Goal: Information Seeking & Learning: Find specific fact

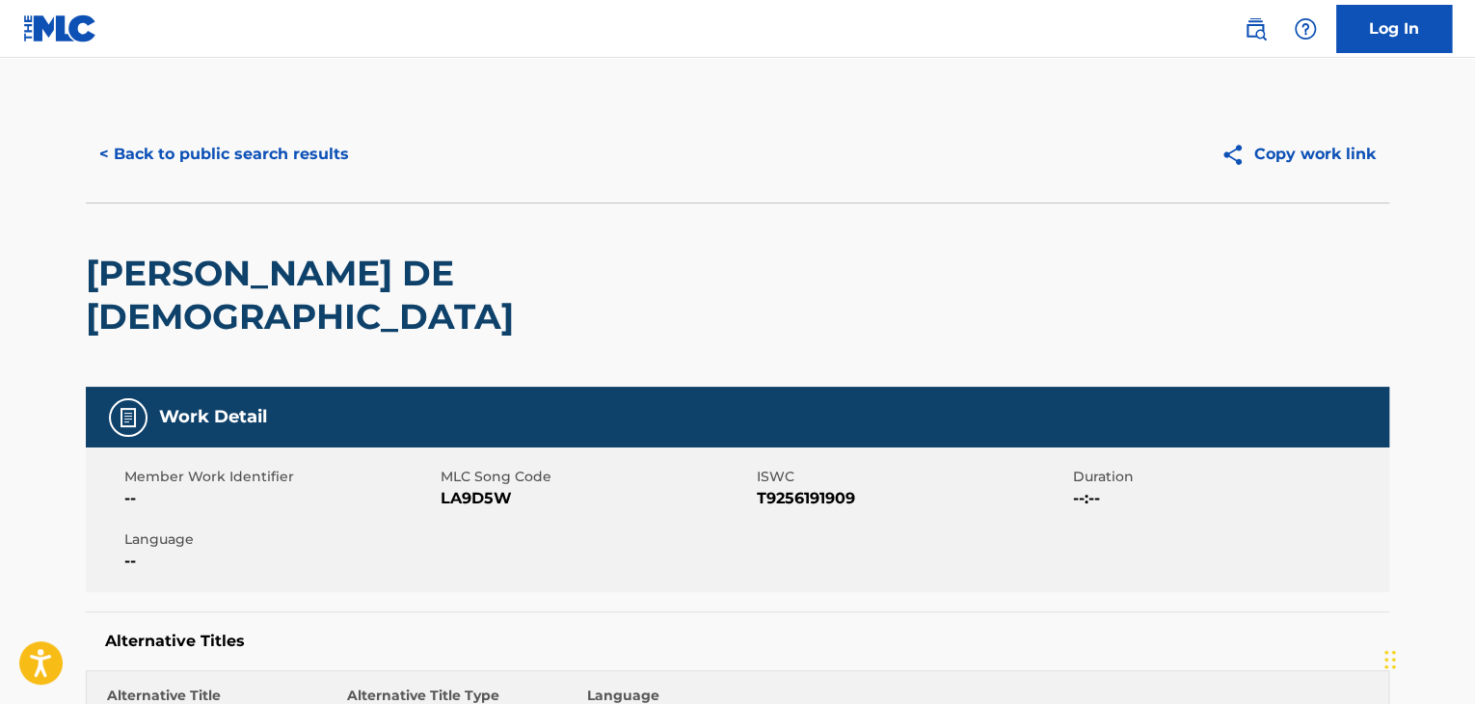
click at [301, 166] on button "< Back to public search results" at bounding box center [224, 154] width 277 height 48
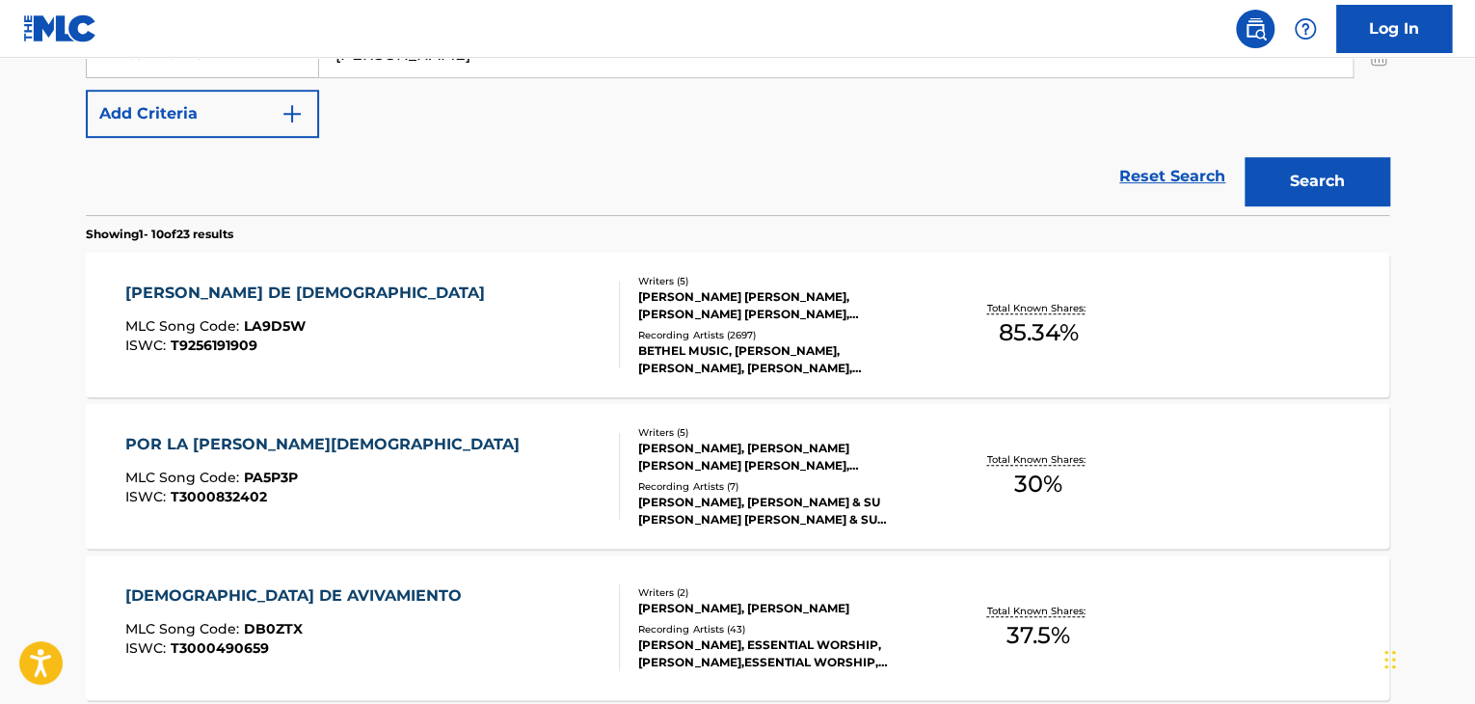
scroll to position [413, 0]
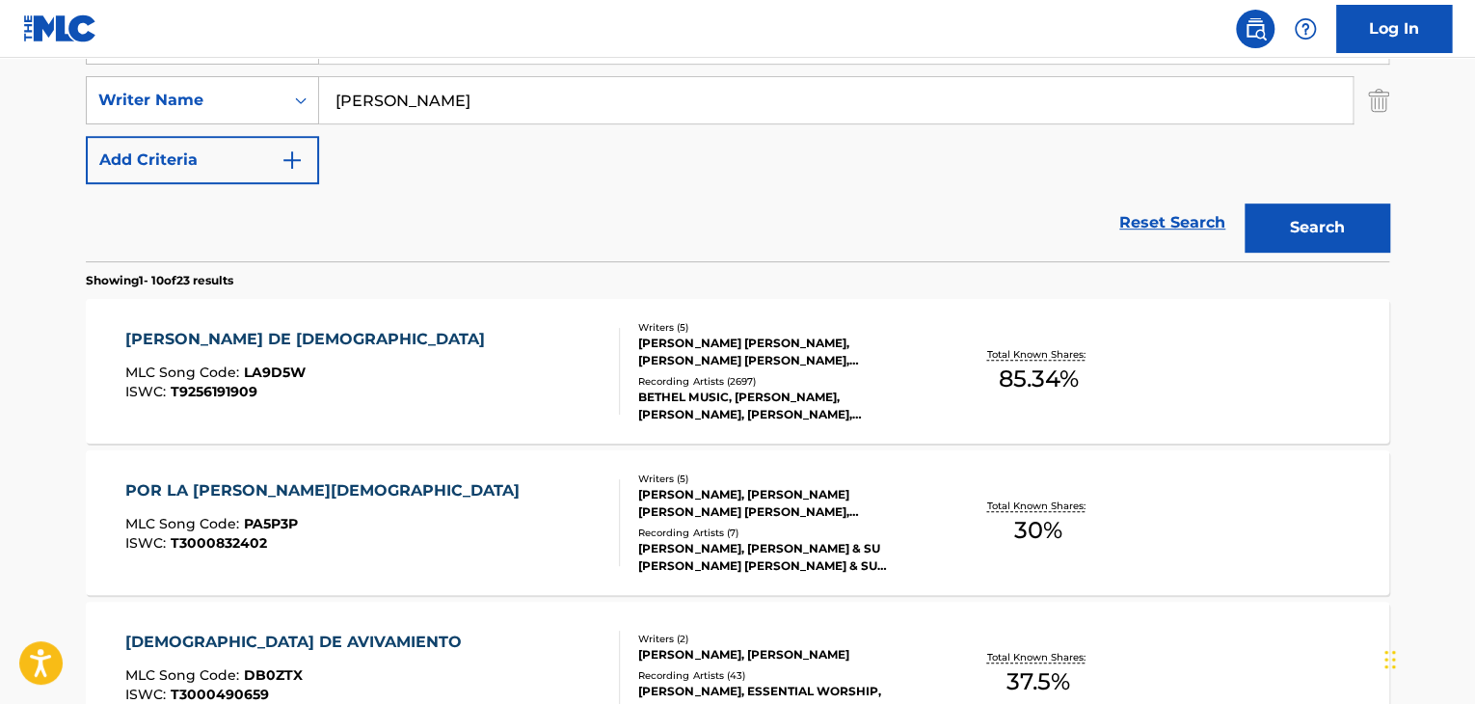
click at [440, 386] on div "[PERSON_NAME] DE DIOS MLC Song Code : LA9D5W ISWC : T9256191909" at bounding box center [373, 371] width 496 height 87
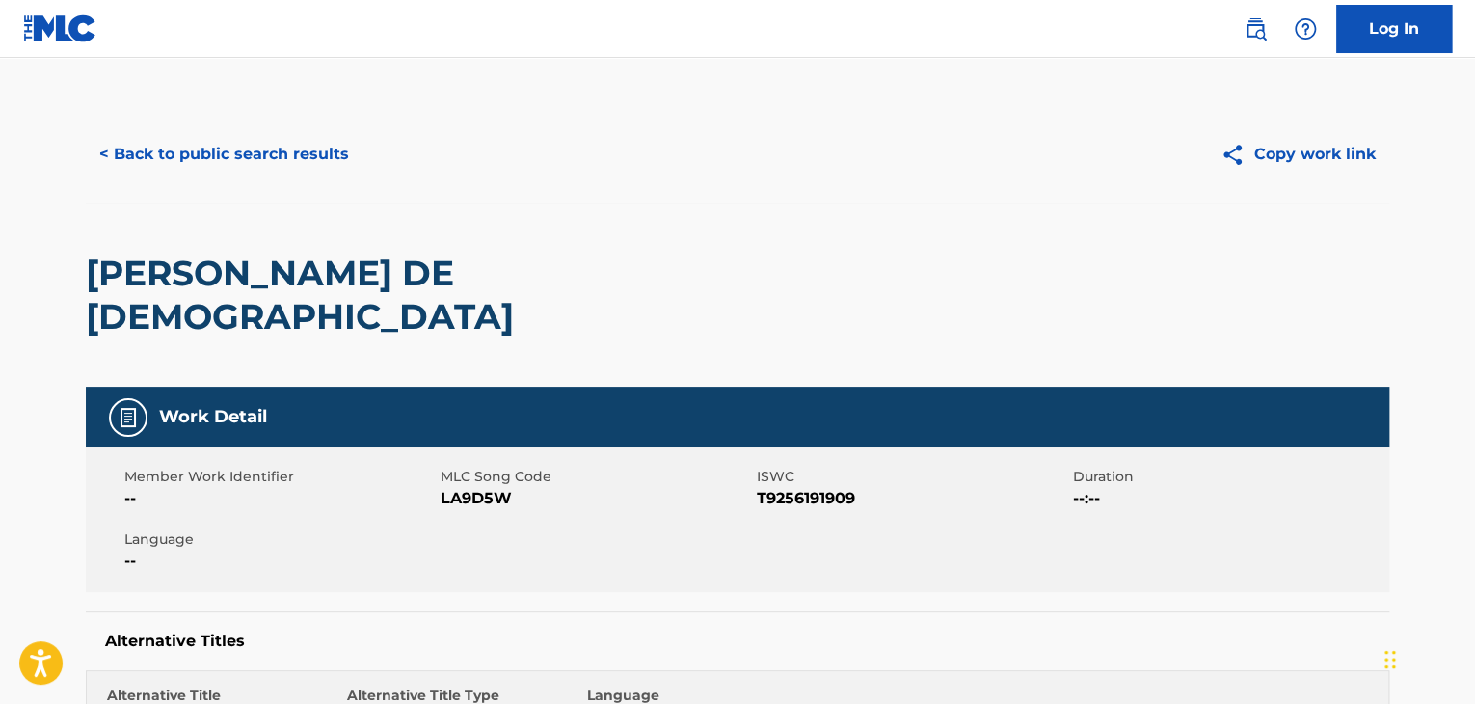
click at [271, 158] on button "< Back to public search results" at bounding box center [224, 154] width 277 height 48
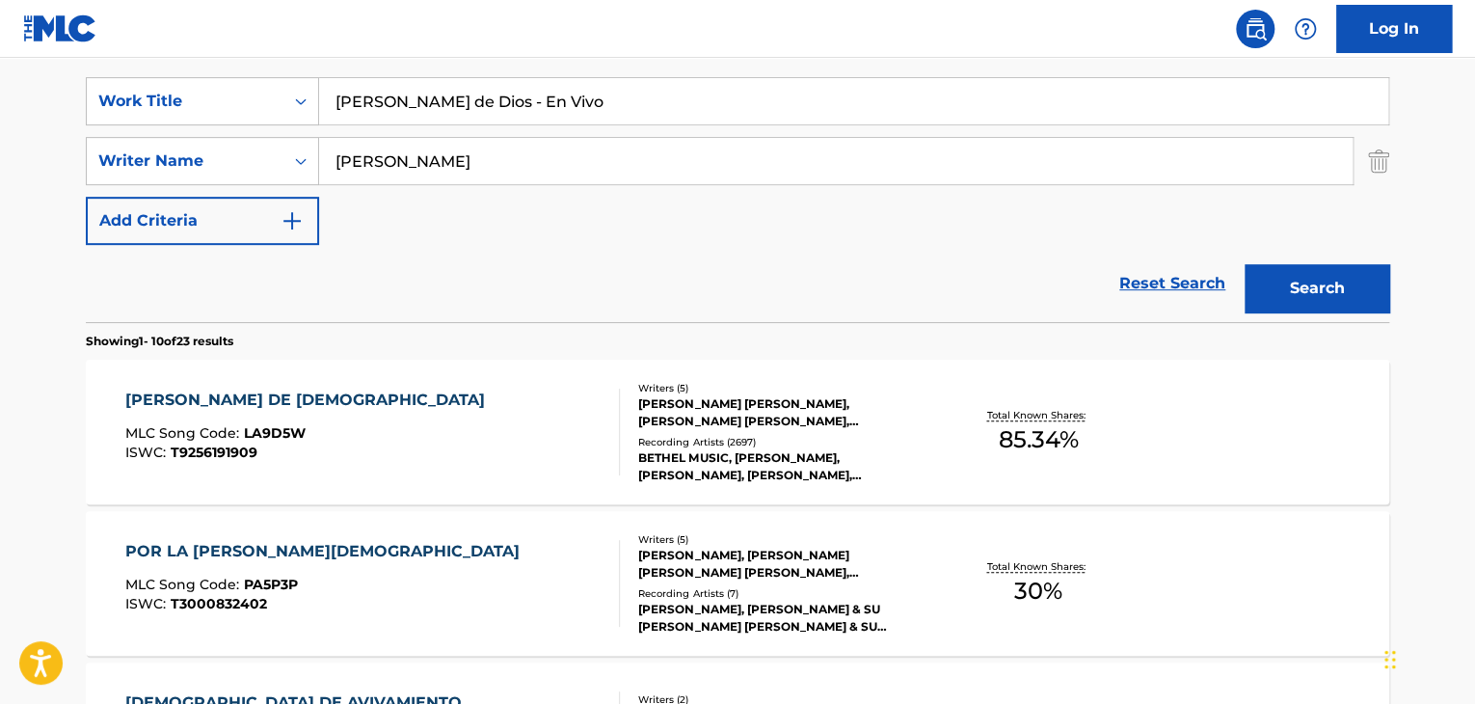
scroll to position [386, 0]
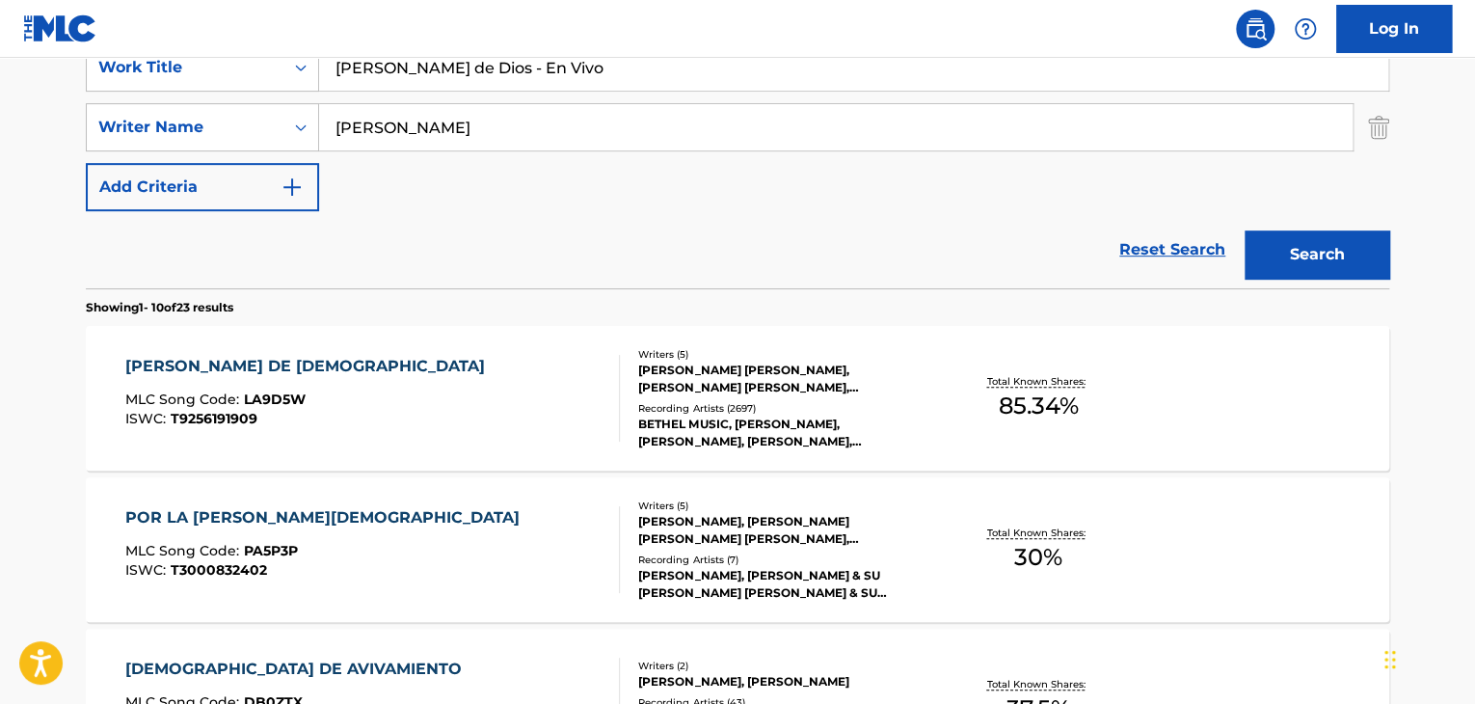
click at [941, 411] on div "Total Known Shares: 85.34 %" at bounding box center [1037, 398] width 217 height 59
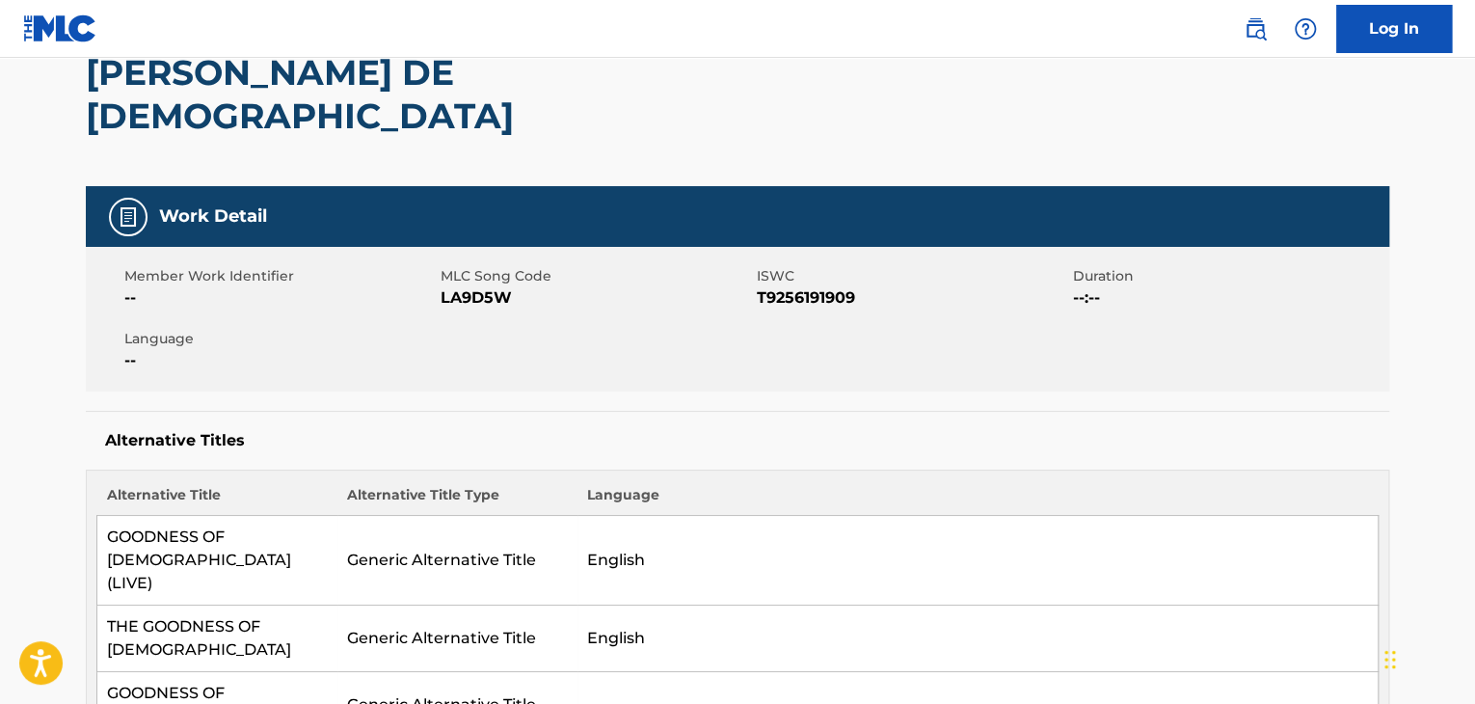
scroll to position [386, 0]
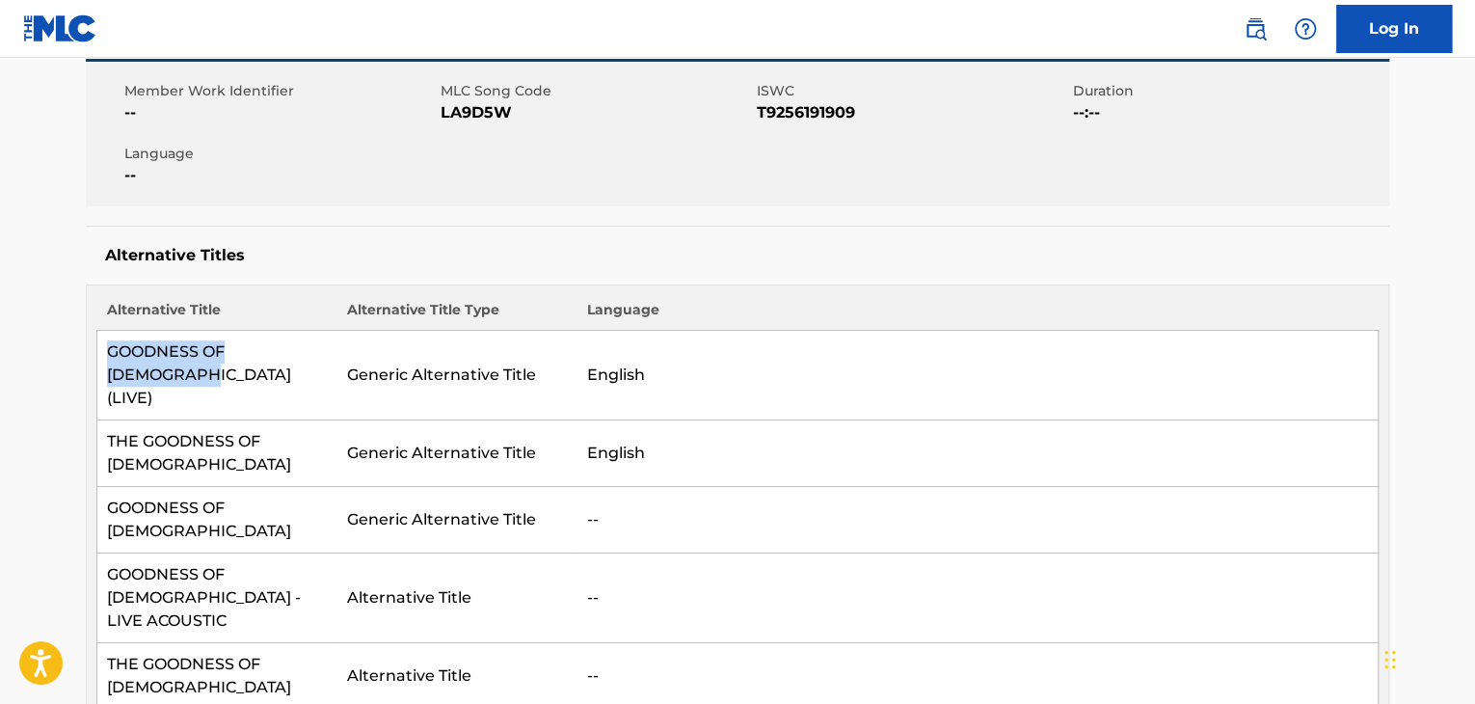
drag, startPoint x: 330, startPoint y: 305, endPoint x: 107, endPoint y: 319, distance: 223.2
click at [107, 331] on td "GOODNESS OF [DEMOGRAPHIC_DATA] (LIVE)" at bounding box center [217, 376] width 240 height 90
copy td "GOODNESS OF [DEMOGRAPHIC_DATA] (LIVE)"
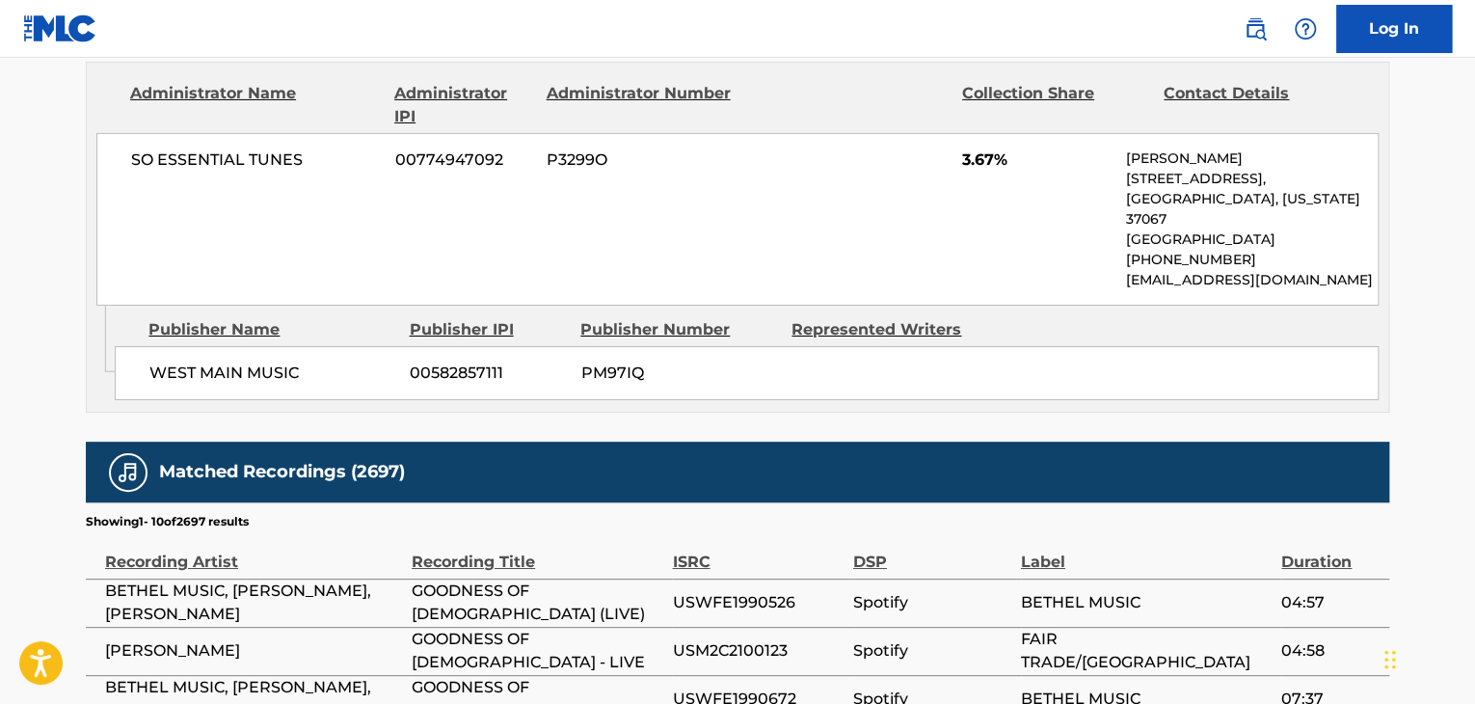
scroll to position [3423, 0]
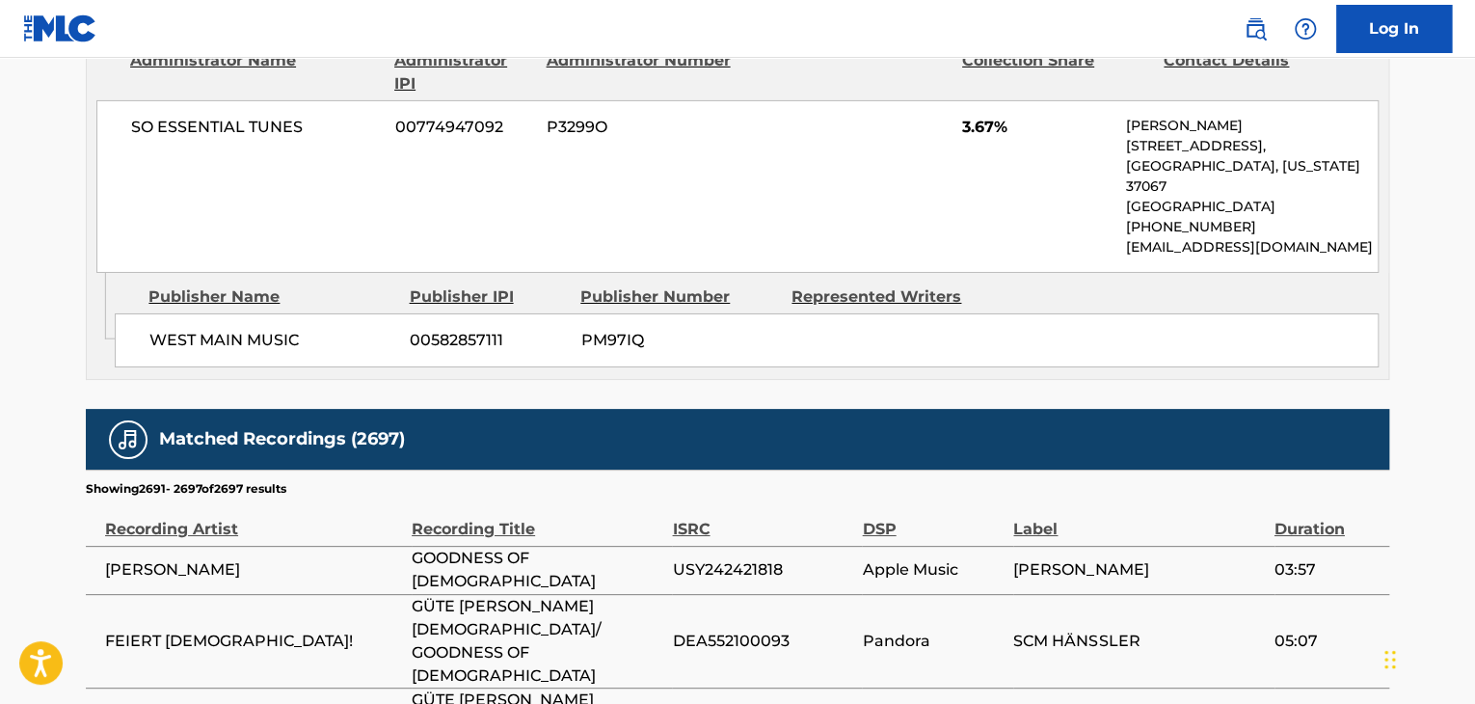
scroll to position [3278, 0]
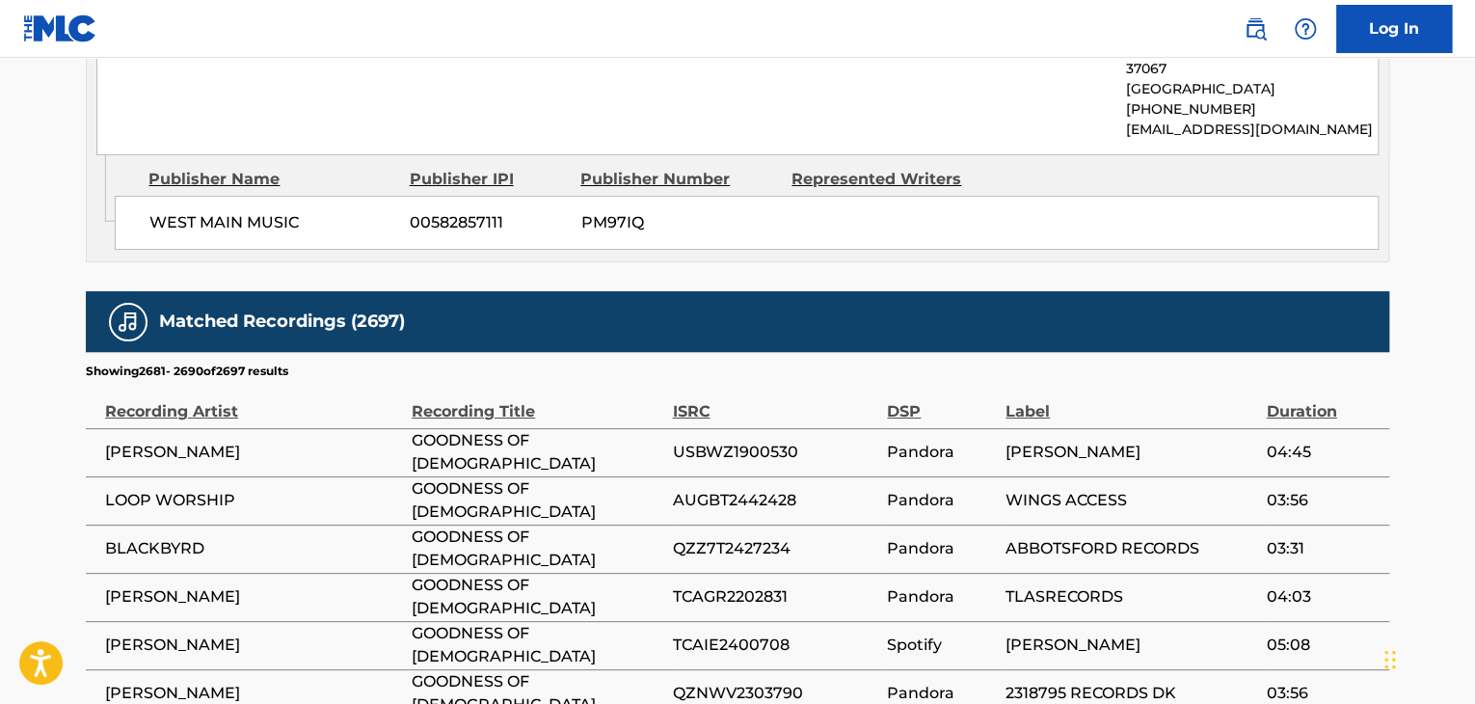
scroll to position [3423, 0]
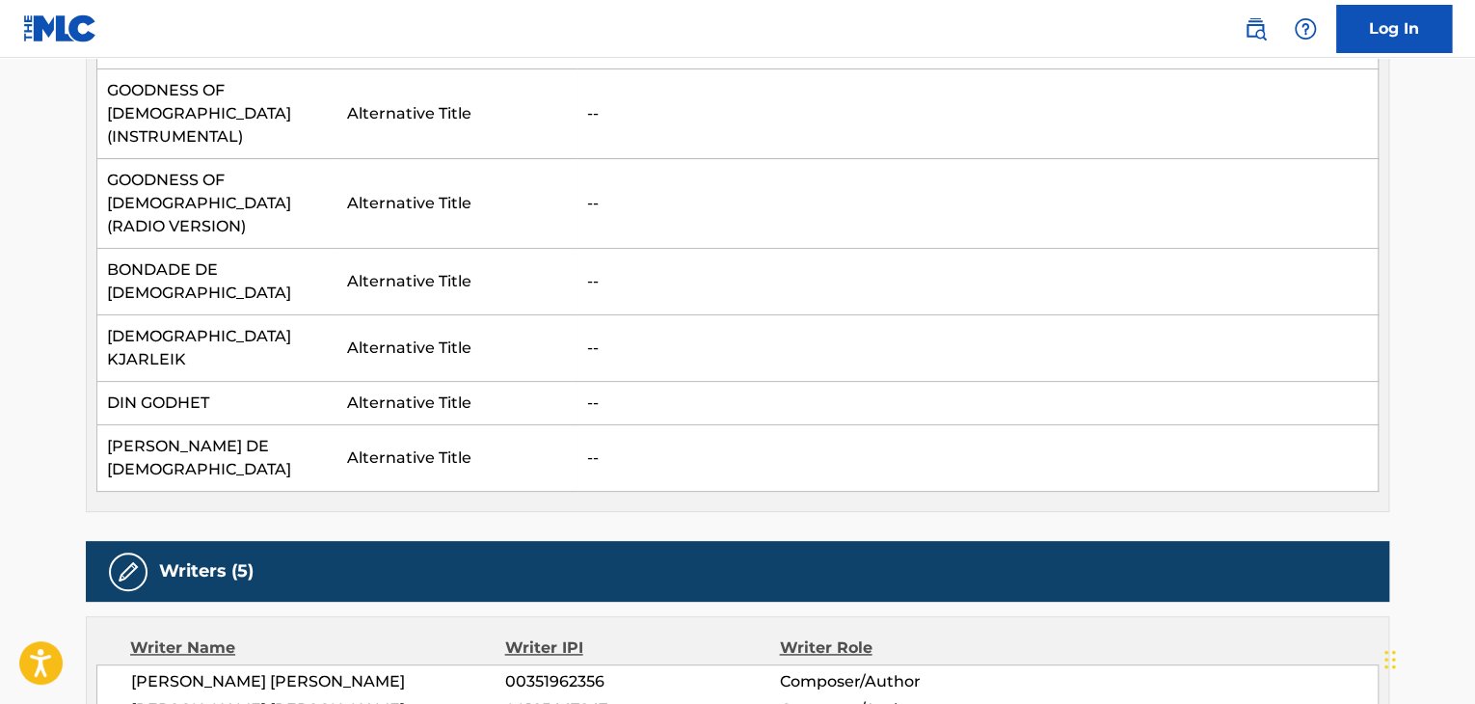
scroll to position [1012, 0]
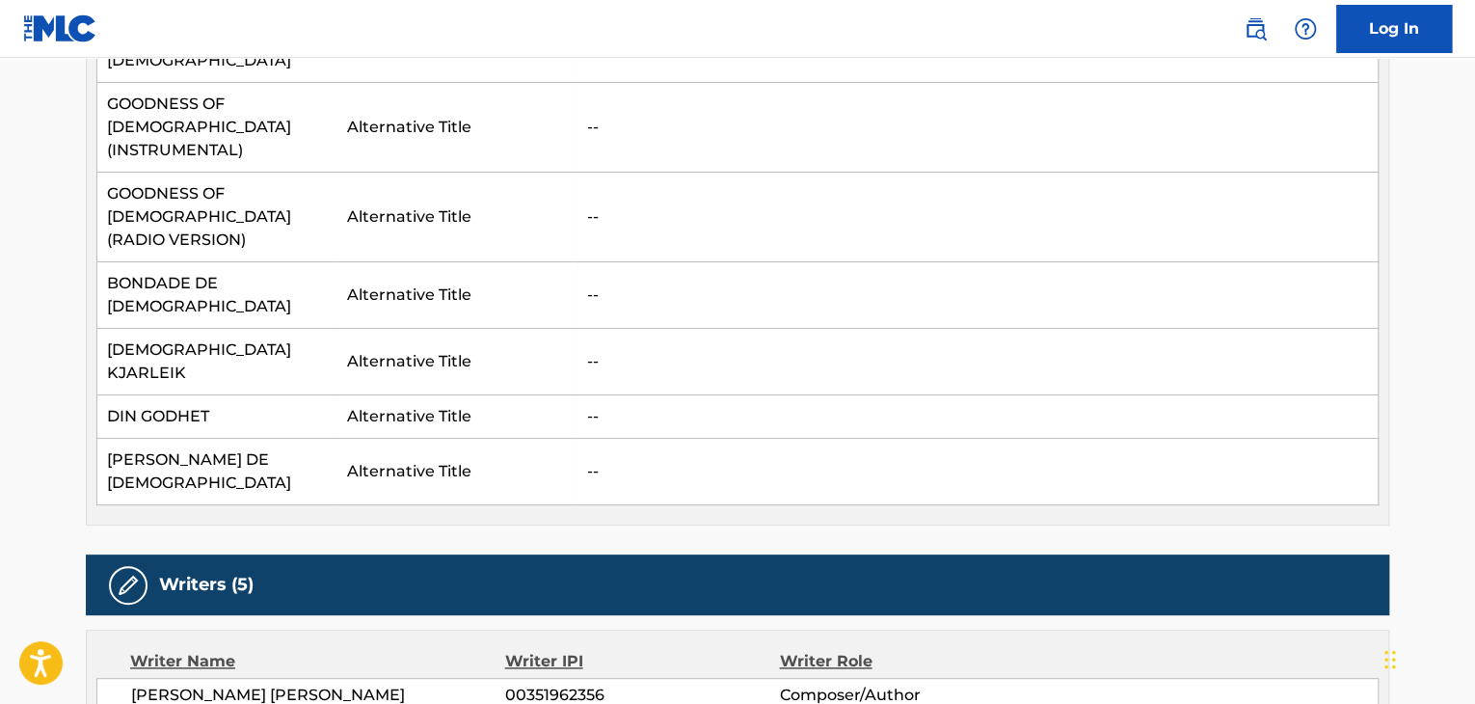
drag, startPoint x: 274, startPoint y: 448, endPoint x: 389, endPoint y: 460, distance: 115.3
copy span "FIELDING"
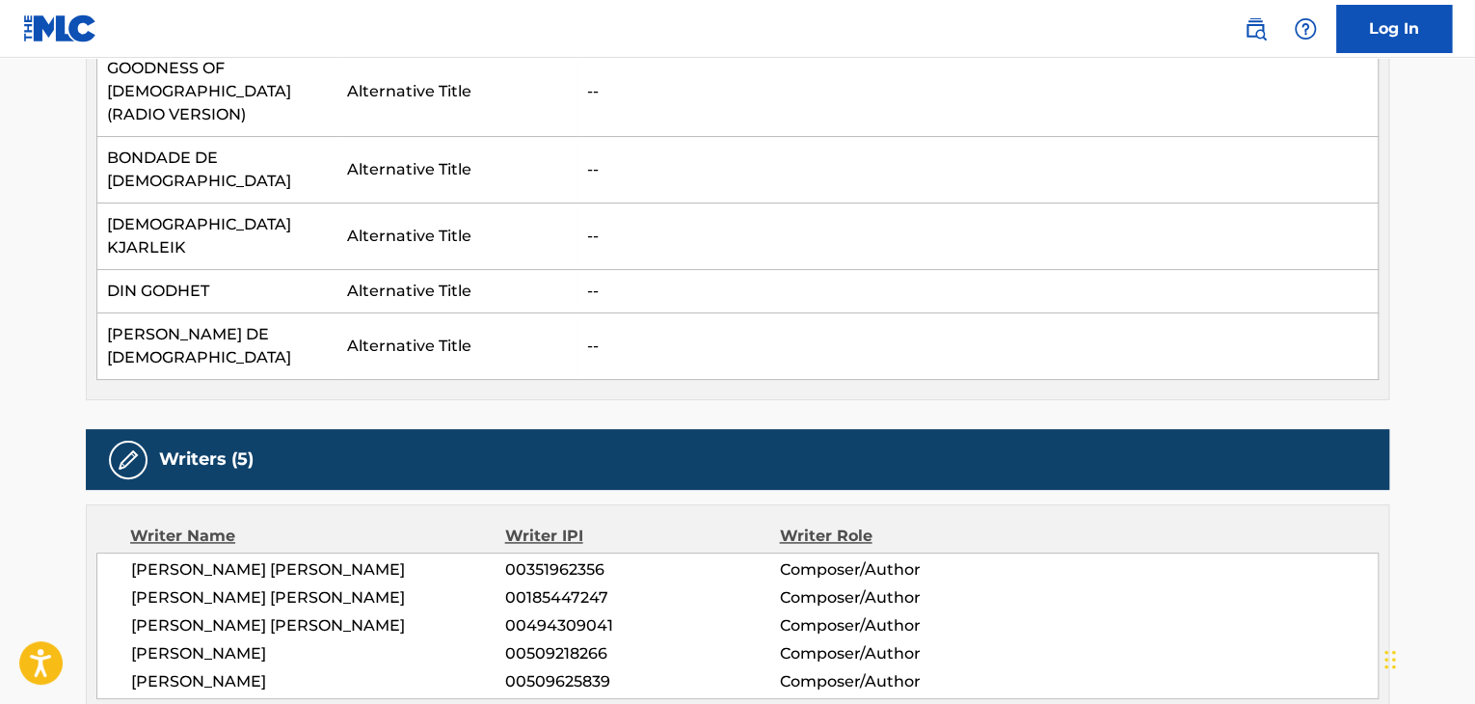
scroll to position [1109, 0]
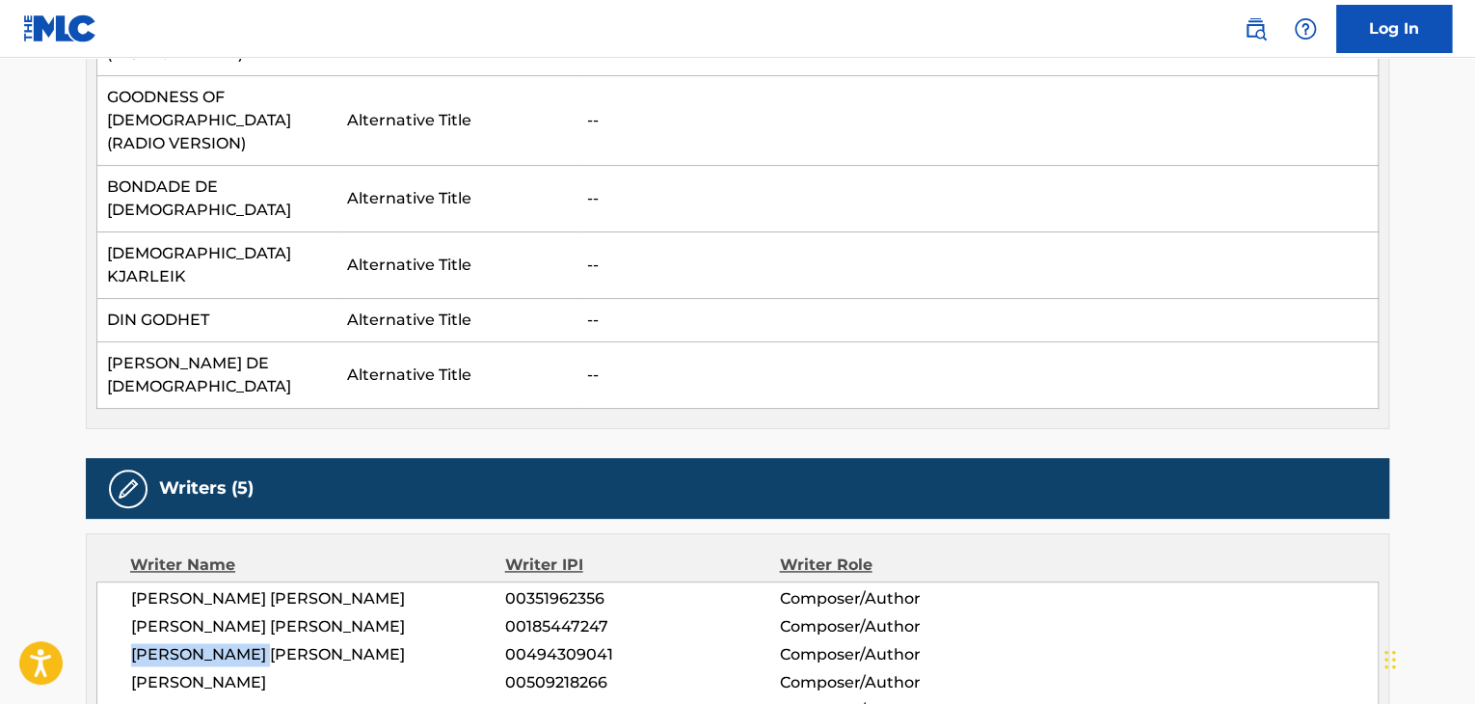
drag, startPoint x: 273, startPoint y: 352, endPoint x: 77, endPoint y: 354, distance: 195.7
copy span "[PERSON_NAME]"
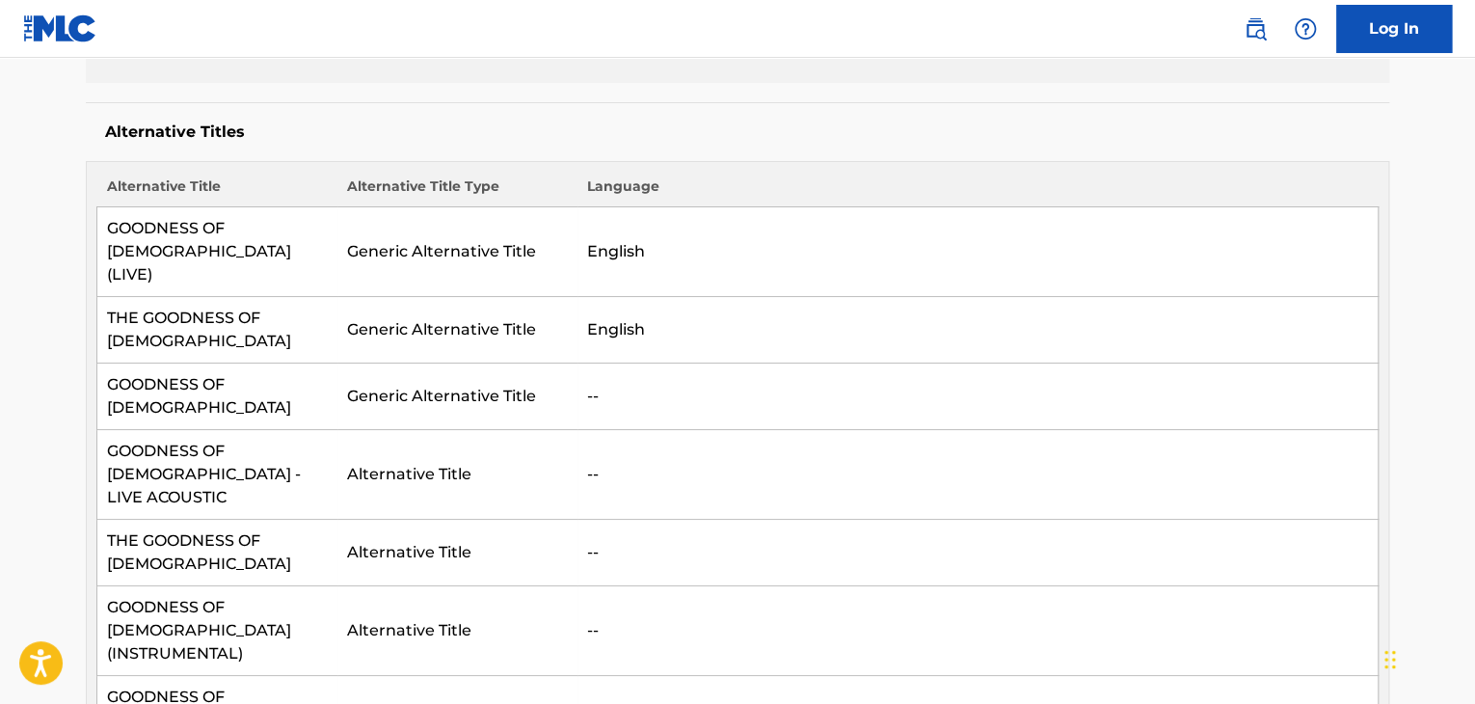
scroll to position [464, 0]
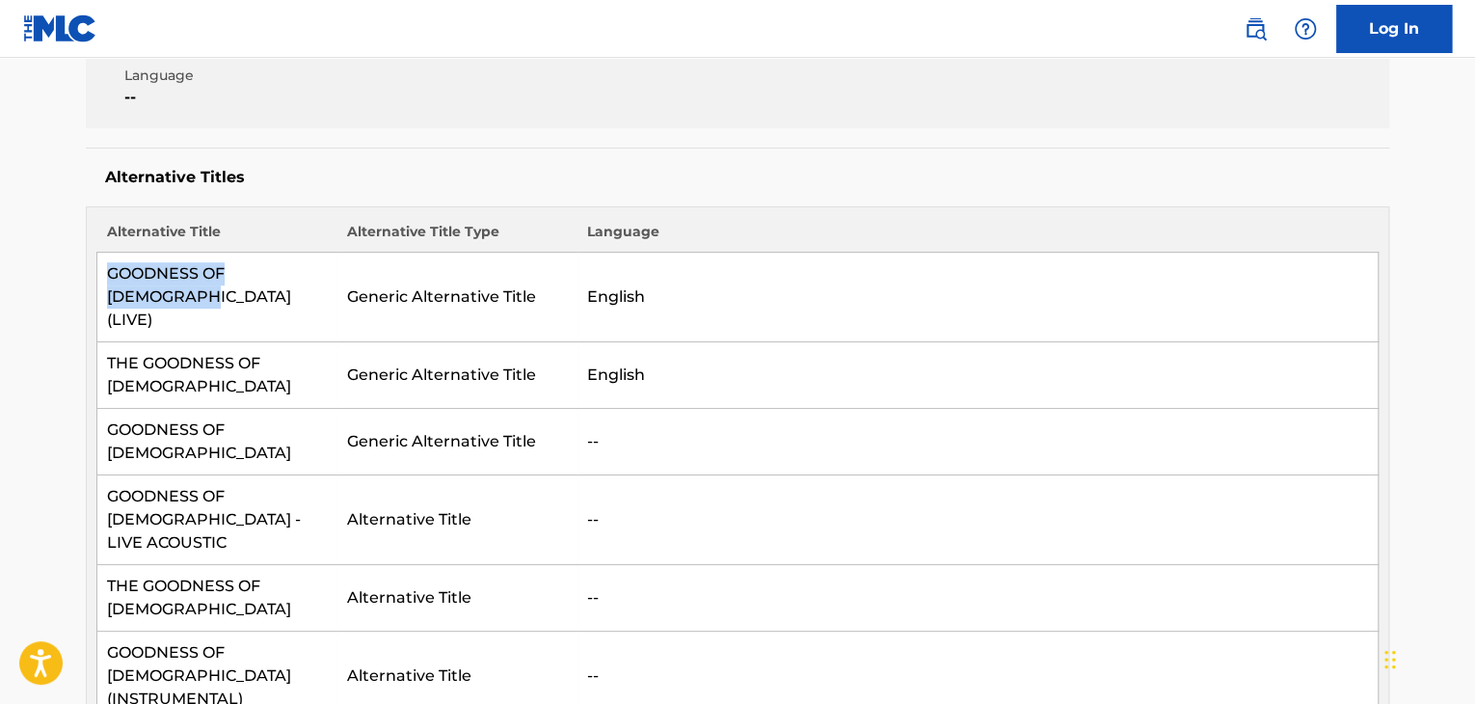
drag, startPoint x: 320, startPoint y: 233, endPoint x: 104, endPoint y: 234, distance: 216.0
click at [104, 253] on td "GOODNESS OF [DEMOGRAPHIC_DATA] (LIVE)" at bounding box center [217, 298] width 240 height 90
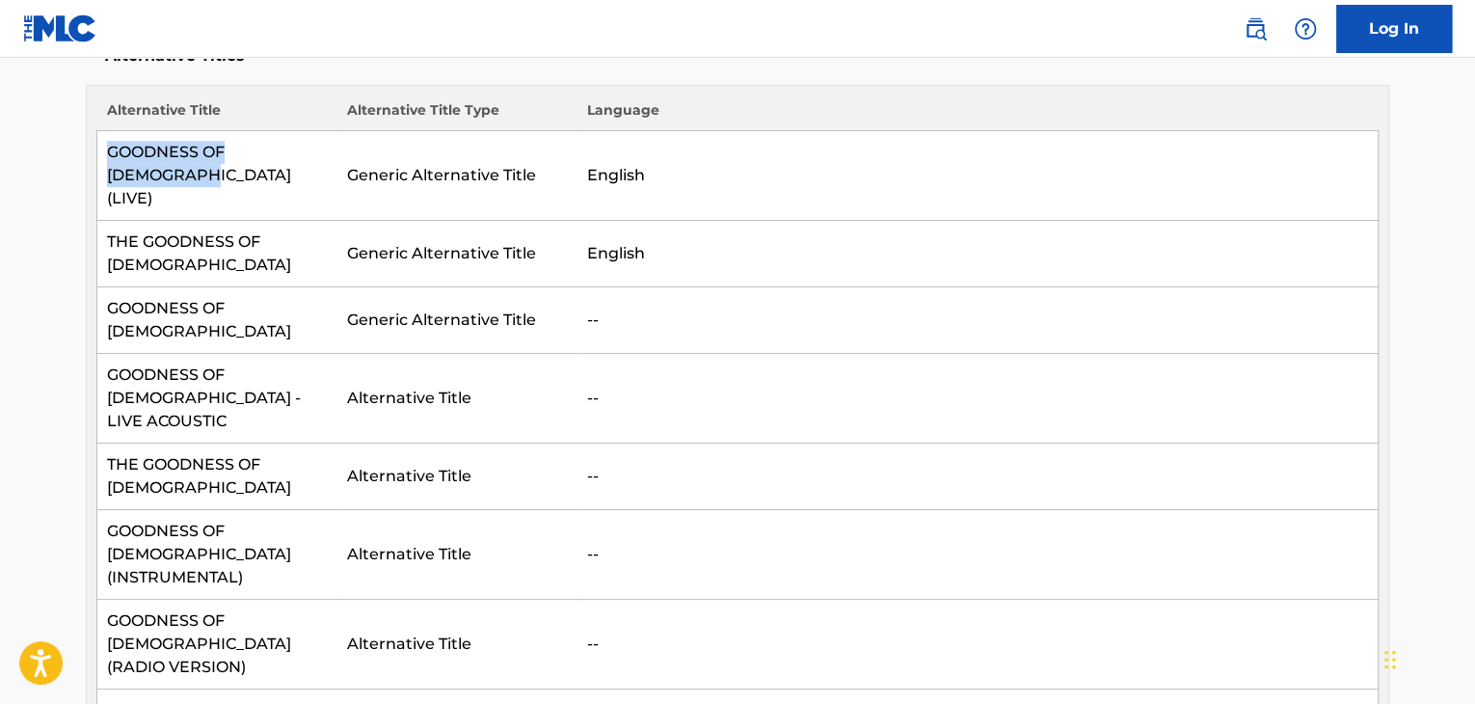
scroll to position [753, 0]
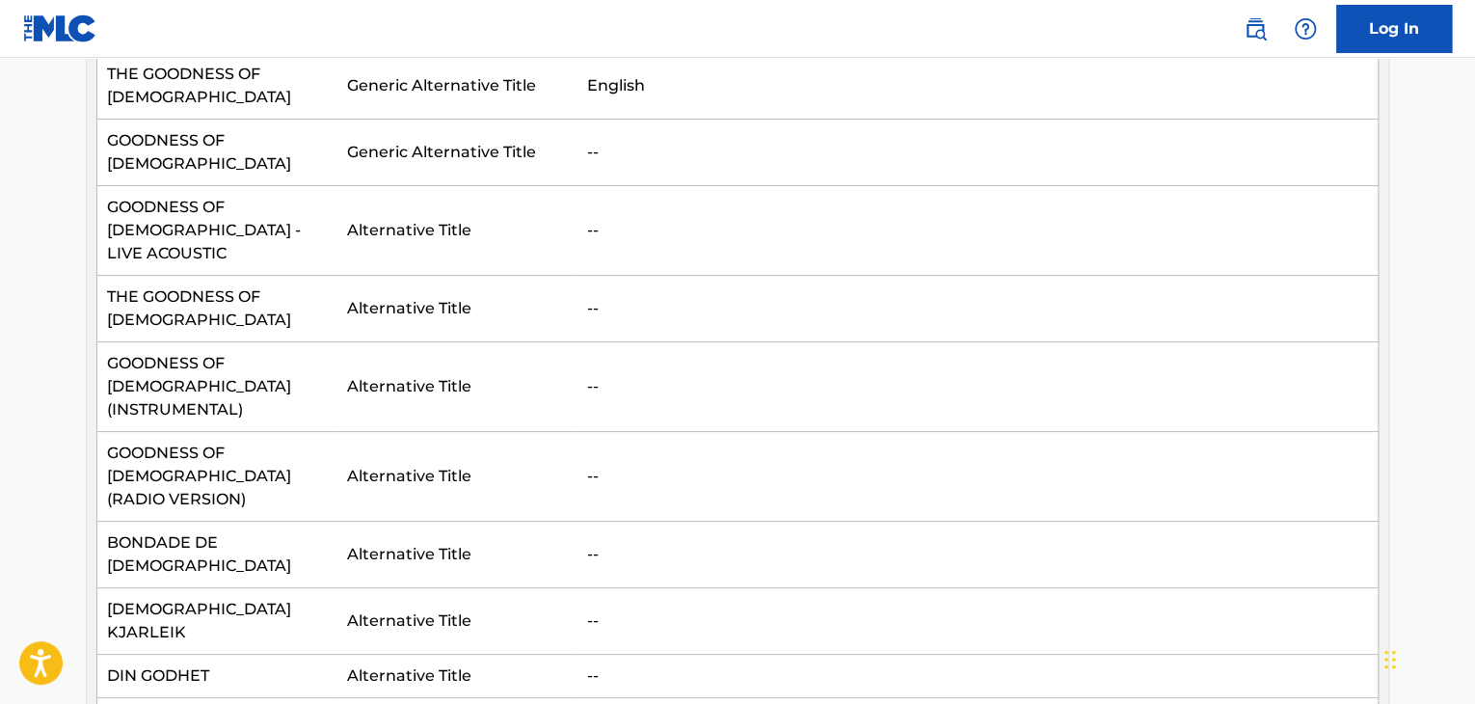
drag, startPoint x: 281, startPoint y: 441, endPoint x: 104, endPoint y: 440, distance: 176.5
copy td "[PERSON_NAME] DE [DEMOGRAPHIC_DATA]"
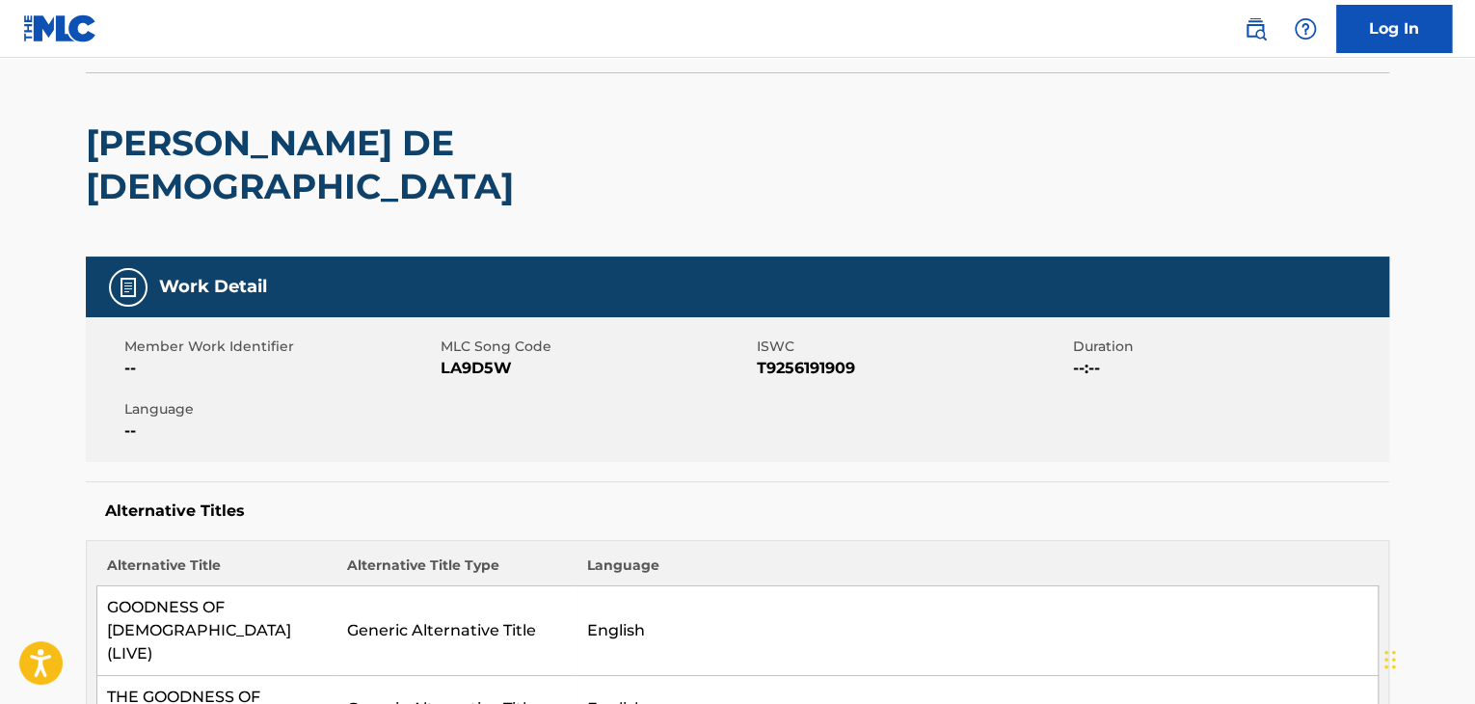
scroll to position [0, 0]
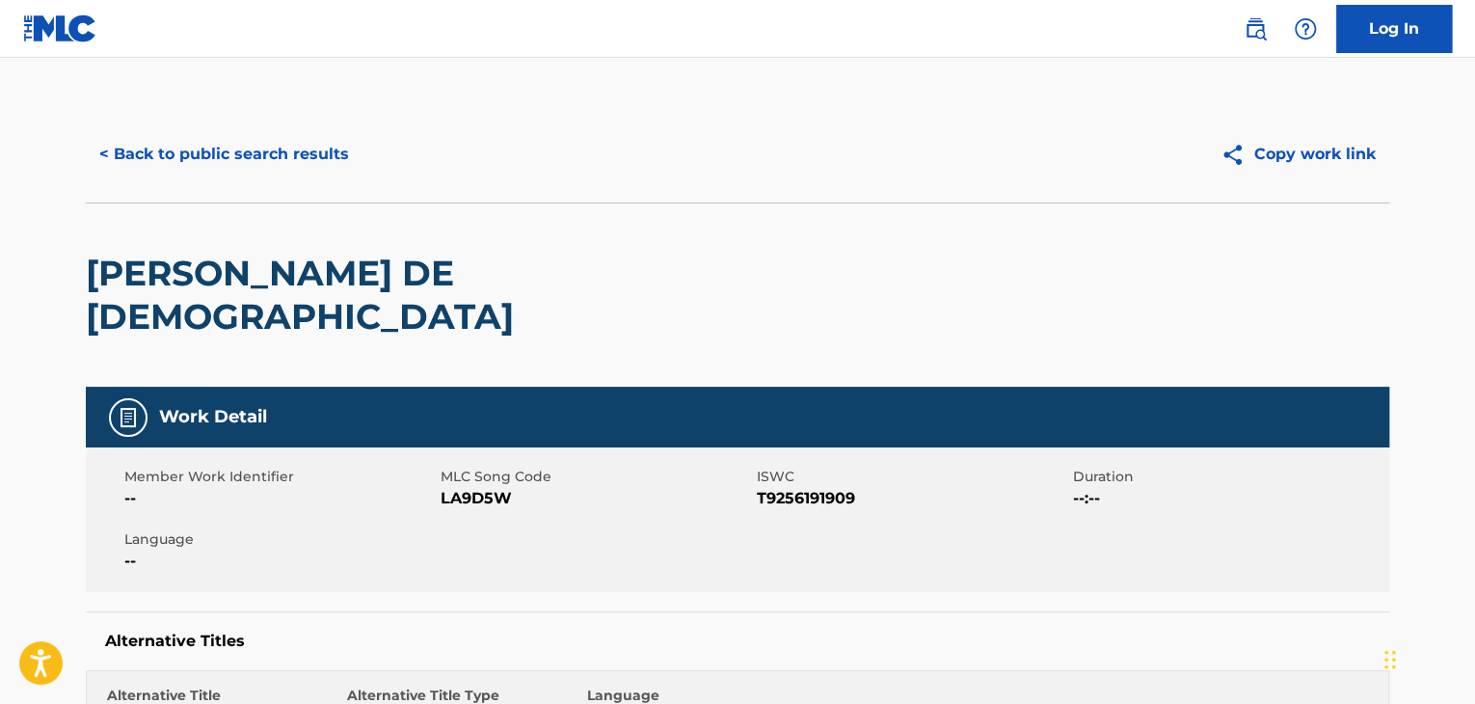
click at [331, 162] on button "< Back to public search results" at bounding box center [224, 154] width 277 height 48
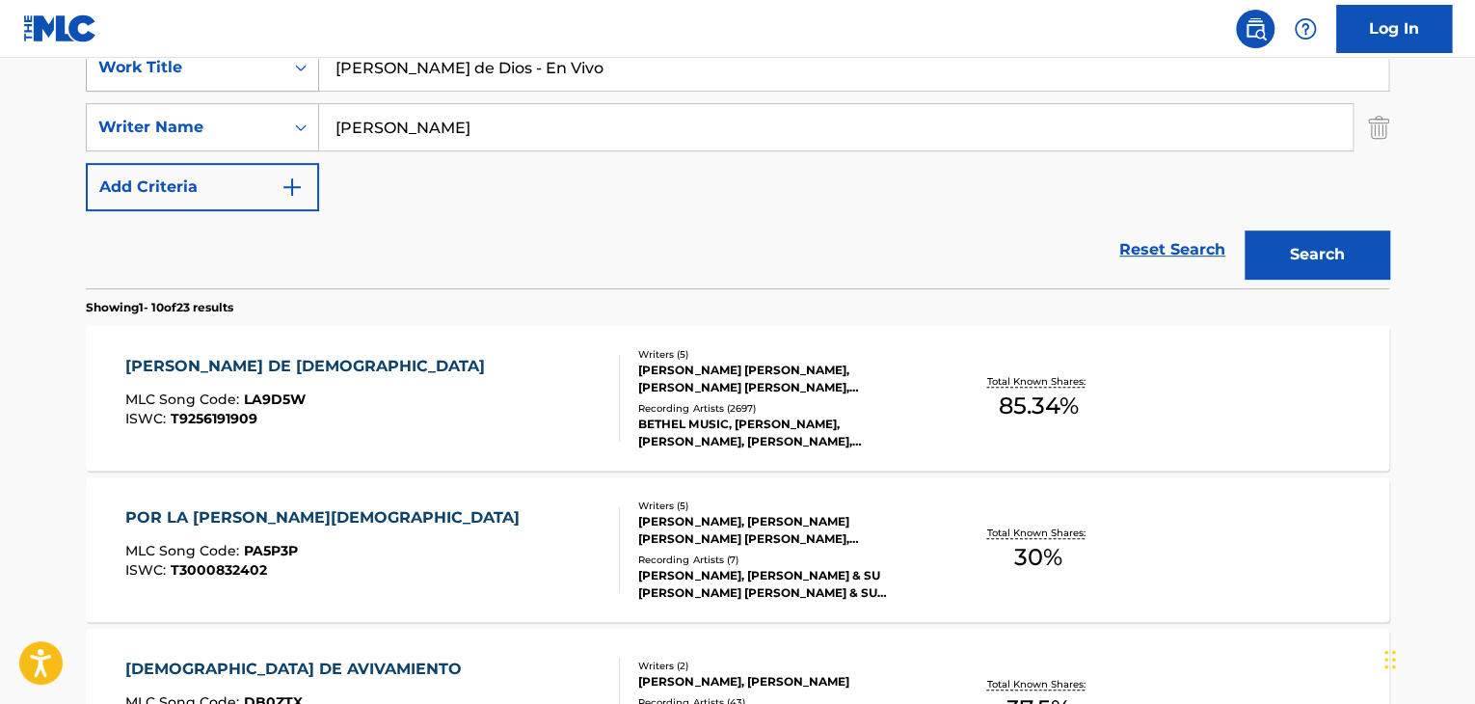
drag, startPoint x: 525, startPoint y: 113, endPoint x: 110, endPoint y: 67, distance: 417.1
click at [177, 71] on div "SearchWithCriteria51299f5f-588a-41e5-80b3-c2c2e0730bab Work Title [PERSON_NAME]…" at bounding box center [738, 127] width 1304 height 168
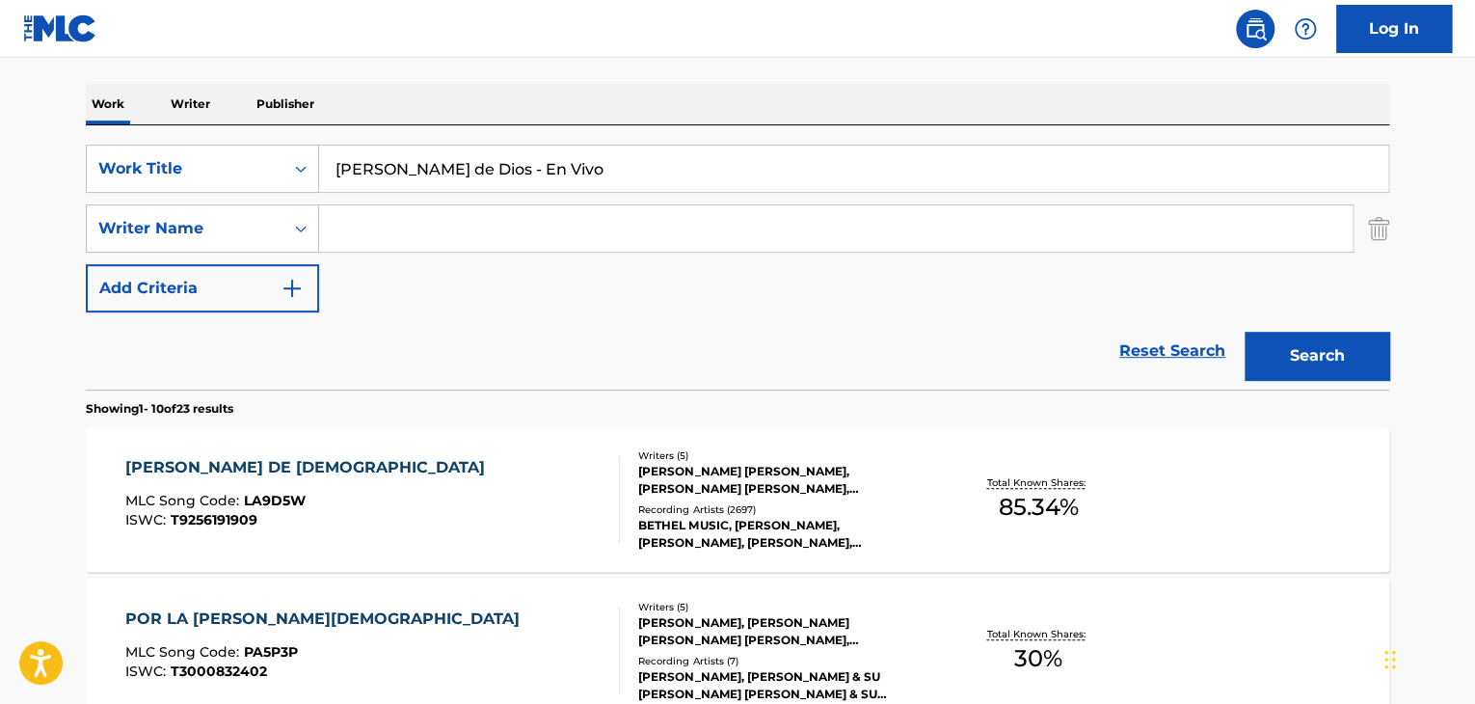
scroll to position [193, 0]
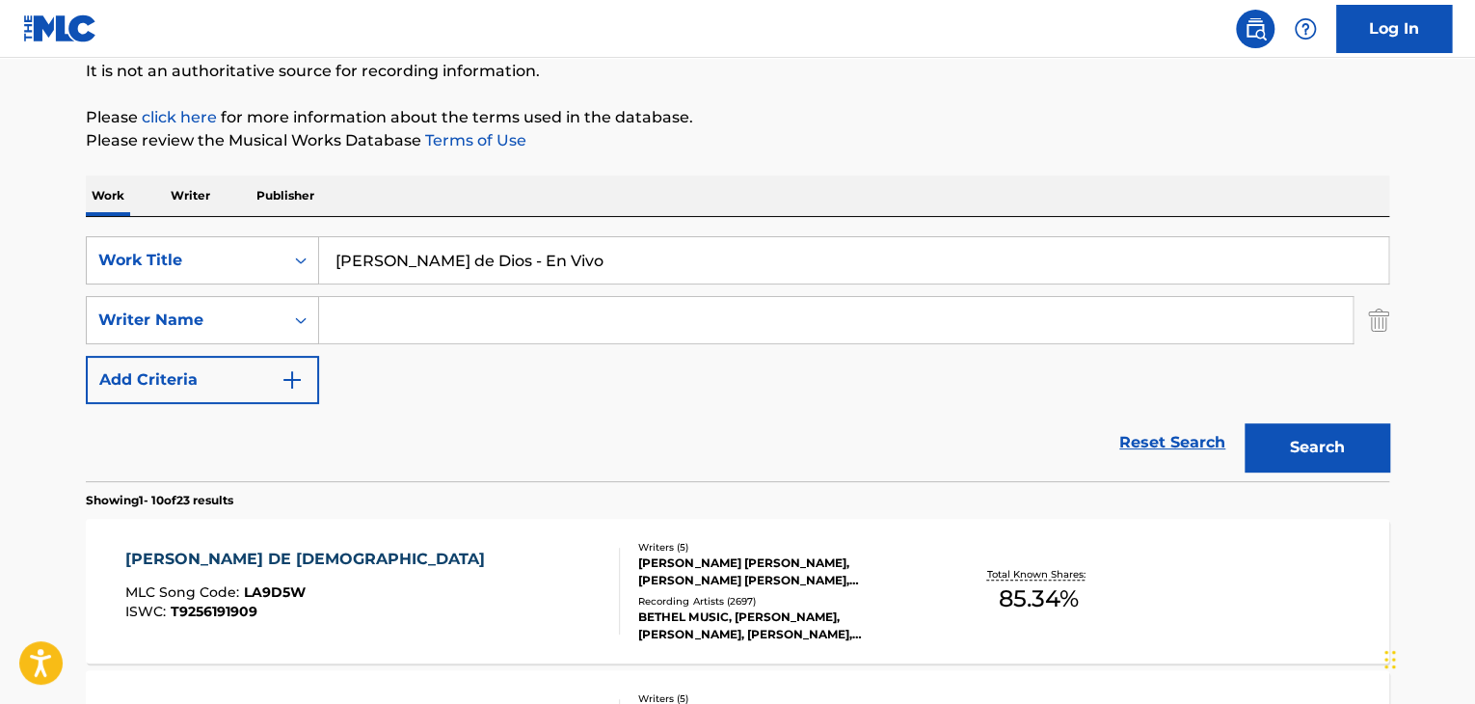
drag, startPoint x: 609, startPoint y: 264, endPoint x: 359, endPoint y: 267, distance: 250.7
click at [359, 267] on input "[PERSON_NAME] de Dios - En Vivo" at bounding box center [853, 260] width 1069 height 46
type input "L"
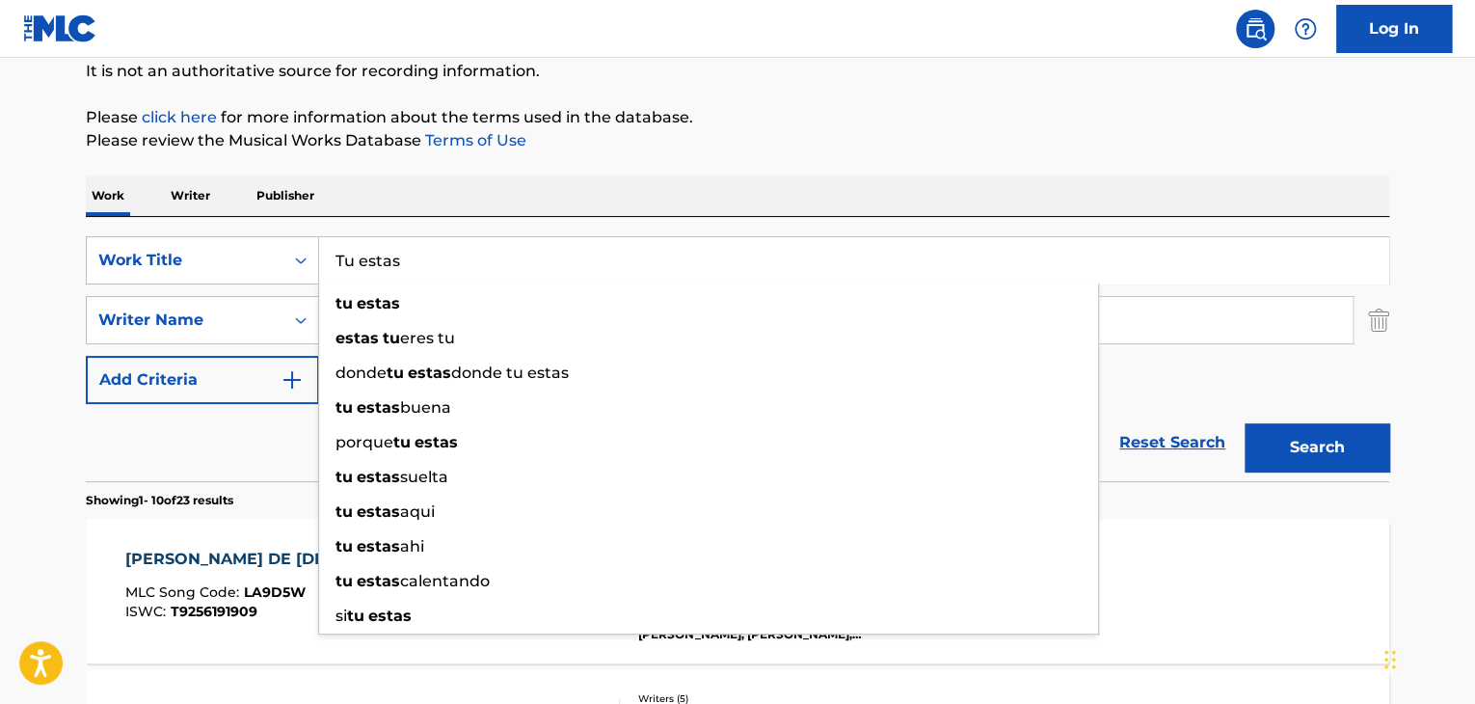
type input "Tu estas"
click at [1245, 423] on button "Search" at bounding box center [1317, 447] width 145 height 48
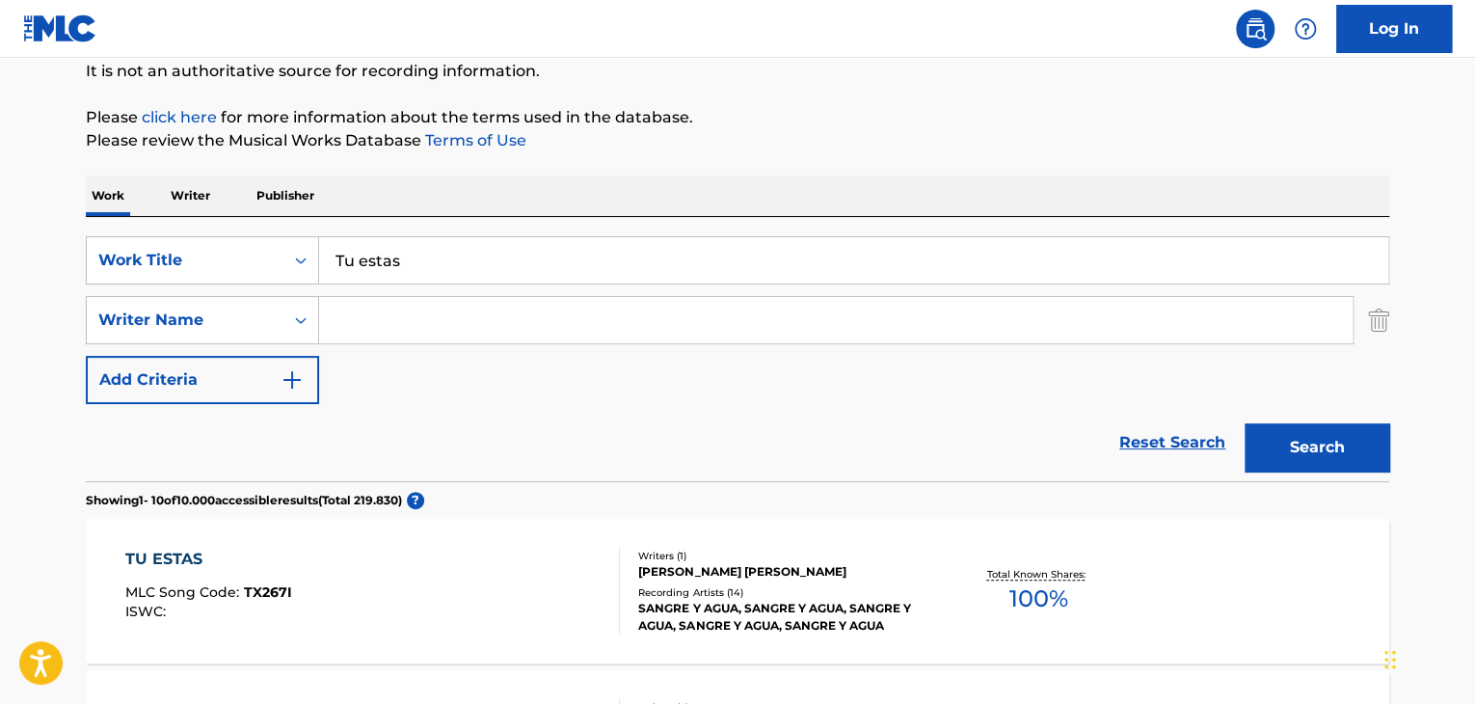
drag, startPoint x: 228, startPoint y: 431, endPoint x: 237, endPoint y: 422, distance: 13.0
click at [228, 430] on div "Reset Search Search" at bounding box center [738, 442] width 1304 height 77
click at [352, 315] on input "Search Form" at bounding box center [836, 320] width 1034 height 46
paste input "[PERSON_NAME]"
click at [1272, 441] on button "Search" at bounding box center [1317, 447] width 145 height 48
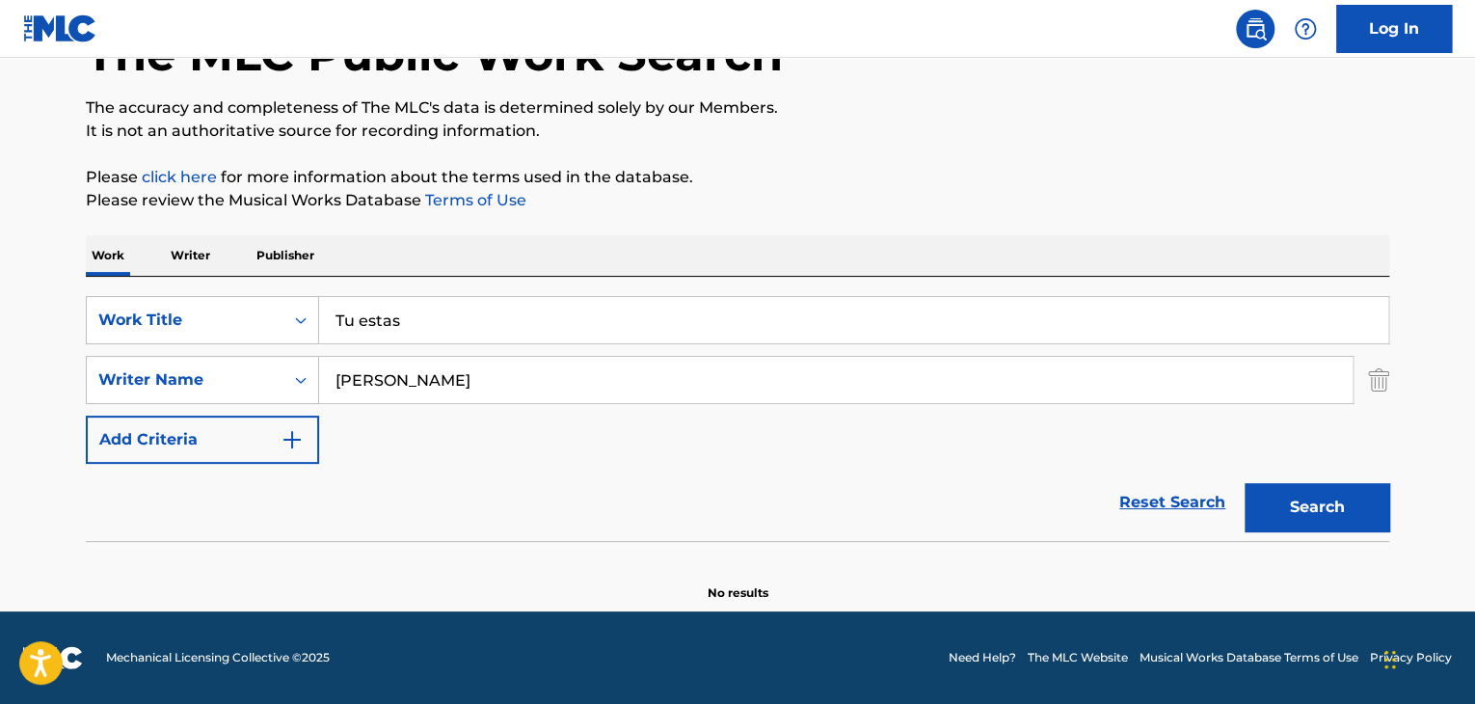
scroll to position [133, 0]
drag, startPoint x: 426, startPoint y: 341, endPoint x: 39, endPoint y: 370, distance: 388.7
click at [26, 364] on main "The MLC Public Work Search The accuracy and completeness of The MLC's data is d…" at bounding box center [737, 268] width 1475 height 687
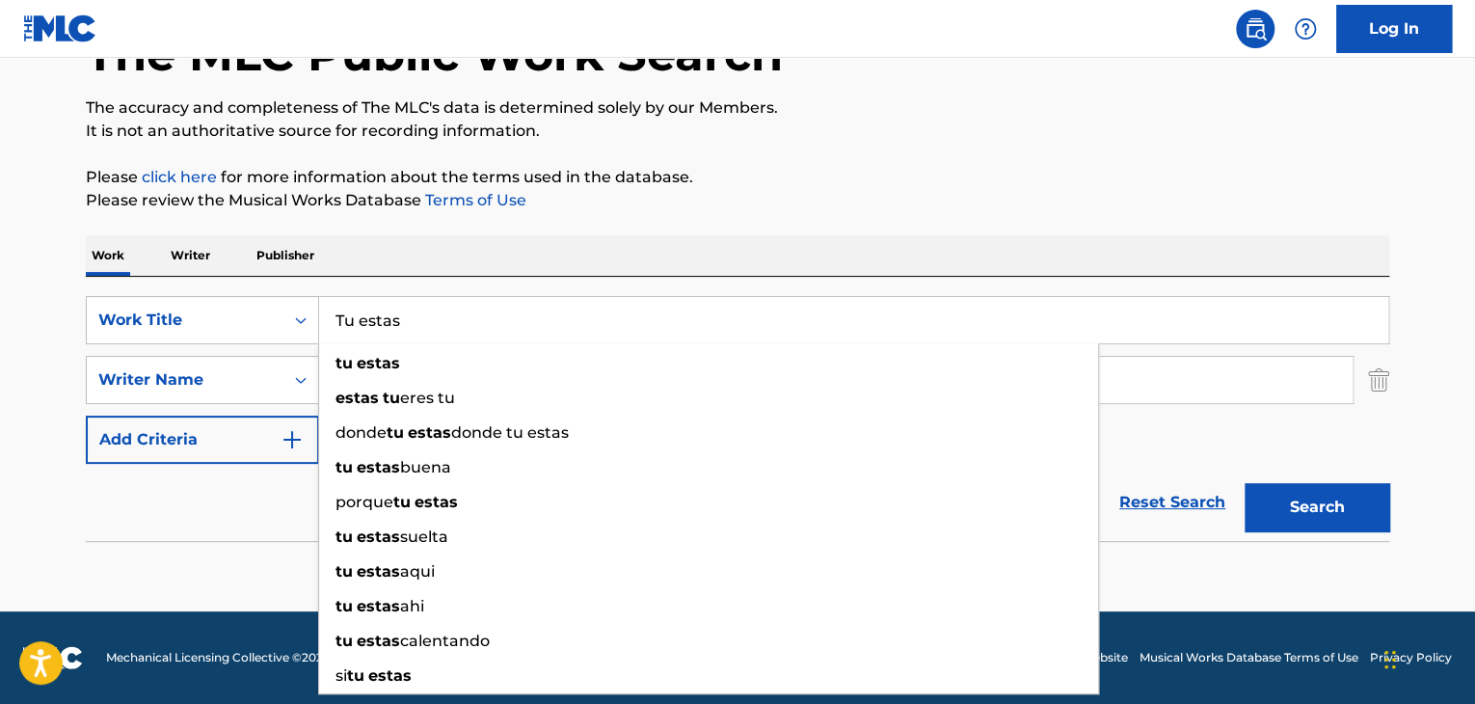
drag, startPoint x: 253, startPoint y: 506, endPoint x: 290, endPoint y: 465, distance: 56.0
click at [254, 504] on div "Reset Search Search" at bounding box center [738, 502] width 1304 height 77
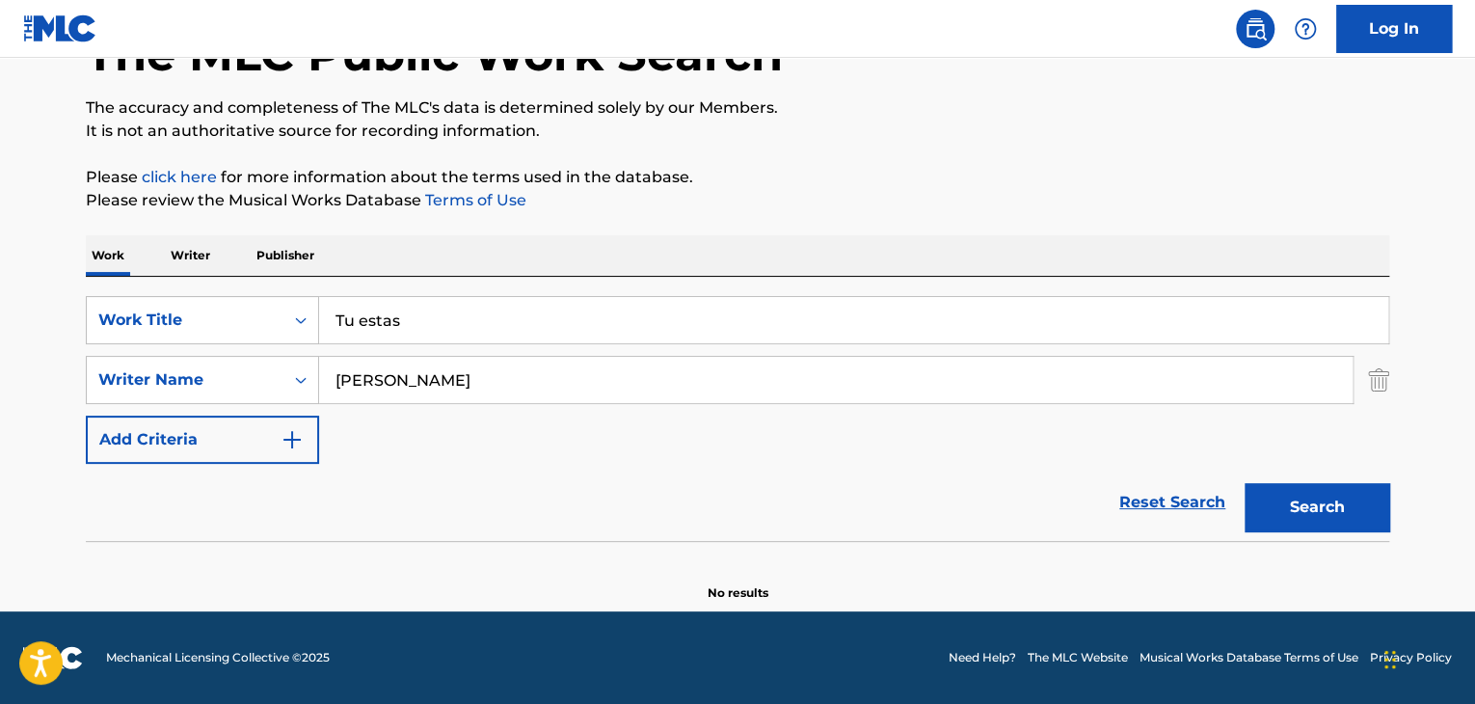
click at [515, 359] on input "[PERSON_NAME]" at bounding box center [836, 380] width 1034 height 46
type input "R"
click at [1278, 510] on button "Search" at bounding box center [1317, 507] width 145 height 48
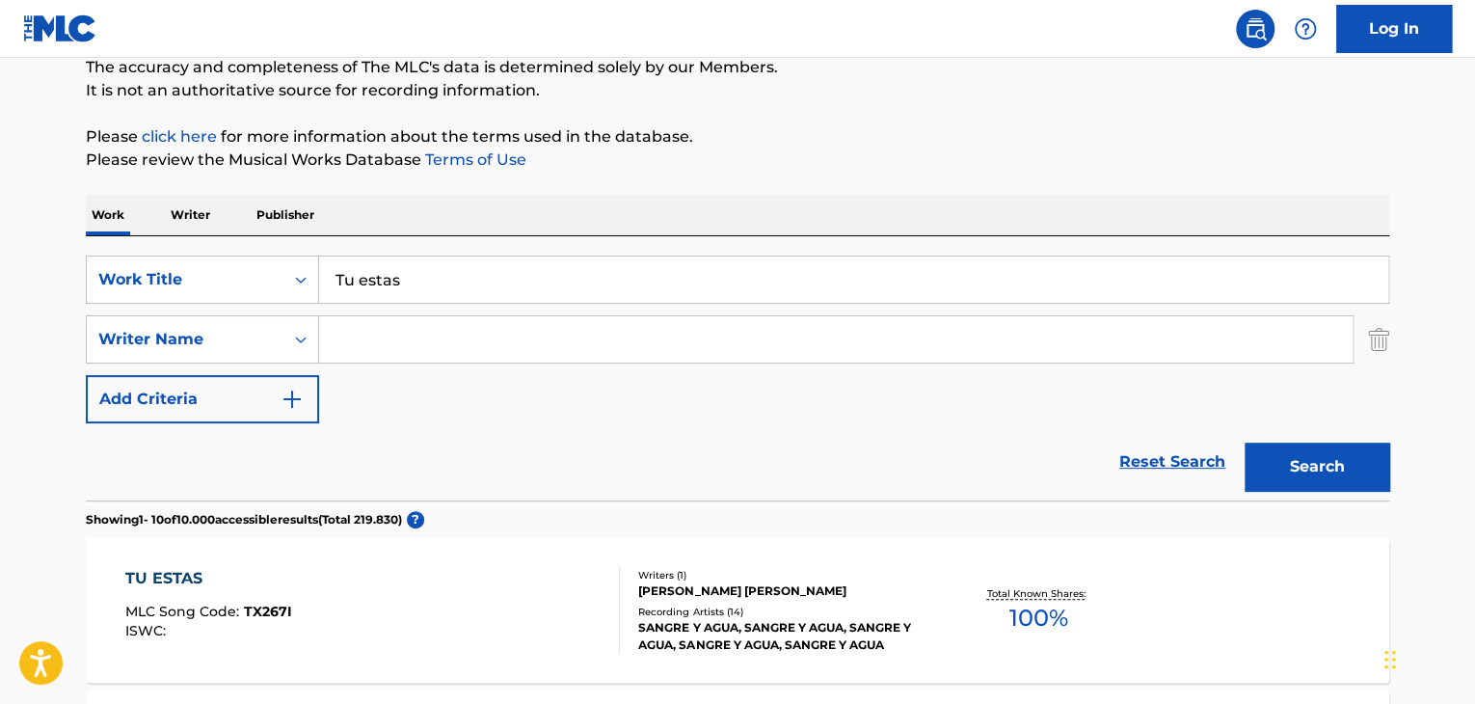
scroll to position [0, 0]
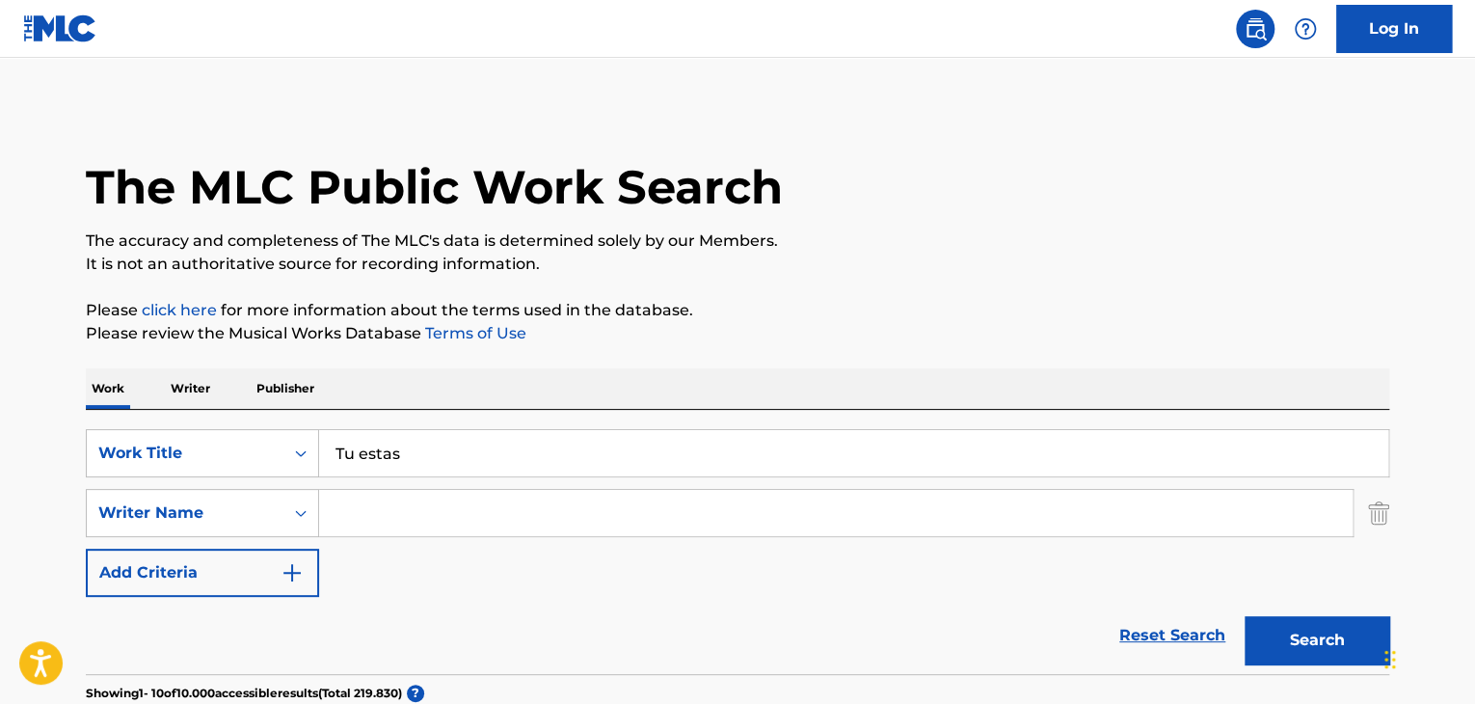
drag, startPoint x: 444, startPoint y: 502, endPoint x: 239, endPoint y: 483, distance: 205.3
click at [247, 487] on div "SearchWithCriteria51299f5f-588a-41e5-80b3-c2c2e0730bab Work Title Tu estas Sear…" at bounding box center [738, 513] width 1304 height 168
drag, startPoint x: 416, startPoint y: 457, endPoint x: 212, endPoint y: 444, distance: 203.9
click at [212, 444] on div "SearchWithCriteria51299f5f-588a-41e5-80b3-c2c2e0730bab Work Title Tu estas" at bounding box center [738, 453] width 1304 height 48
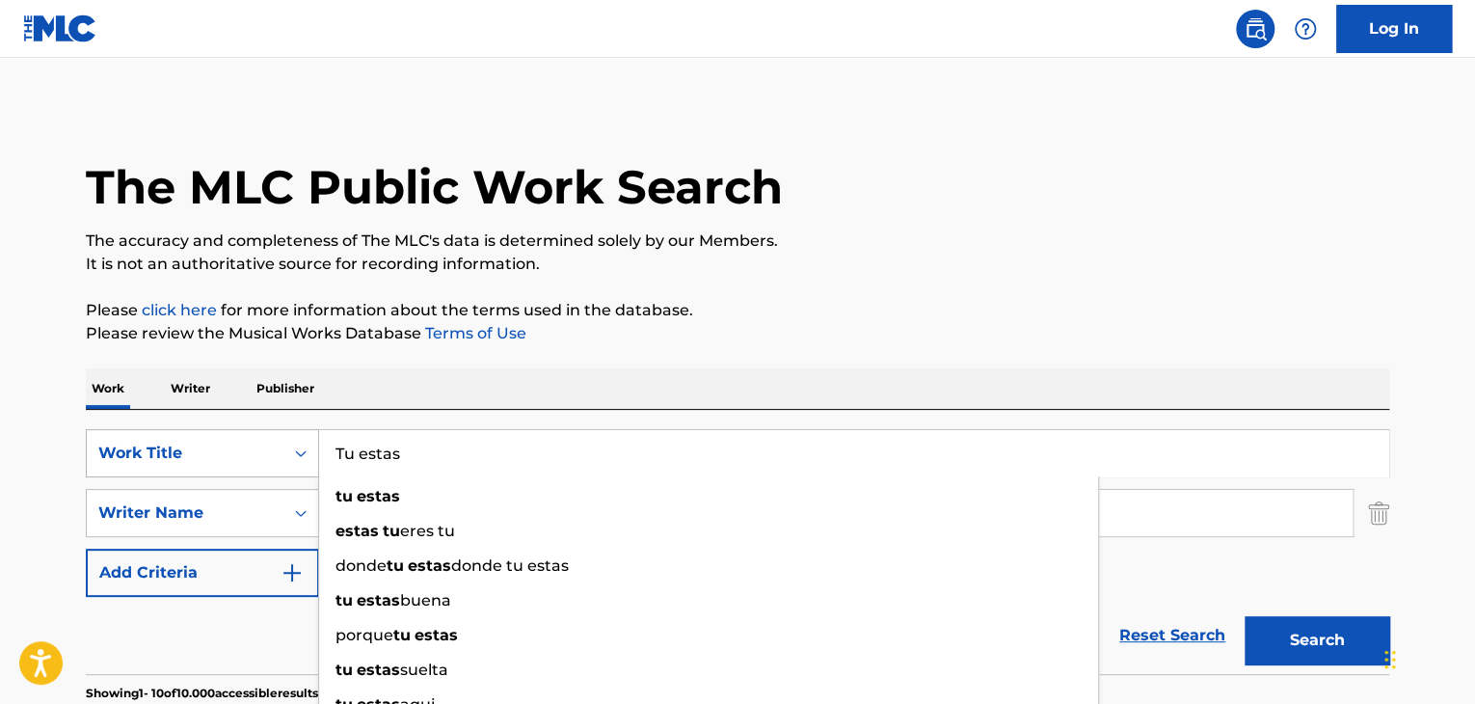
paste input "Sobrenatural"
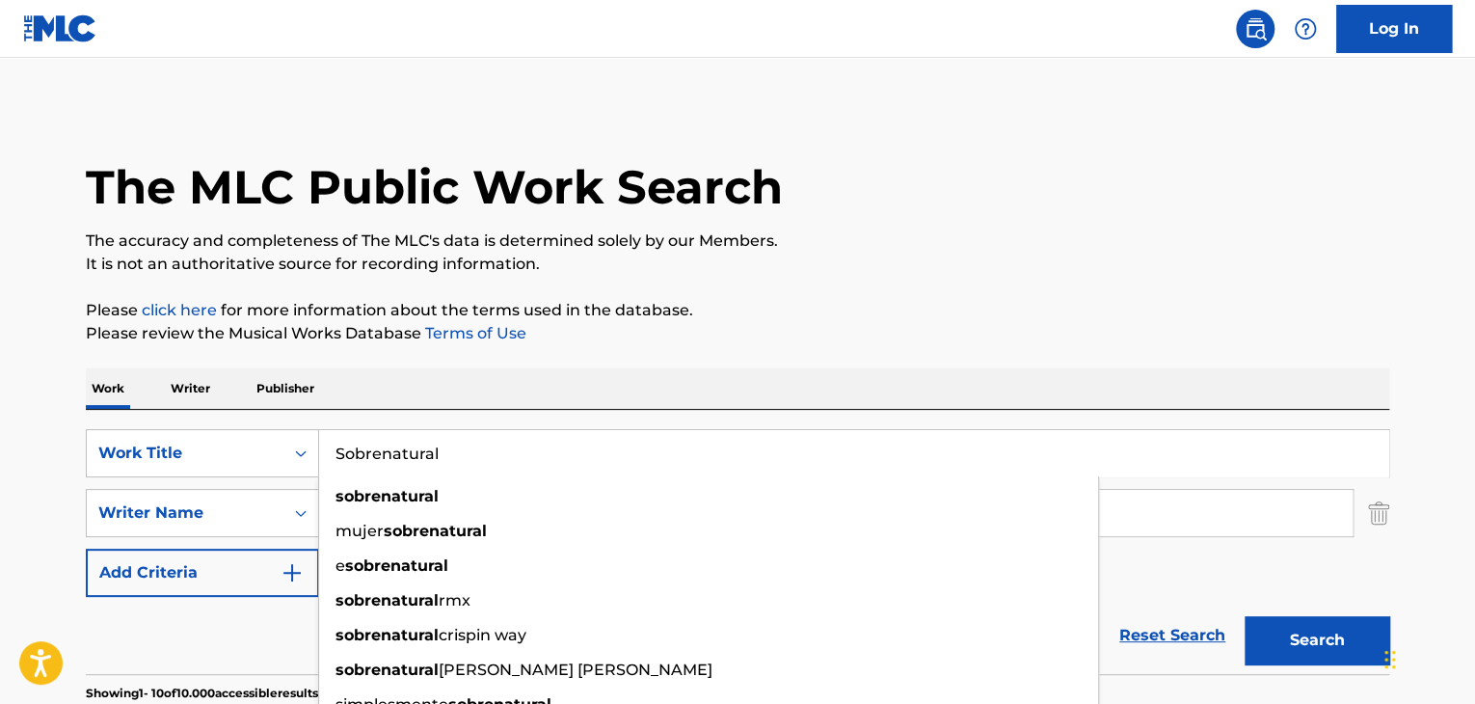
type input "Sobrenatural"
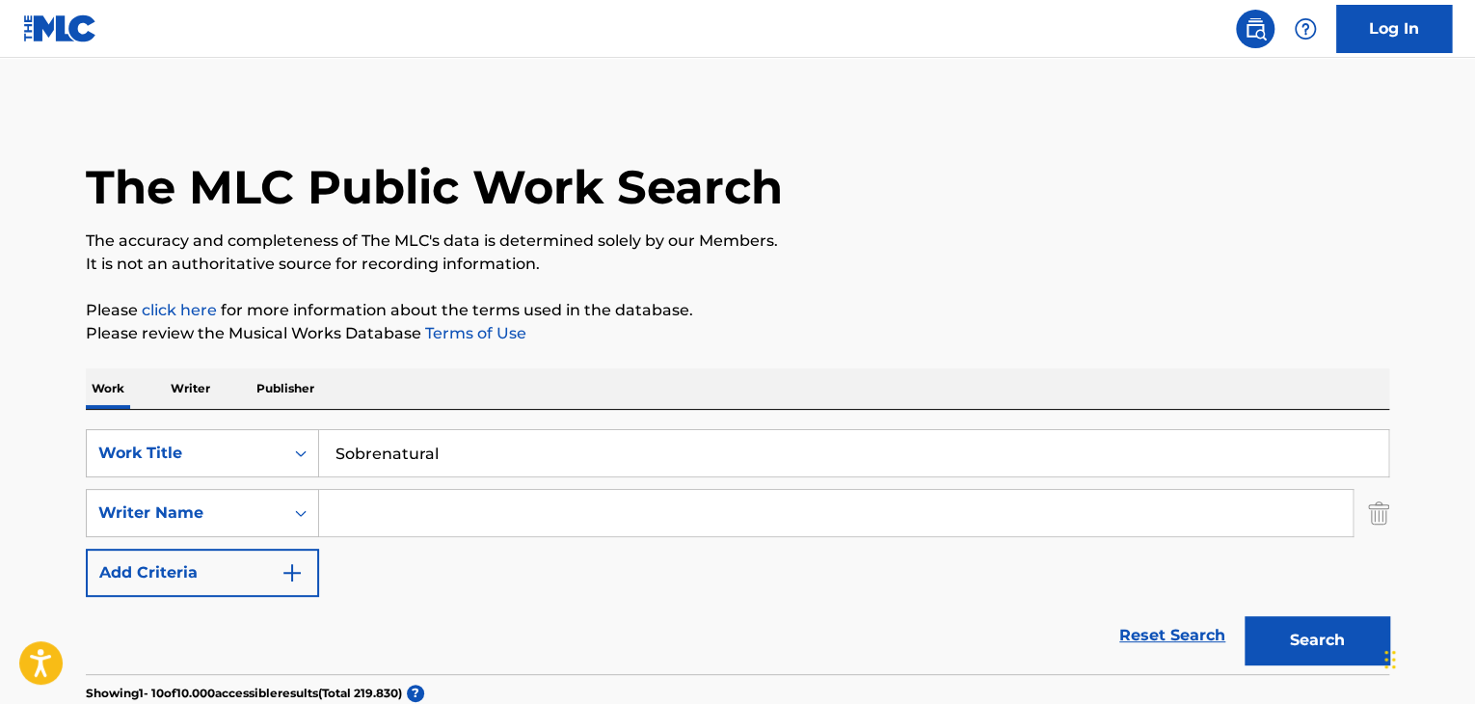
click at [1324, 633] on button "Search" at bounding box center [1317, 640] width 145 height 48
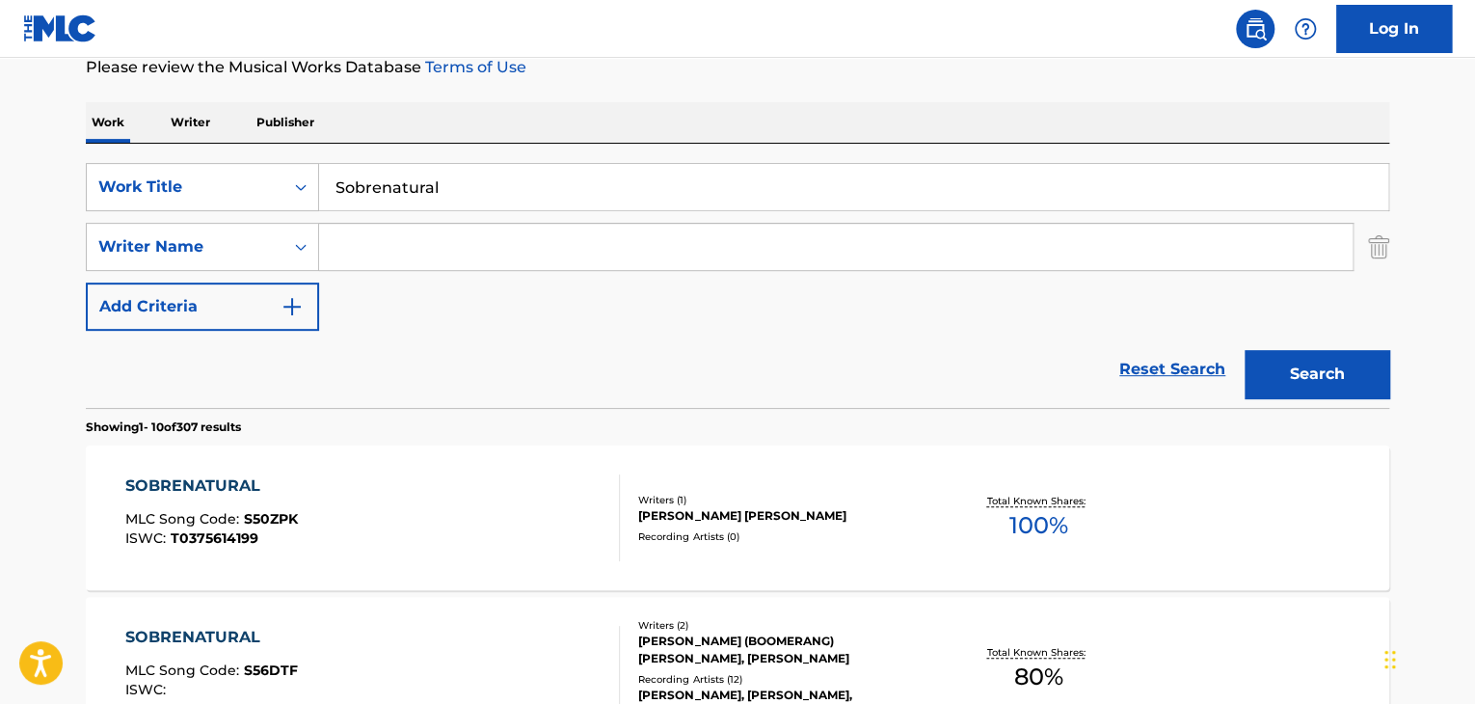
scroll to position [96, 0]
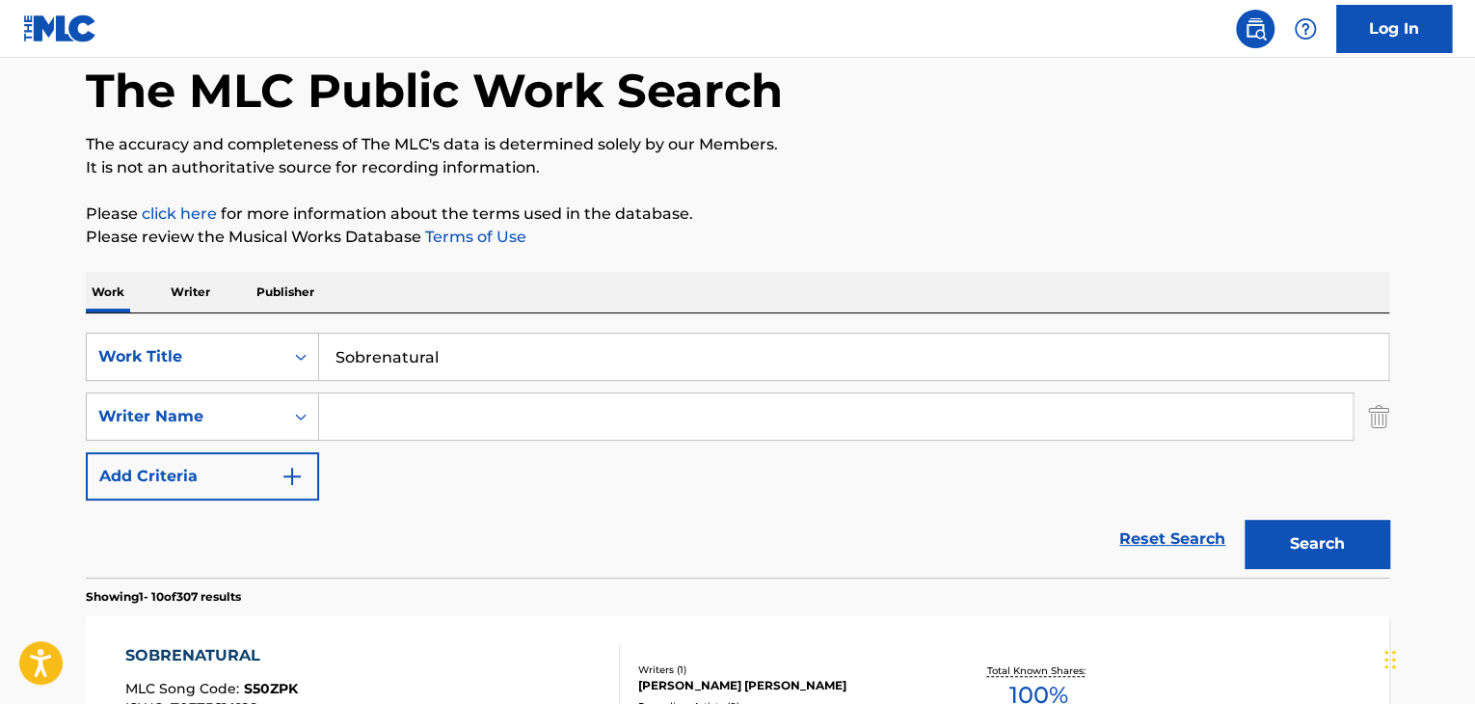
click at [397, 418] on input "Search Form" at bounding box center [836, 416] width 1034 height 46
paste input "[PERSON_NAME]"
click at [1312, 556] on button "Search" at bounding box center [1317, 544] width 145 height 48
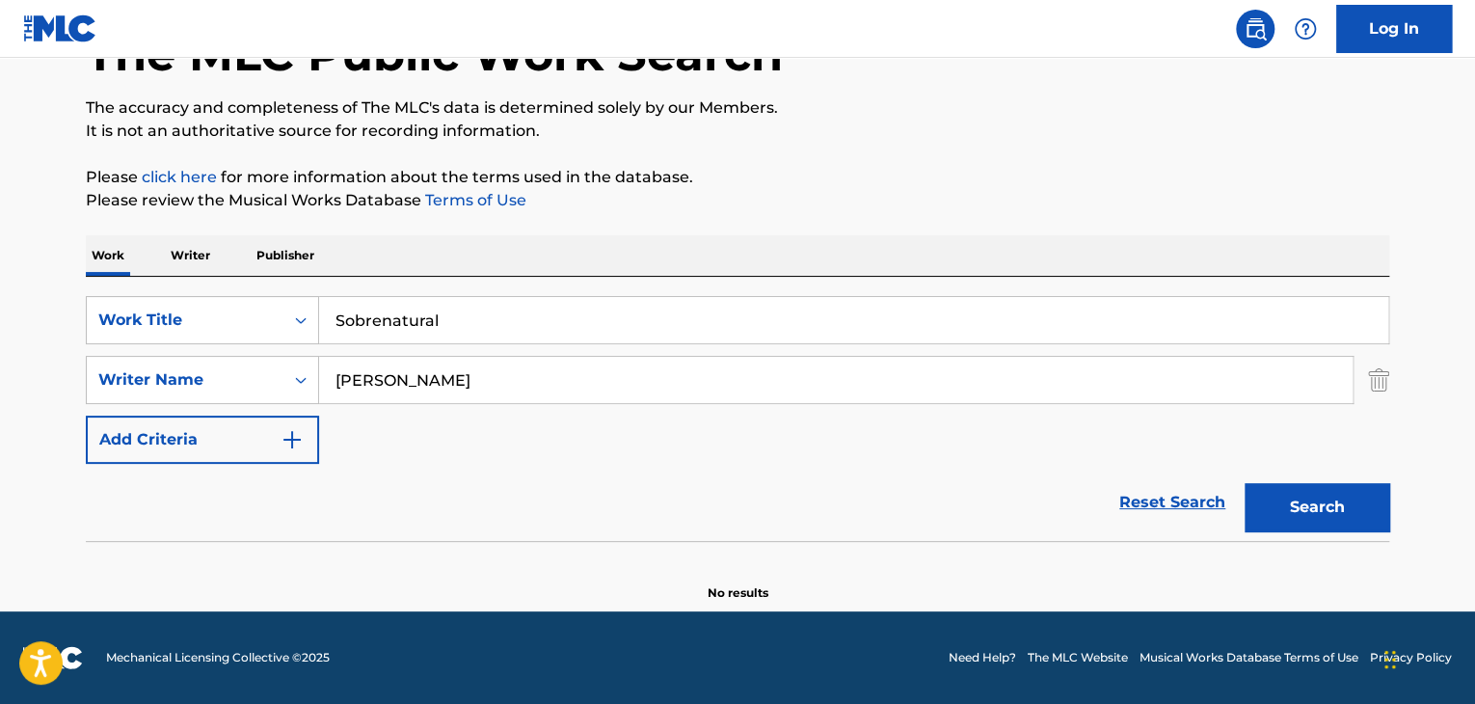
scroll to position [0, 0]
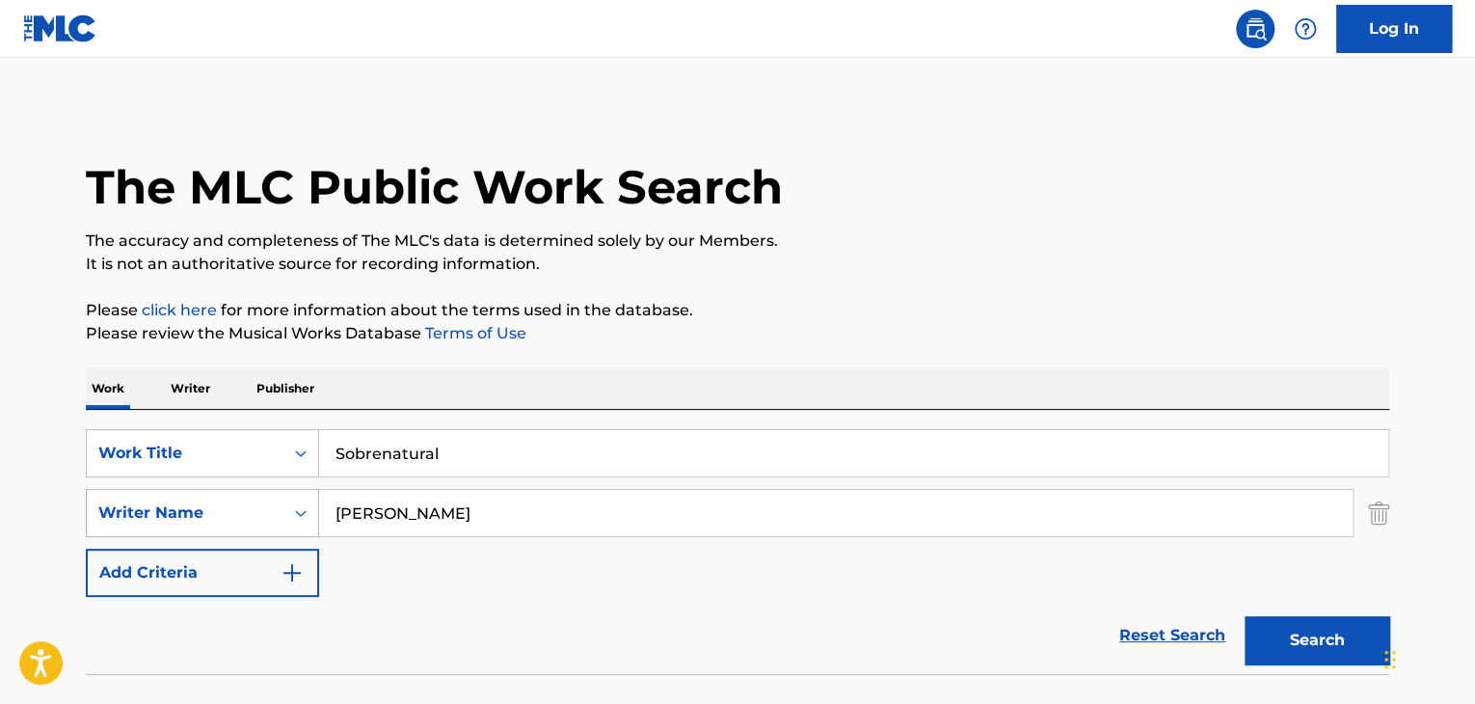
drag, startPoint x: 450, startPoint y: 522, endPoint x: 292, endPoint y: 521, distance: 158.1
click at [330, 521] on input "[PERSON_NAME]" at bounding box center [836, 513] width 1034 height 46
paste input "[PERSON_NAME]"
type input "[PERSON_NAME]"
click at [1331, 637] on button "Search" at bounding box center [1317, 640] width 145 height 48
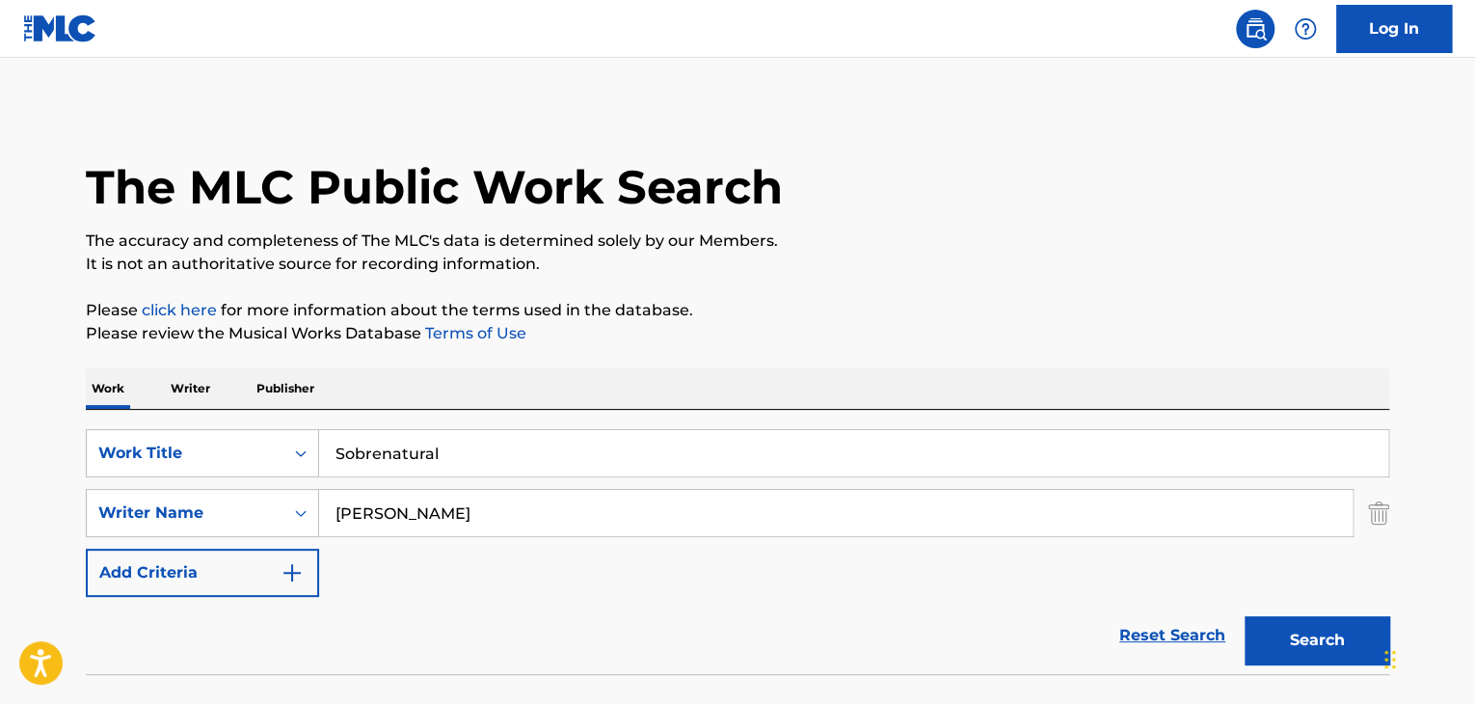
drag, startPoint x: 268, startPoint y: 431, endPoint x: 24, endPoint y: 407, distance: 245.1
click at [51, 419] on main "The MLC Public Work Search The accuracy and completeness of The MLC's data is d…" at bounding box center [737, 401] width 1475 height 687
paste input "Ya no tiene importancia"
type input "Ya no tiene importancia"
drag, startPoint x: 413, startPoint y: 609, endPoint x: 409, endPoint y: 573, distance: 36.8
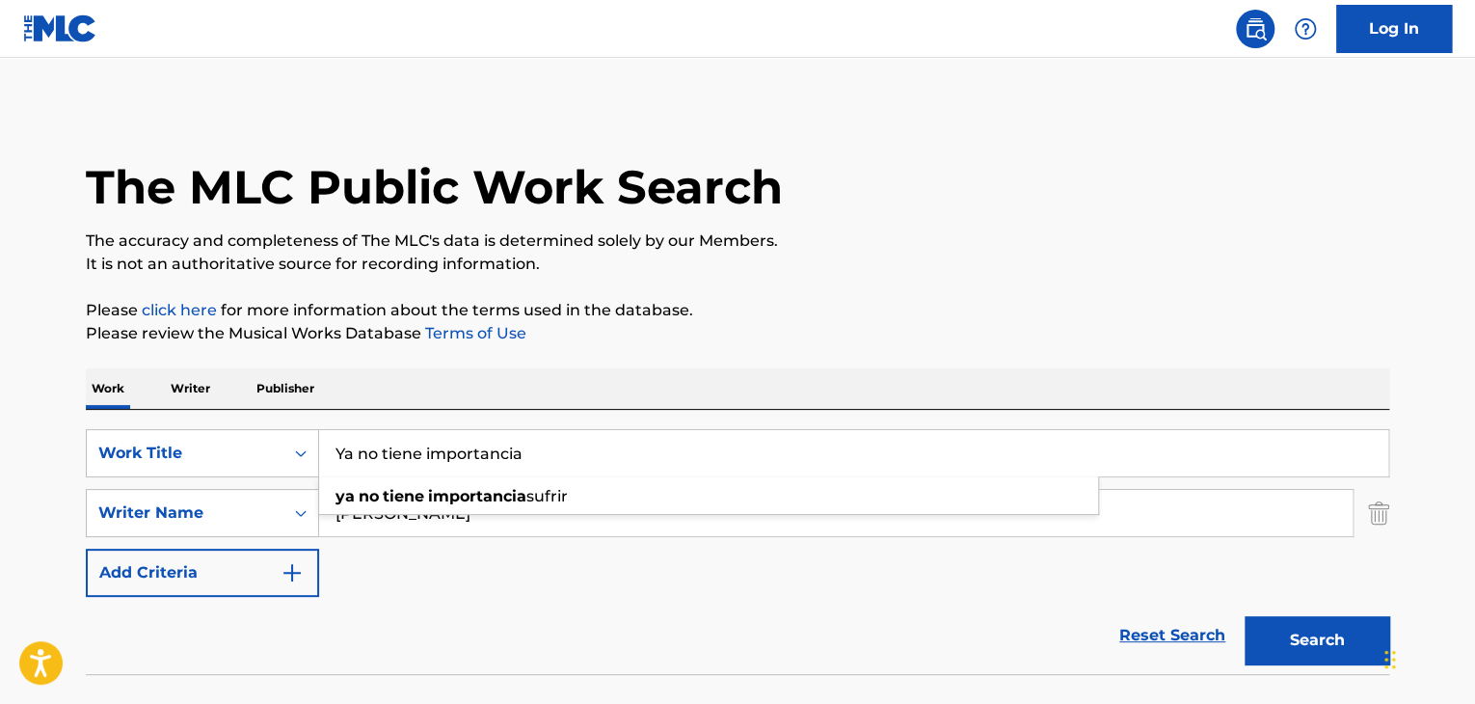
click at [415, 606] on div "Reset Search Search" at bounding box center [738, 635] width 1304 height 77
drag, startPoint x: 467, startPoint y: 515, endPoint x: 116, endPoint y: 518, distance: 351.0
click at [126, 518] on div "SearchWithCriteriaadd9ba01-a178-4bb3-bddb-1d1ca61af286 Writer Name [PERSON_NAME]" at bounding box center [738, 513] width 1304 height 48
click at [1323, 633] on button "Search" at bounding box center [1317, 640] width 145 height 48
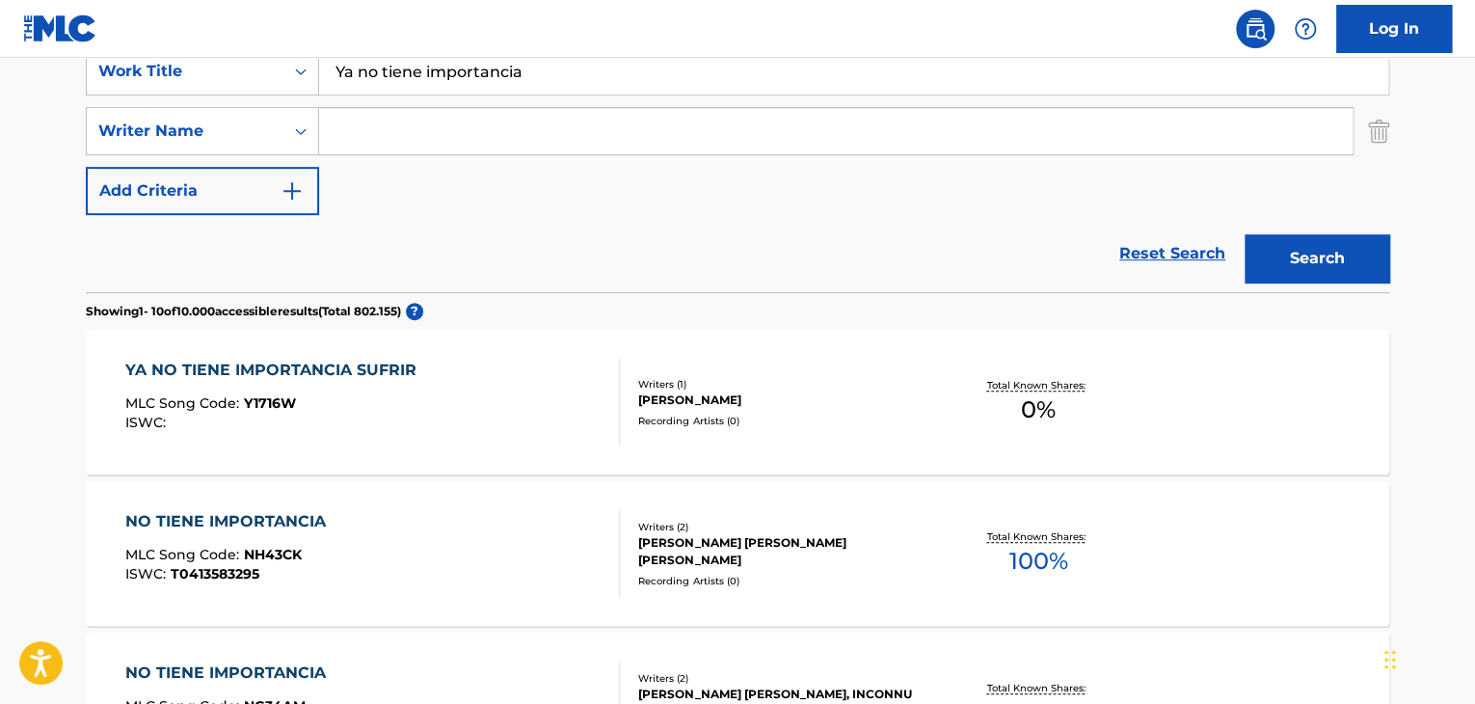
scroll to position [289, 0]
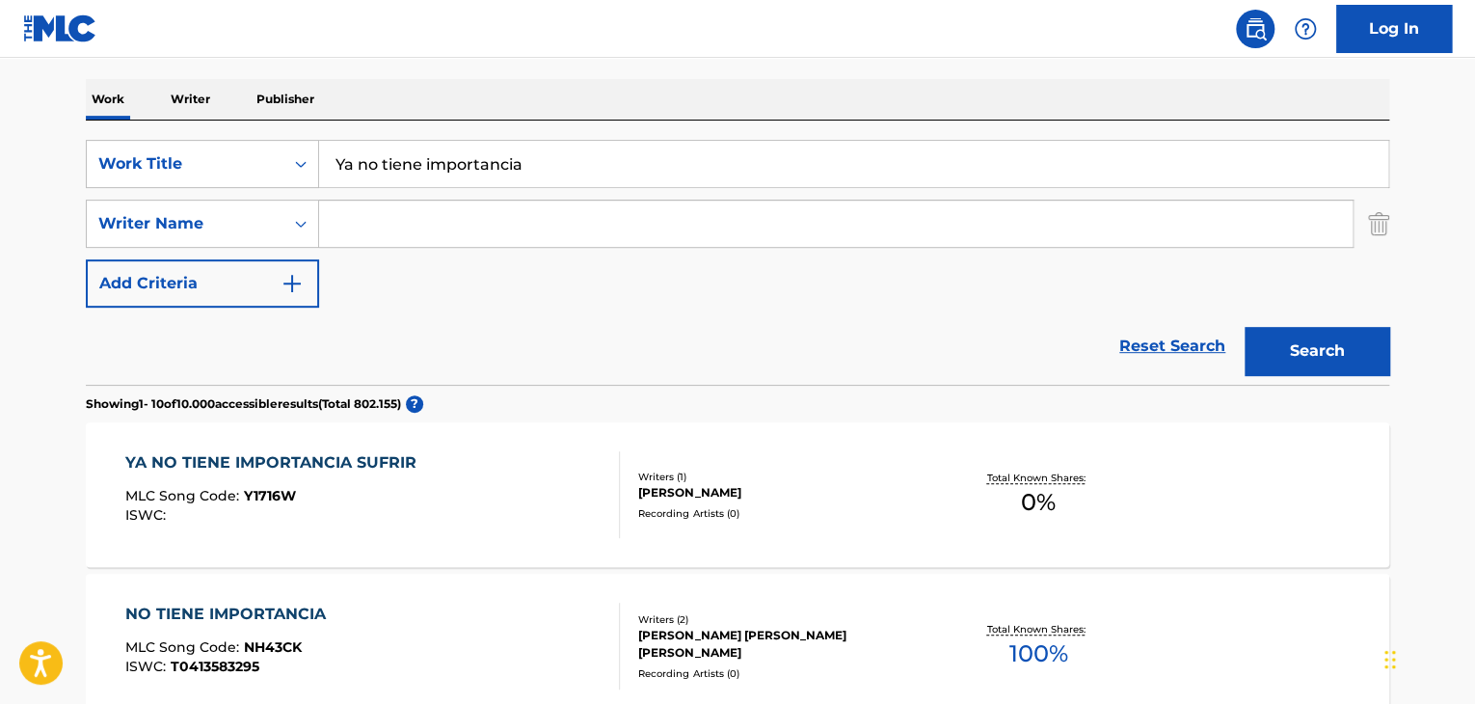
click at [440, 223] on input "Search Form" at bounding box center [836, 224] width 1034 height 46
paste input "[PERSON_NAME]"
type input "[PERSON_NAME]"
click at [1325, 344] on button "Search" at bounding box center [1317, 351] width 145 height 48
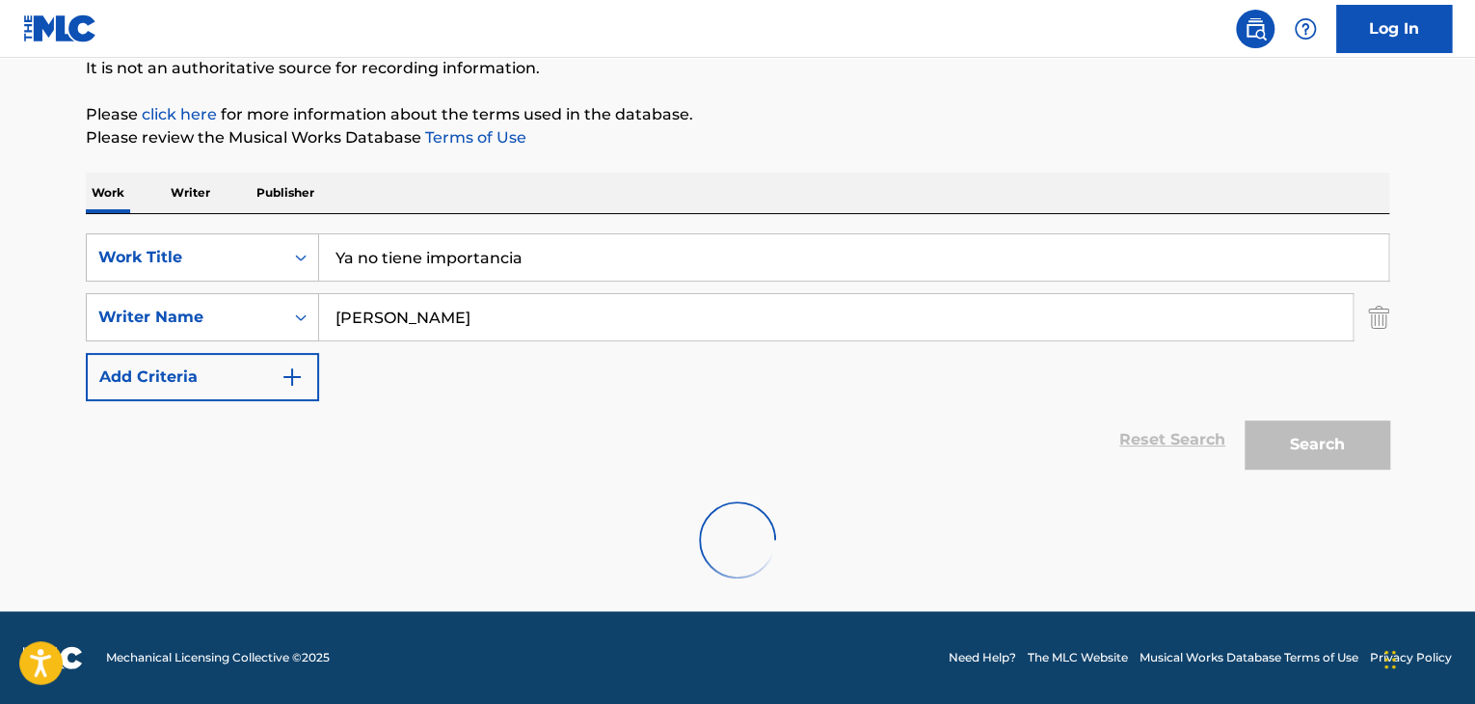
scroll to position [133, 0]
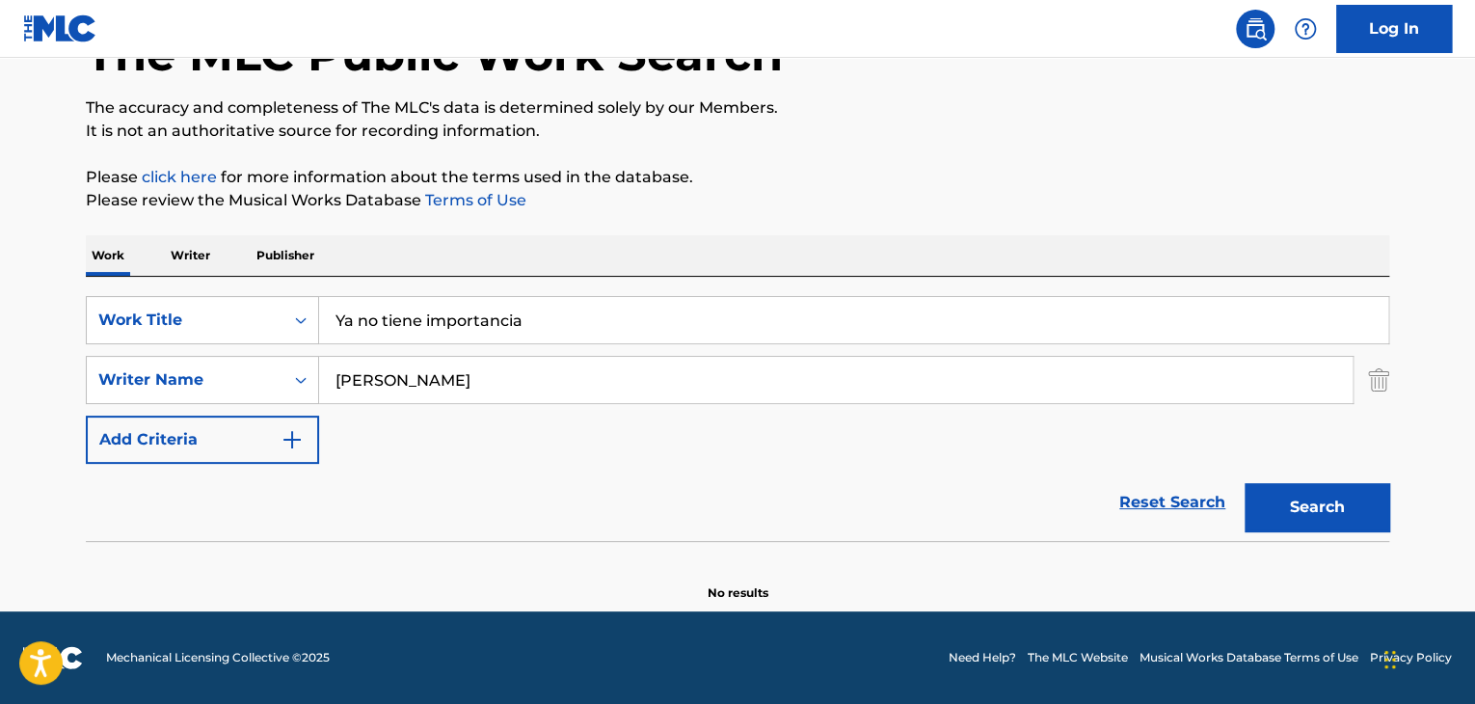
drag, startPoint x: 485, startPoint y: 379, endPoint x: 69, endPoint y: 390, distance: 415.7
click at [73, 397] on div "The MLC Public Work Search The accuracy and completeness of The MLC's data is d…" at bounding box center [738, 287] width 1350 height 629
click at [1296, 502] on button "Search" at bounding box center [1317, 507] width 145 height 48
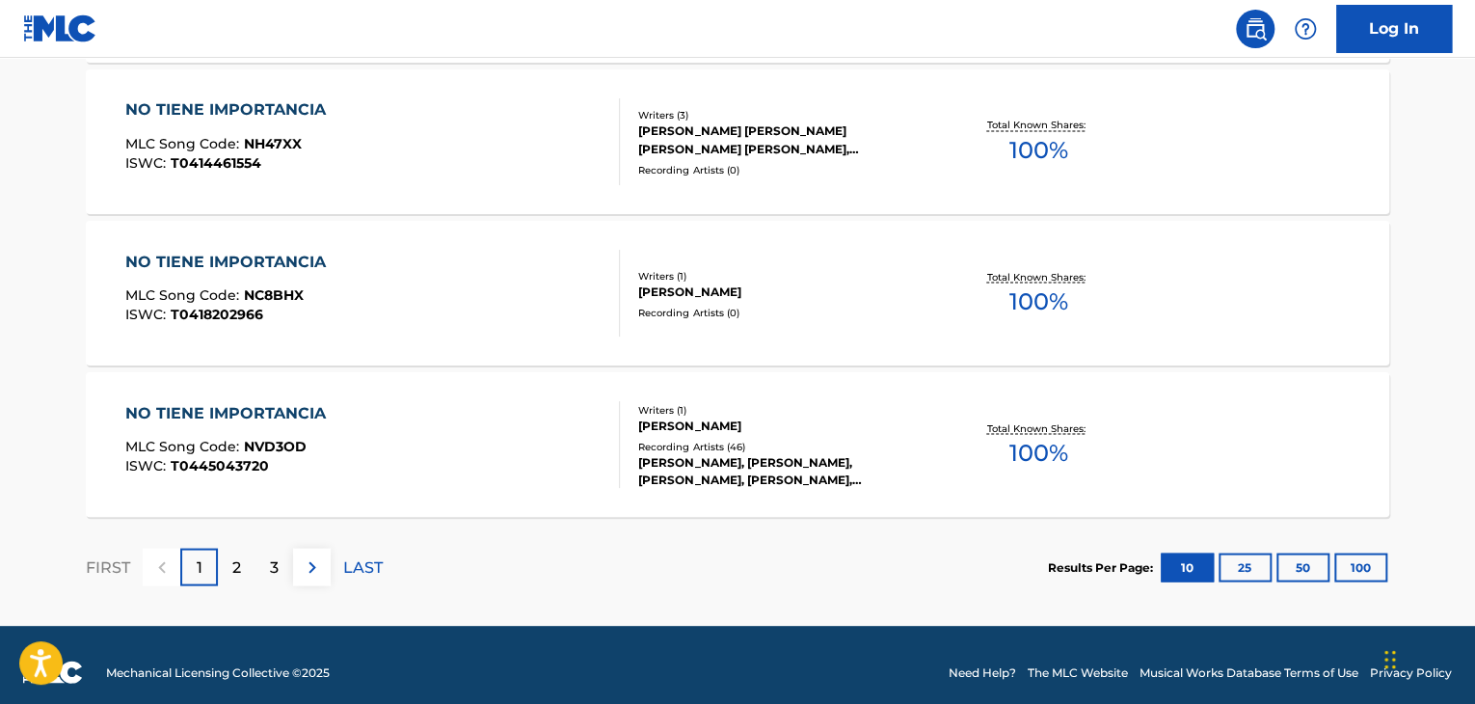
scroll to position [1716, 0]
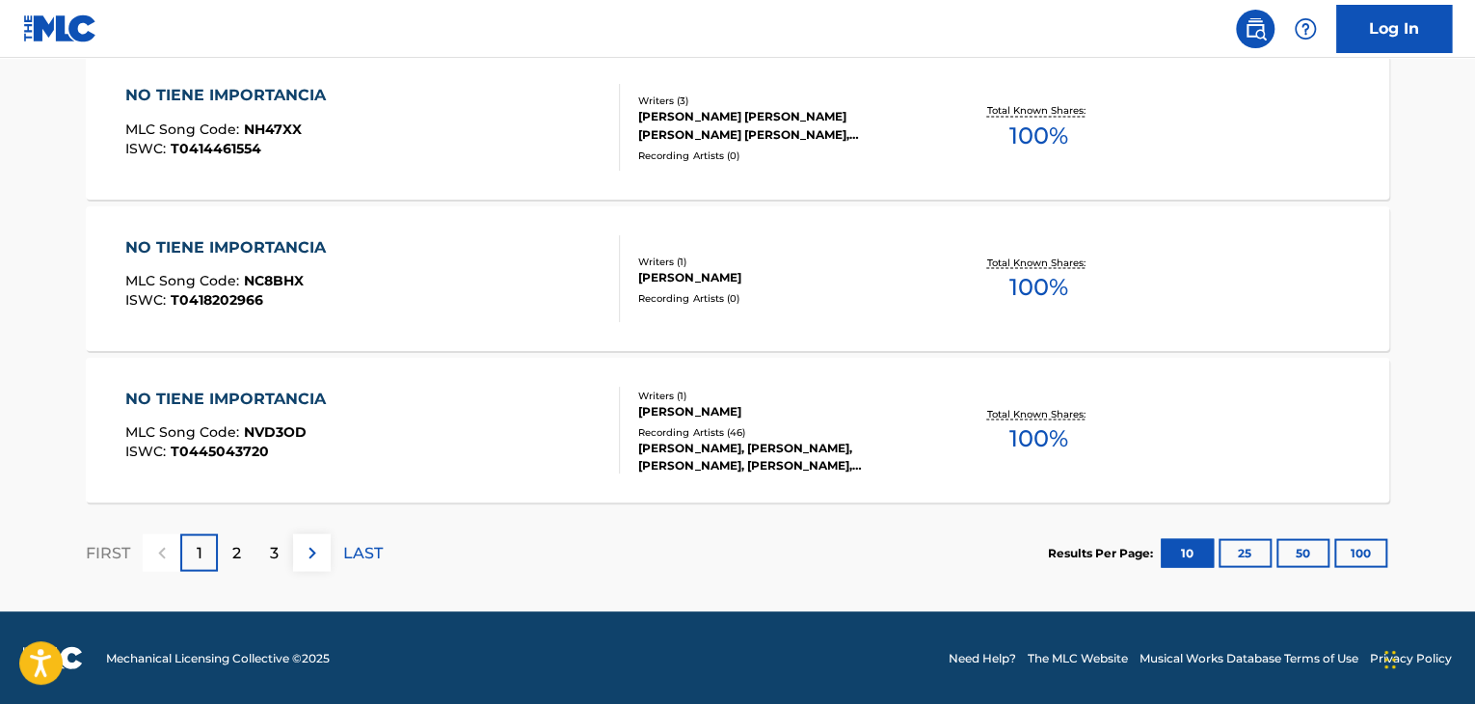
click at [248, 550] on div "2" at bounding box center [237, 552] width 38 height 38
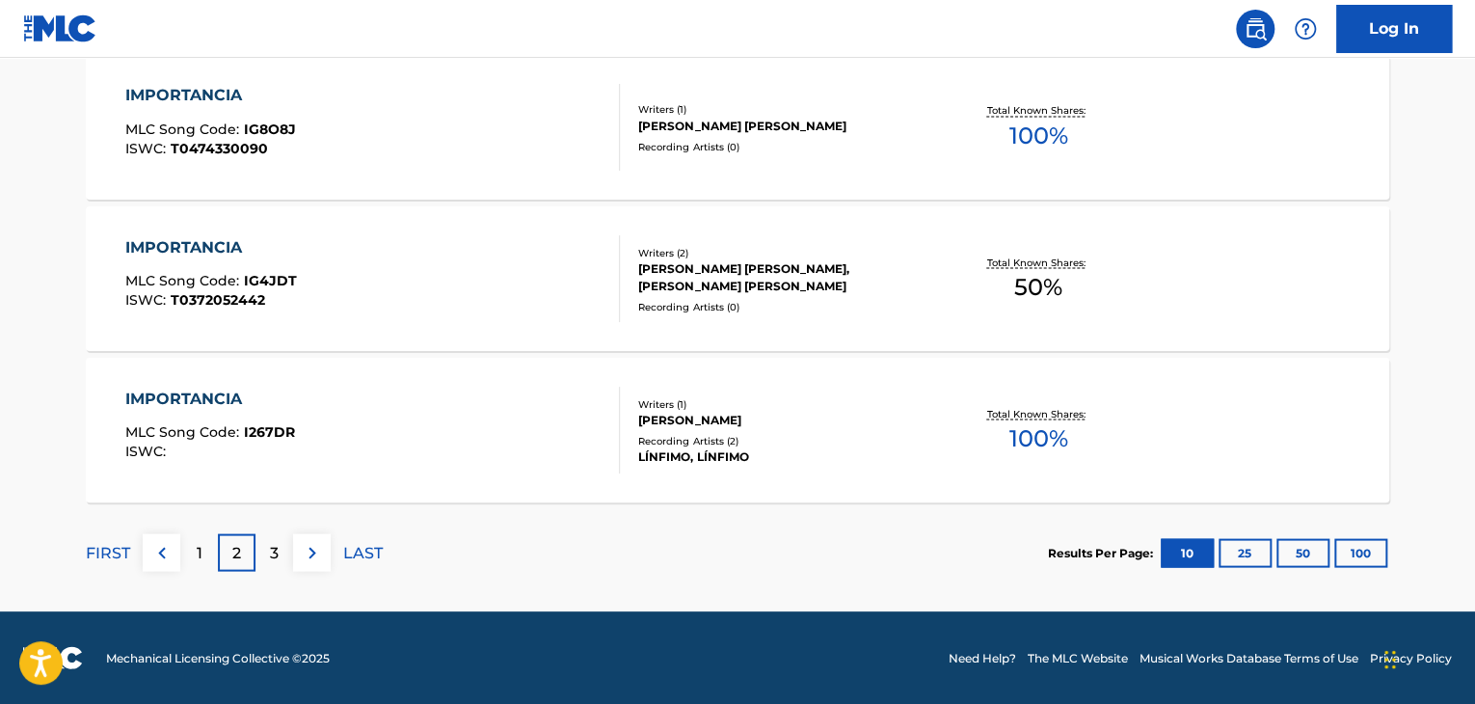
click at [279, 544] on div "3" at bounding box center [275, 552] width 38 height 38
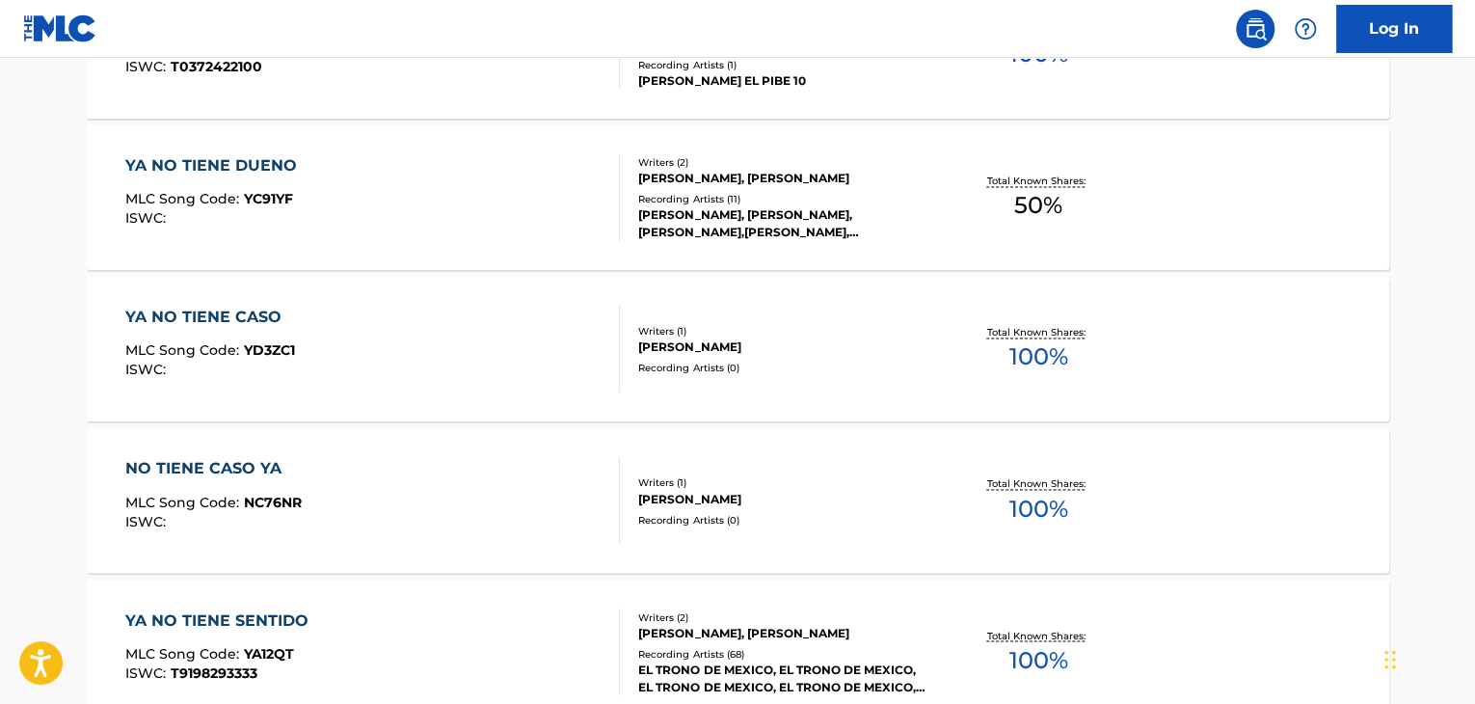
scroll to position [1427, 0]
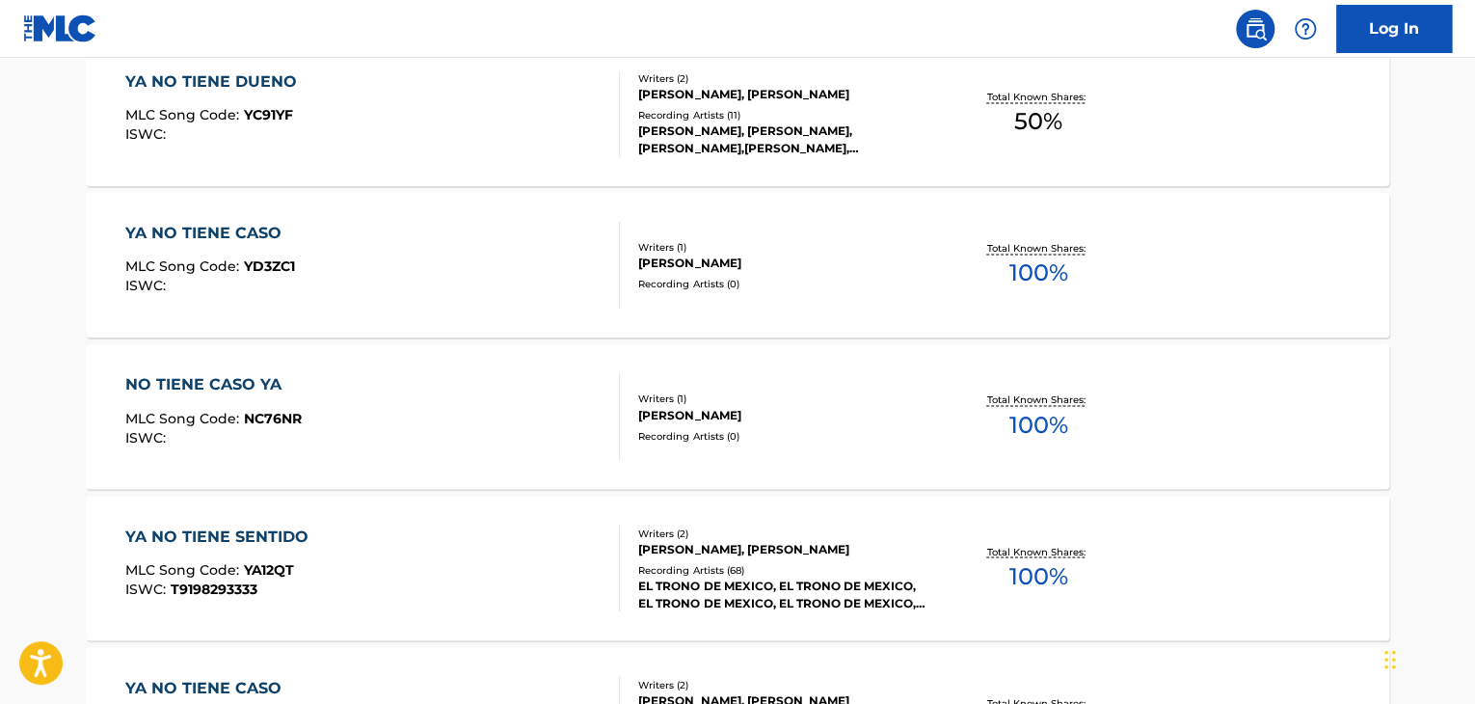
click at [509, 384] on div "NO TIENE CASO YA MLC Song Code : NC76NR ISWC :" at bounding box center [373, 416] width 496 height 87
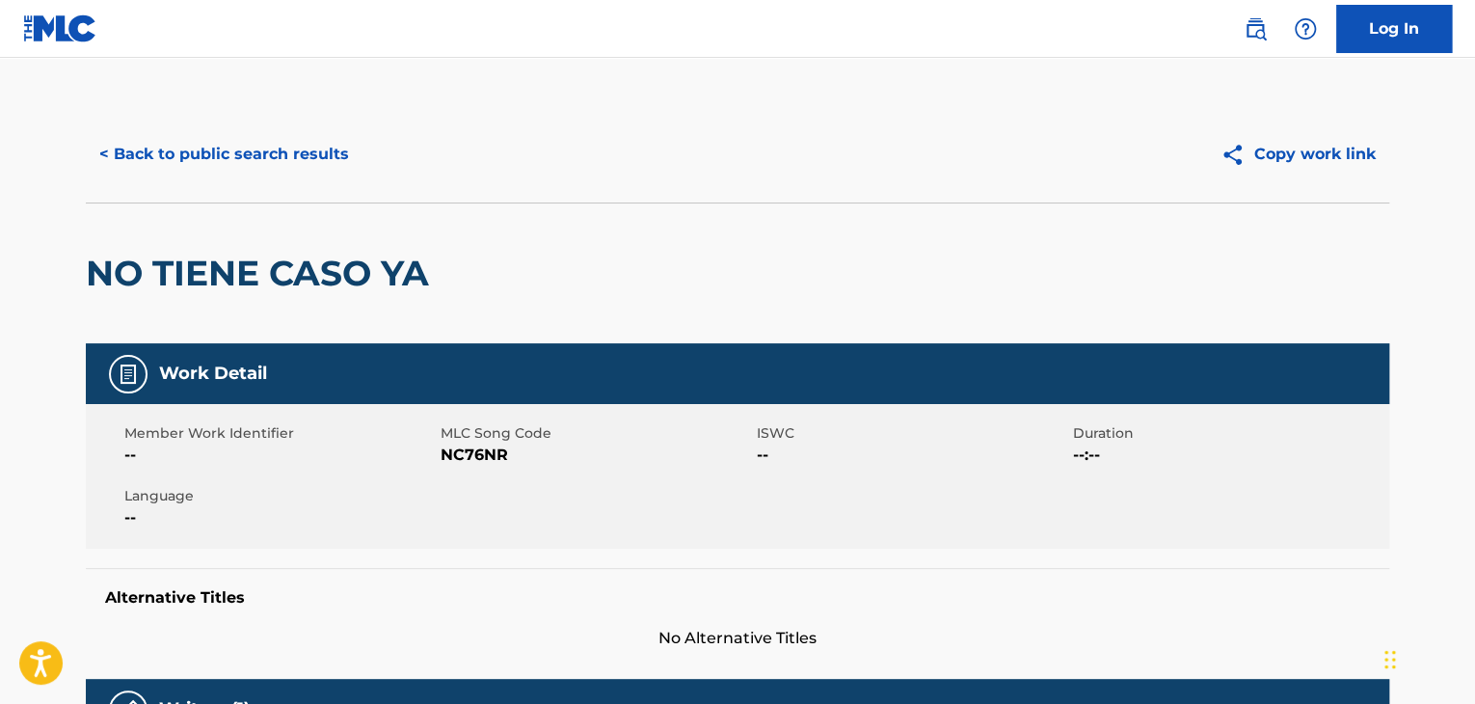
click at [264, 144] on button "< Back to public search results" at bounding box center [224, 154] width 277 height 48
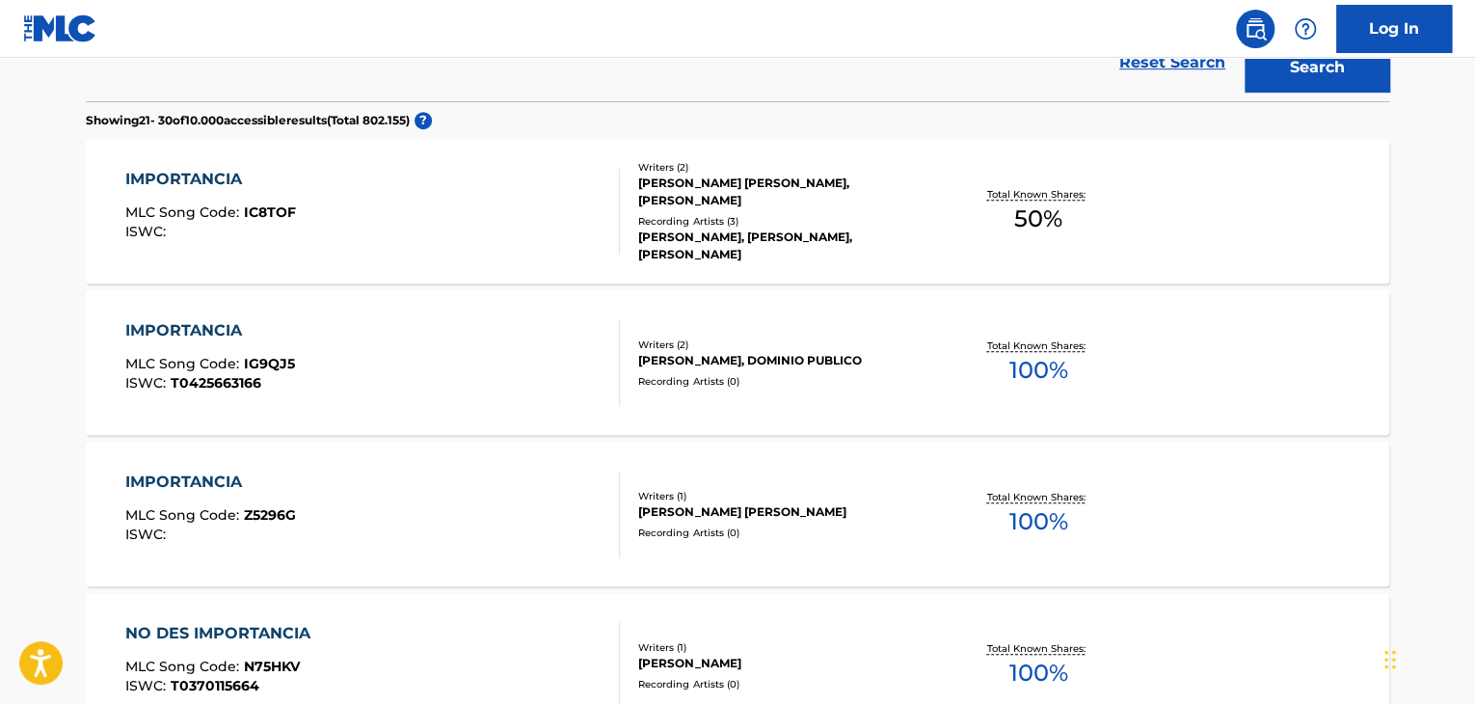
scroll to position [91, 0]
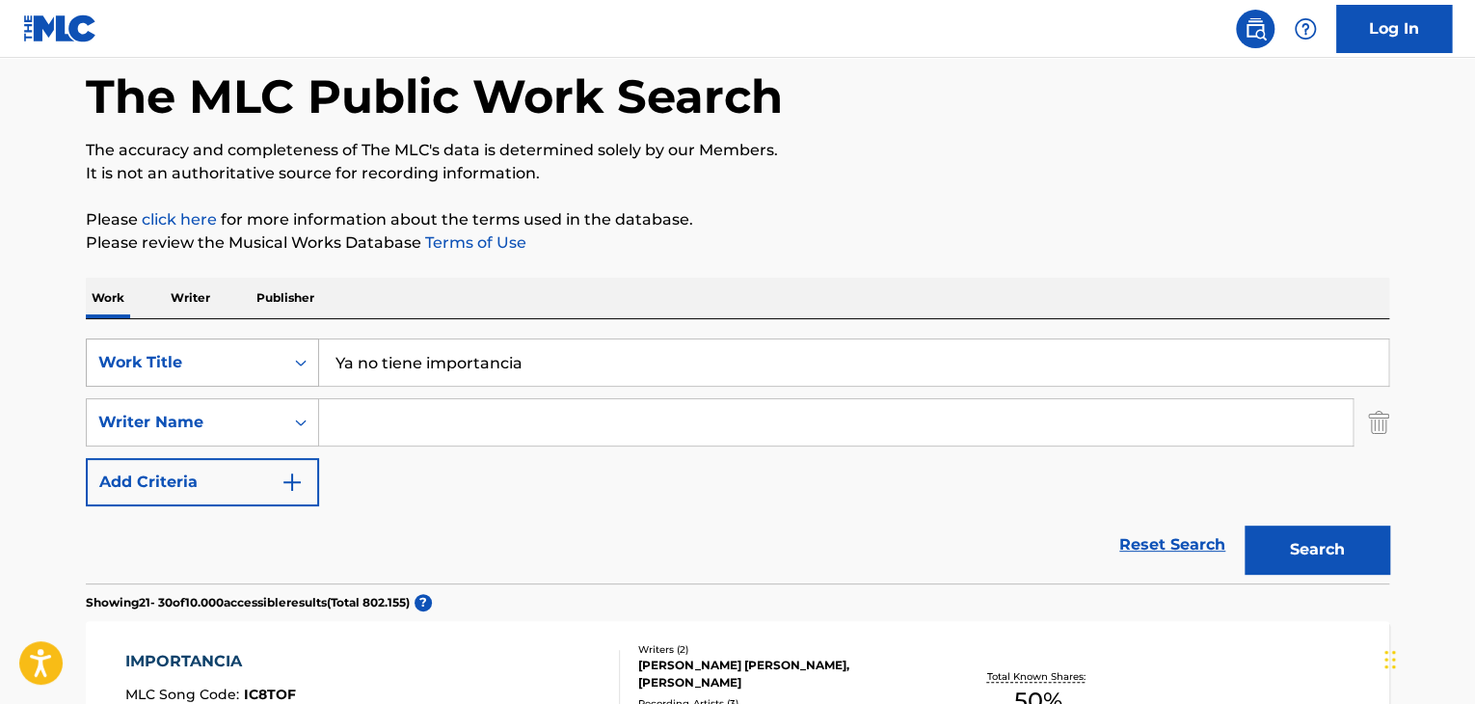
drag, startPoint x: 526, startPoint y: 356, endPoint x: 267, endPoint y: 361, distance: 259.4
click at [165, 371] on div "SearchWithCriteria51299f5f-588a-41e5-80b3-c2c2e0730bab Work Title Ya no tiene i…" at bounding box center [738, 362] width 1304 height 48
paste input "Se Que Muchas Veces"
type input "Se Que Muchas Veces"
click at [1311, 543] on button "Search" at bounding box center [1317, 549] width 145 height 48
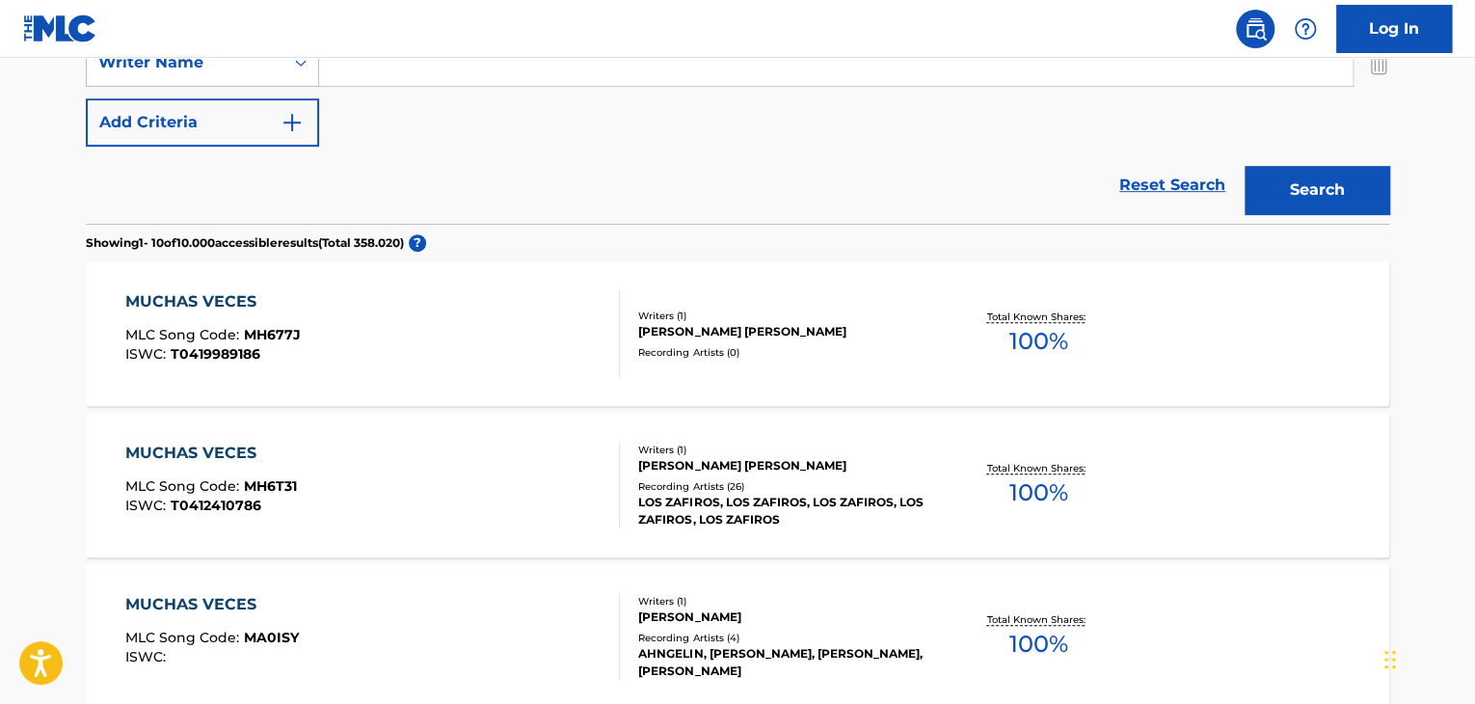
scroll to position [283, 0]
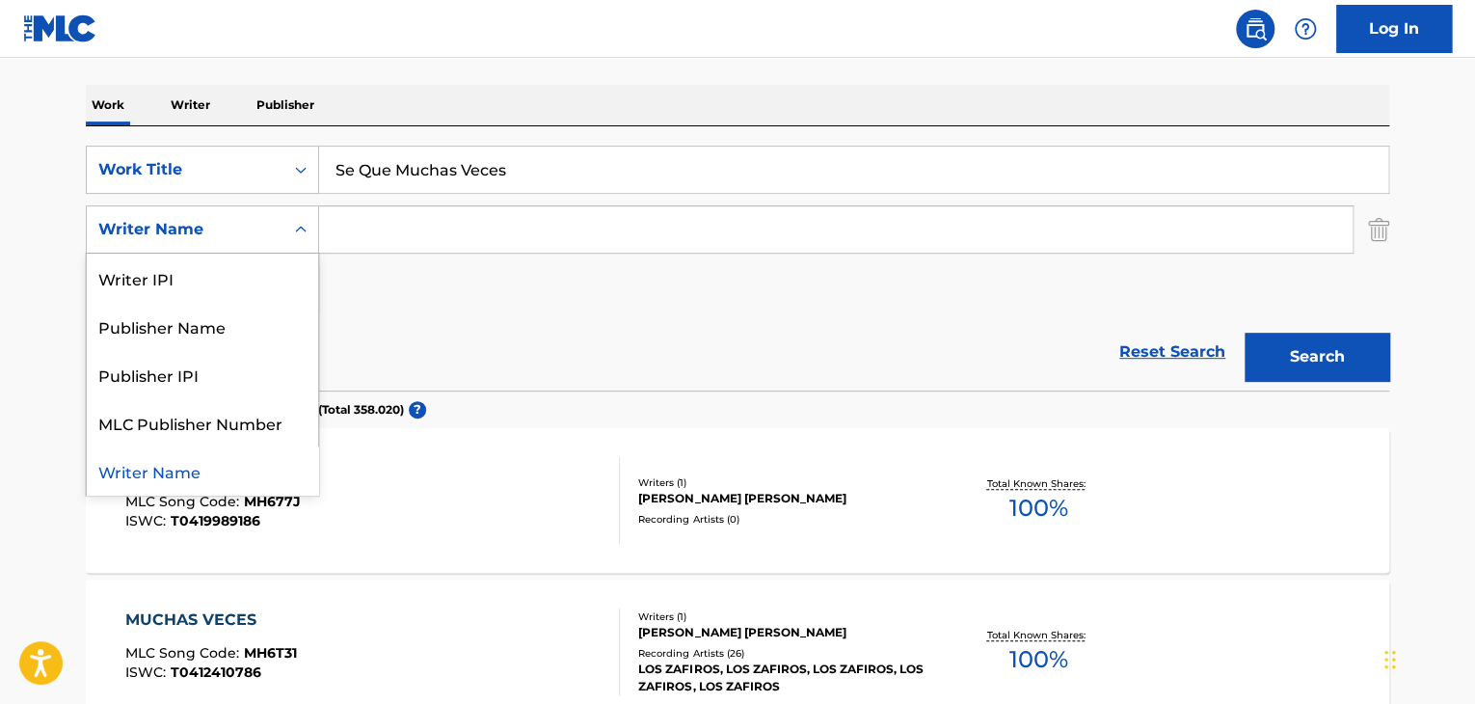
click at [301, 229] on icon "Search Form" at bounding box center [300, 229] width 19 height 19
click at [404, 225] on input "Search Form" at bounding box center [836, 229] width 1034 height 46
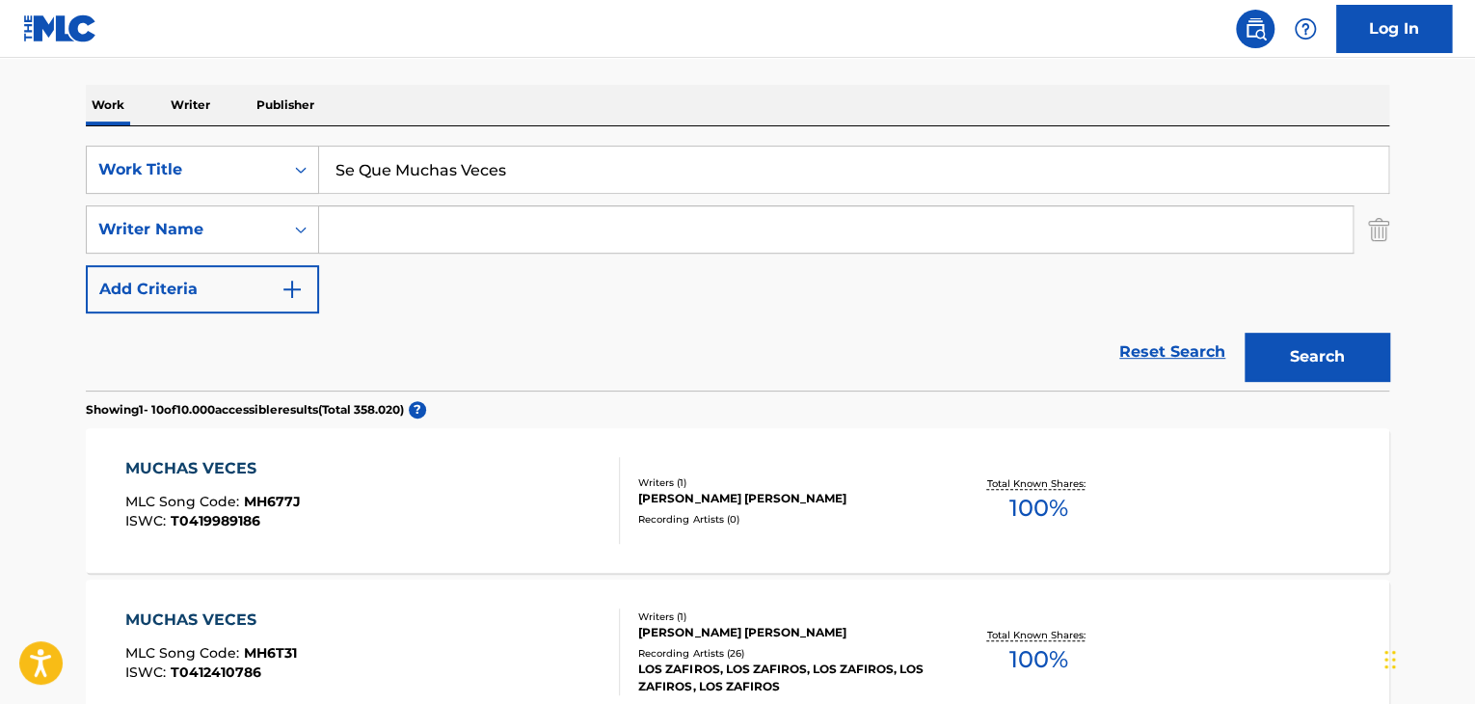
paste input "Se Que Muchas Veces"
type input "S"
click at [373, 234] on input "Search Form" at bounding box center [836, 229] width 1034 height 46
paste input "Digno Eres"
type input "Digno Eres"
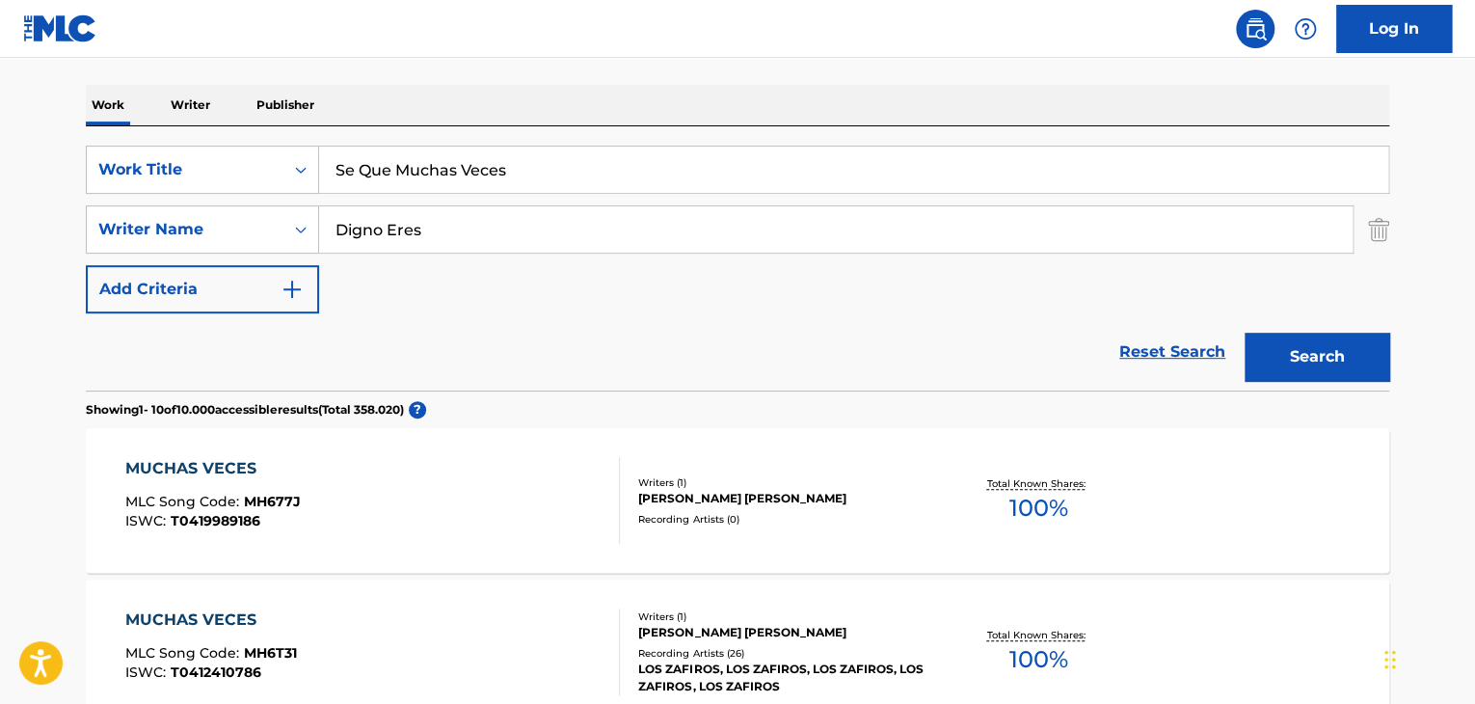
click at [1308, 347] on button "Search" at bounding box center [1317, 357] width 145 height 48
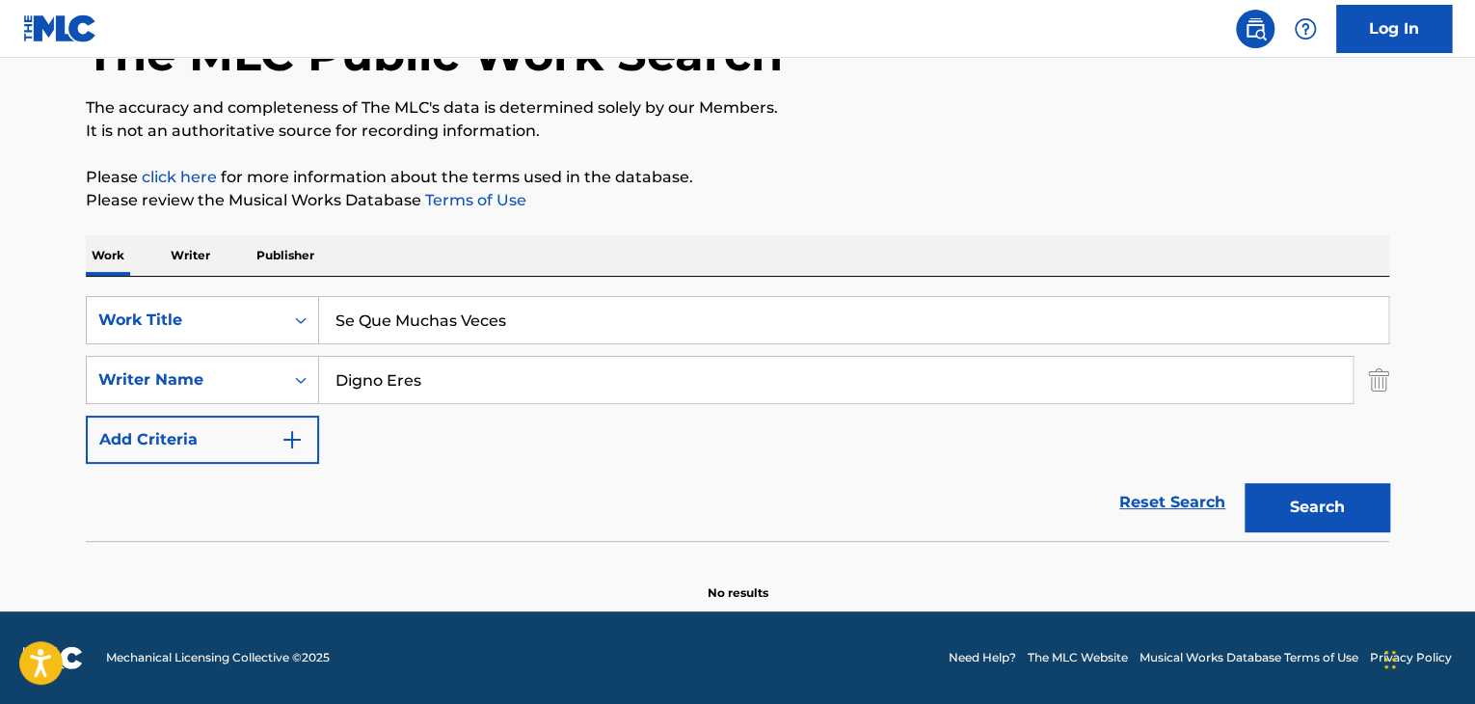
scroll to position [133, 0]
drag, startPoint x: 447, startPoint y: 383, endPoint x: 100, endPoint y: 379, distance: 347.1
click at [100, 382] on div "SearchWithCriteriaadd9ba01-a178-4bb3-bddb-1d1ca61af286 Writer Name [PERSON_NAME]" at bounding box center [738, 380] width 1304 height 48
drag, startPoint x: 527, startPoint y: 310, endPoint x: 137, endPoint y: 300, distance: 390.6
click at [137, 300] on div "SearchWithCriteria51299f5f-588a-41e5-80b3-c2c2e0730bab Work Title Se Que Muchas…" at bounding box center [738, 320] width 1304 height 48
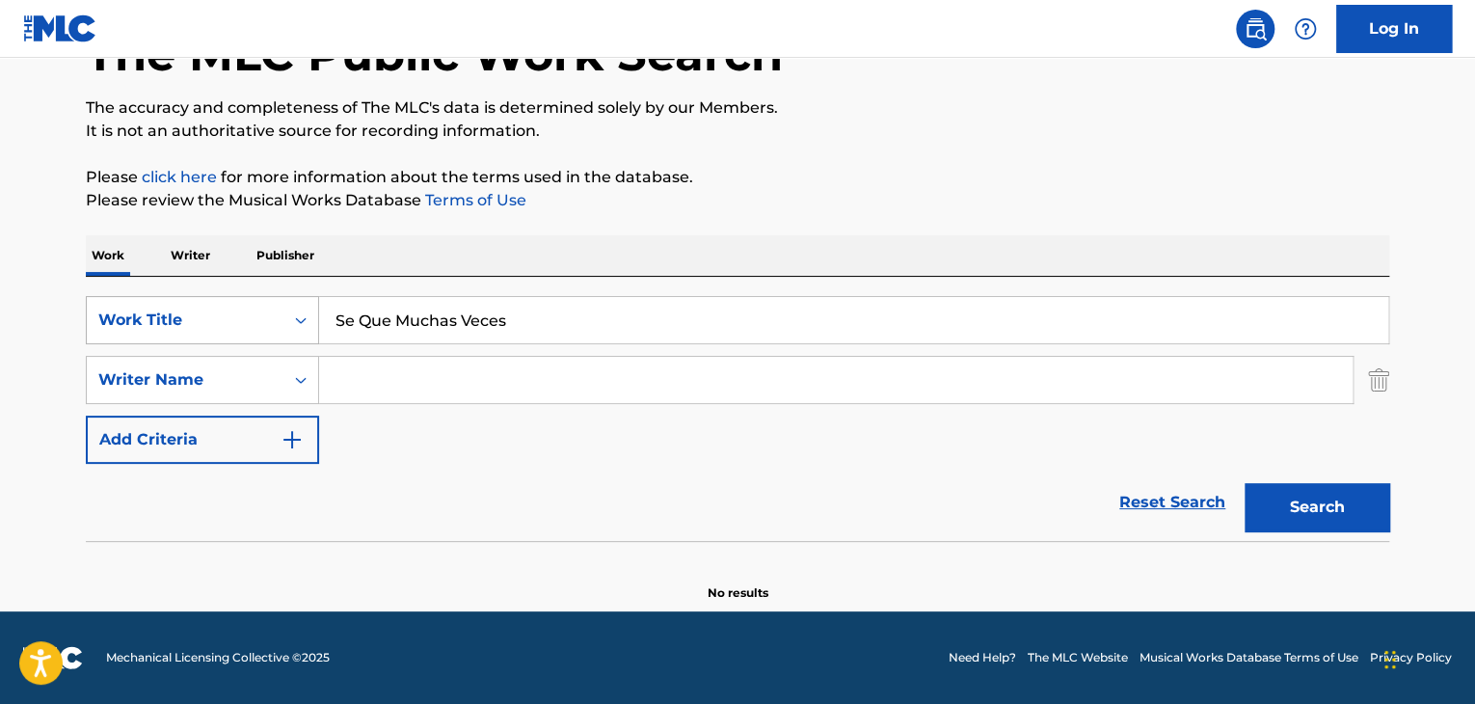
paste input "Digno Er"
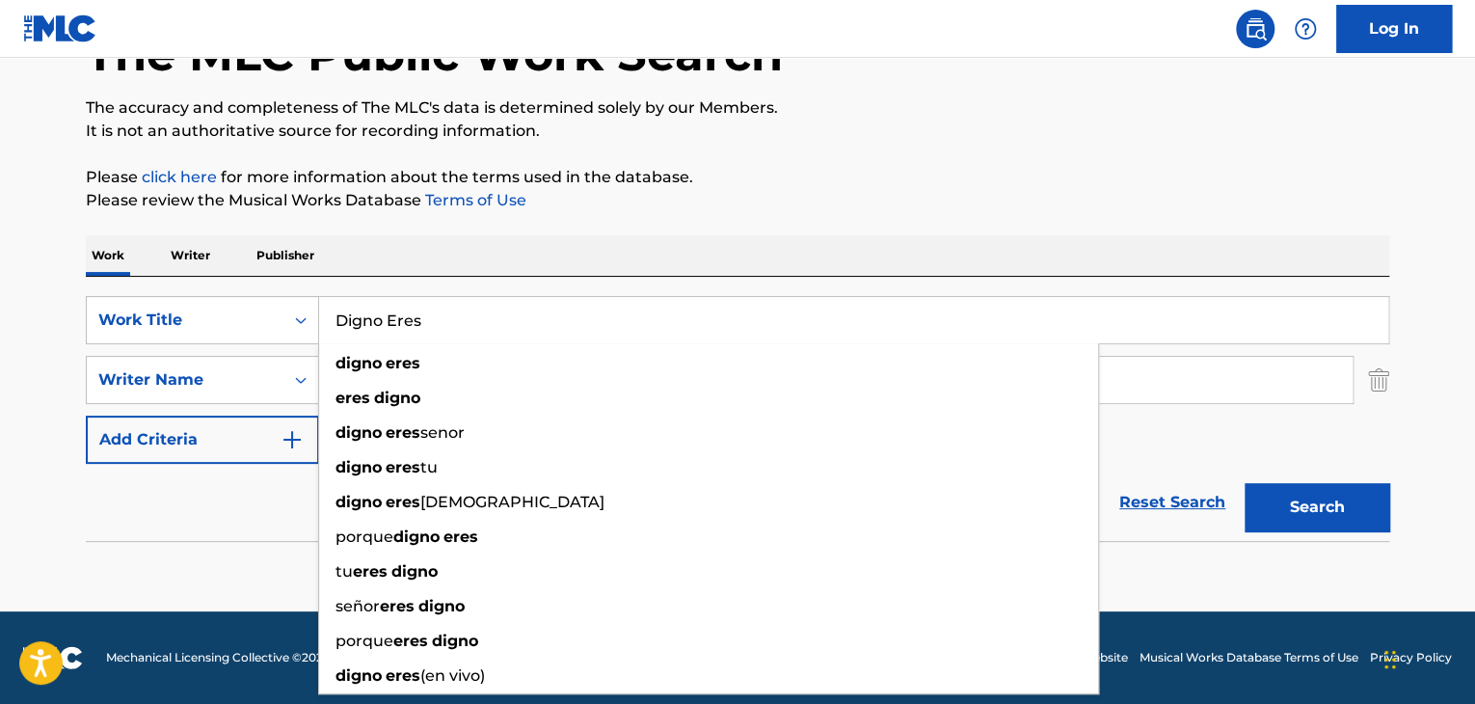
type input "Digno Eres"
click at [1319, 505] on button "Search" at bounding box center [1317, 507] width 145 height 48
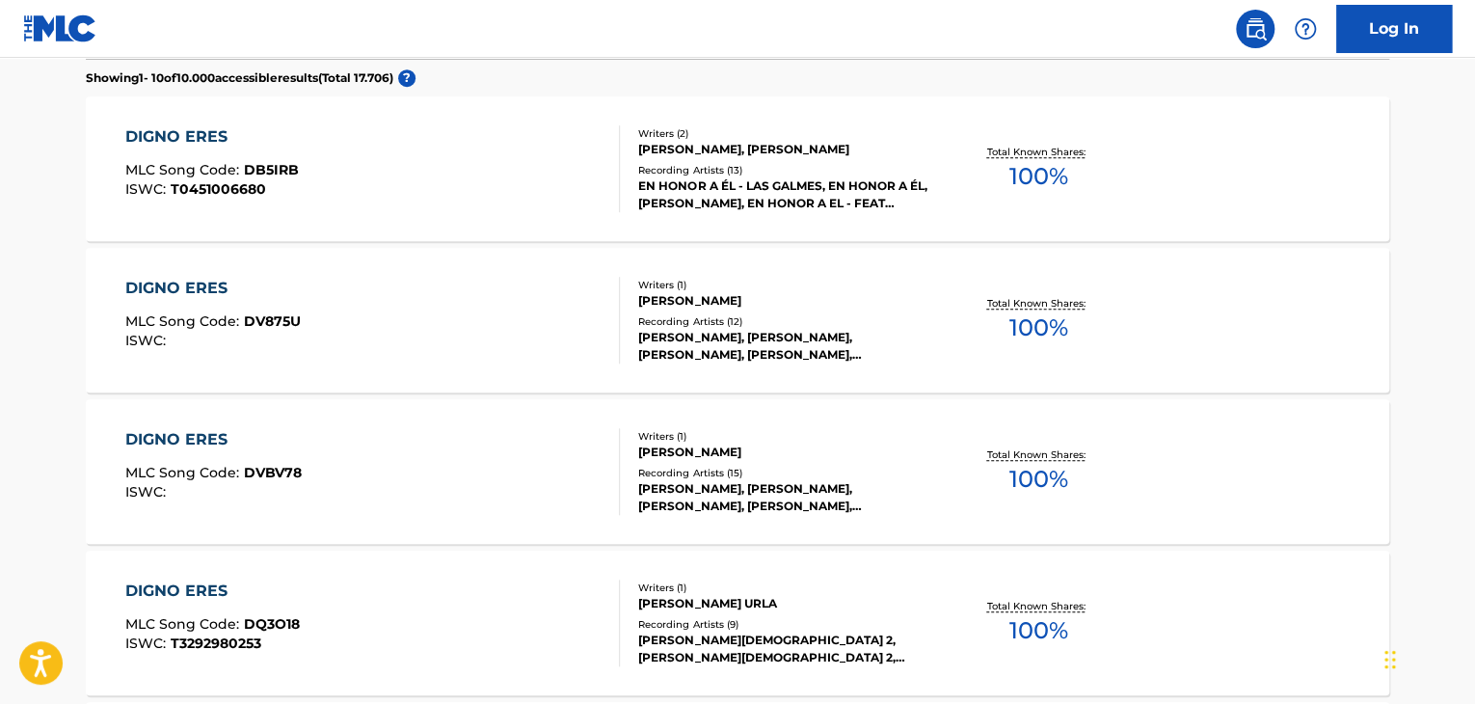
scroll to position [229, 0]
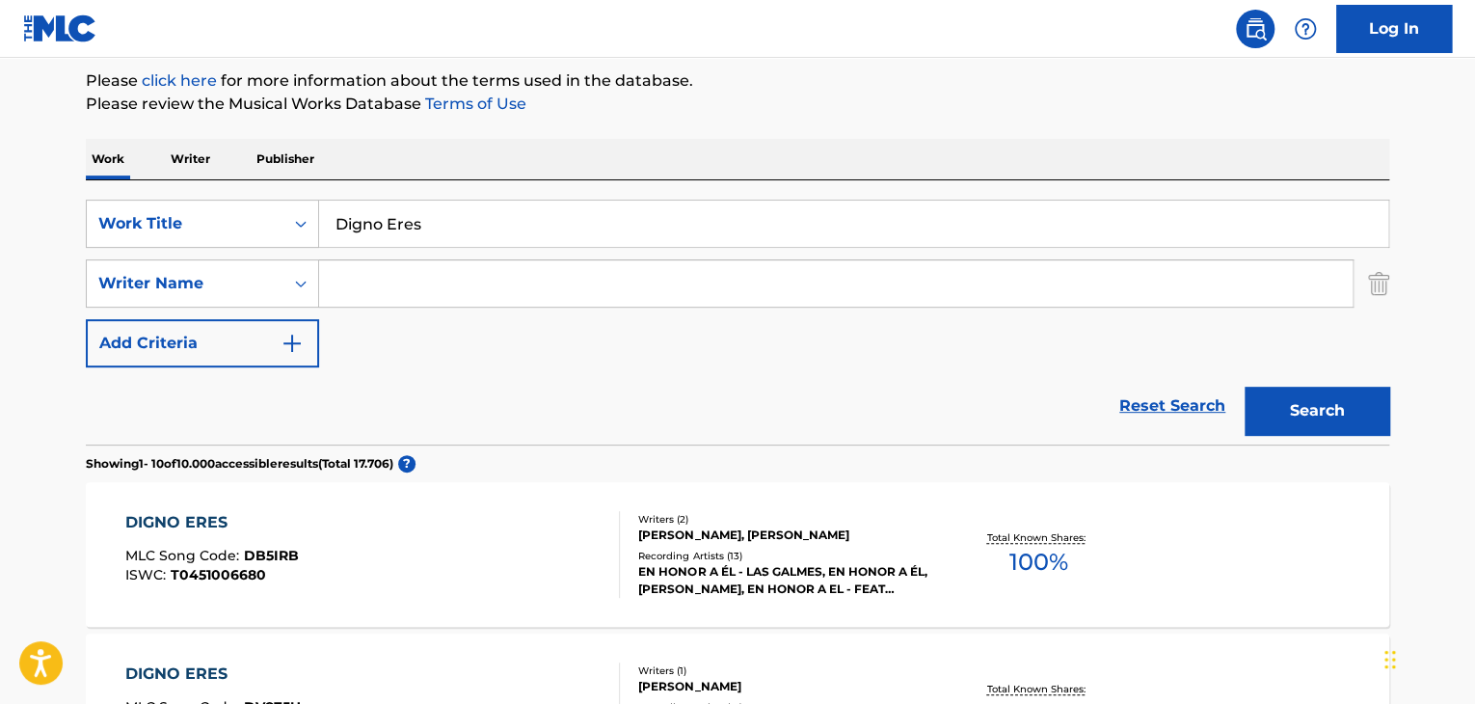
click at [386, 292] on input "Search Form" at bounding box center [836, 283] width 1034 height 46
paste input "[PERSON_NAME]"
type input "[PERSON_NAME]"
click at [1309, 403] on button "Search" at bounding box center [1317, 411] width 145 height 48
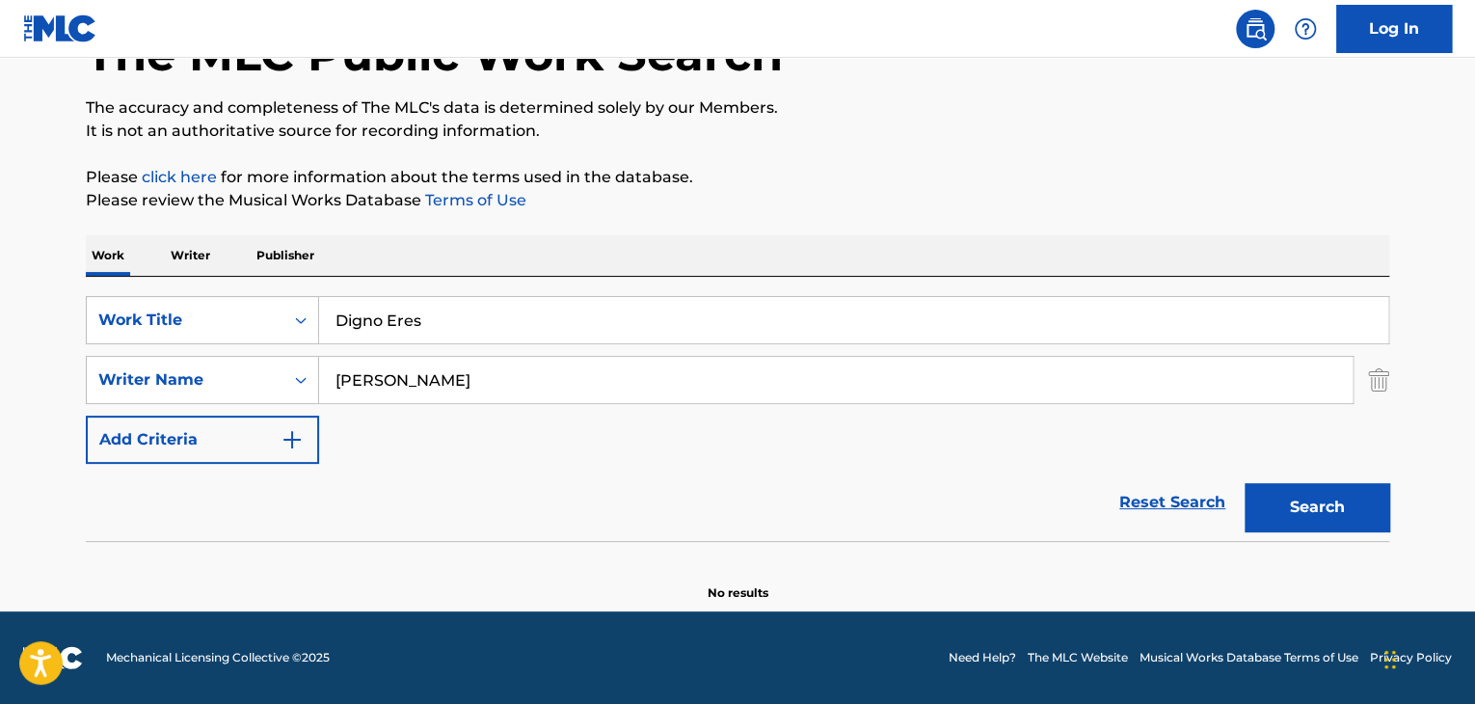
scroll to position [133, 0]
drag, startPoint x: 500, startPoint y: 383, endPoint x: 10, endPoint y: 391, distance: 490.8
click at [0, 388] on main "The MLC Public Work Search The accuracy and completeness of The MLC's data is d…" at bounding box center [737, 268] width 1475 height 687
click at [1273, 514] on button "Search" at bounding box center [1317, 507] width 145 height 48
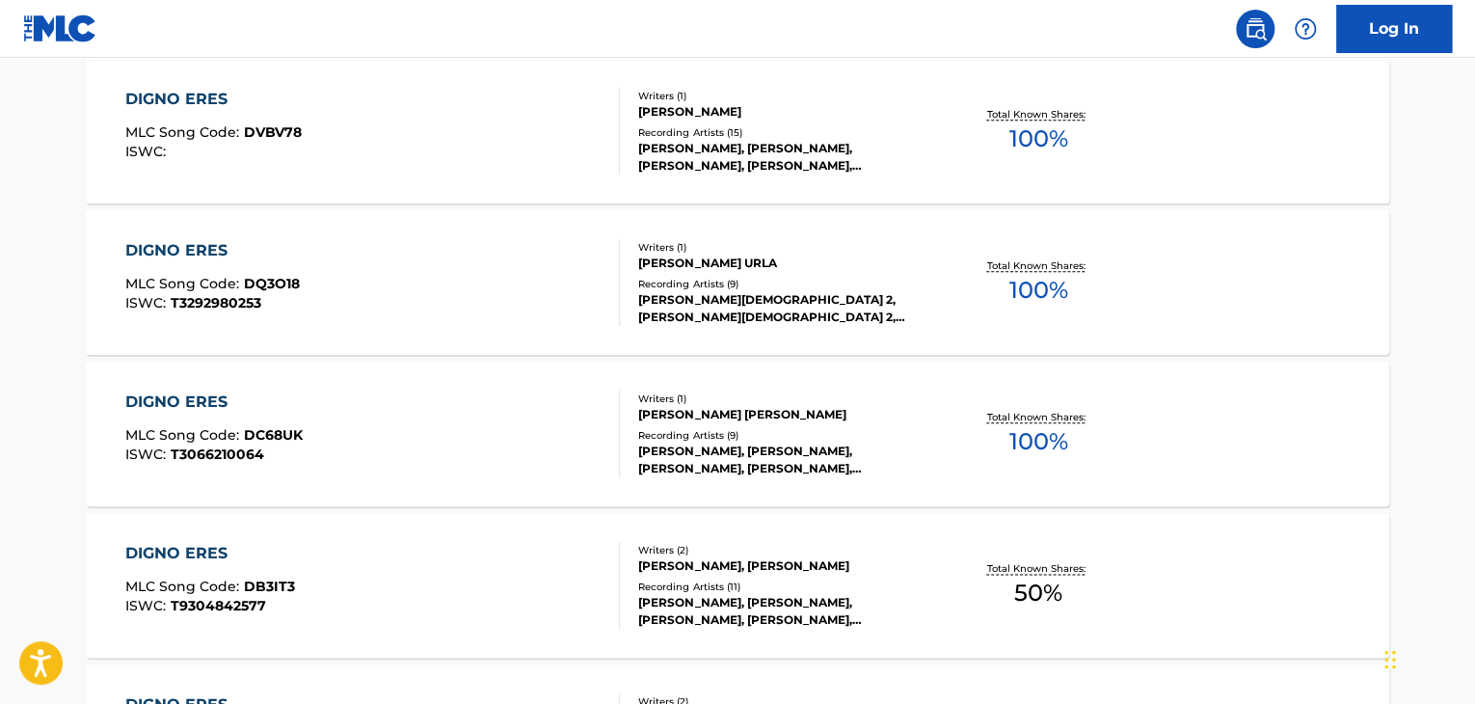
scroll to position [808, 0]
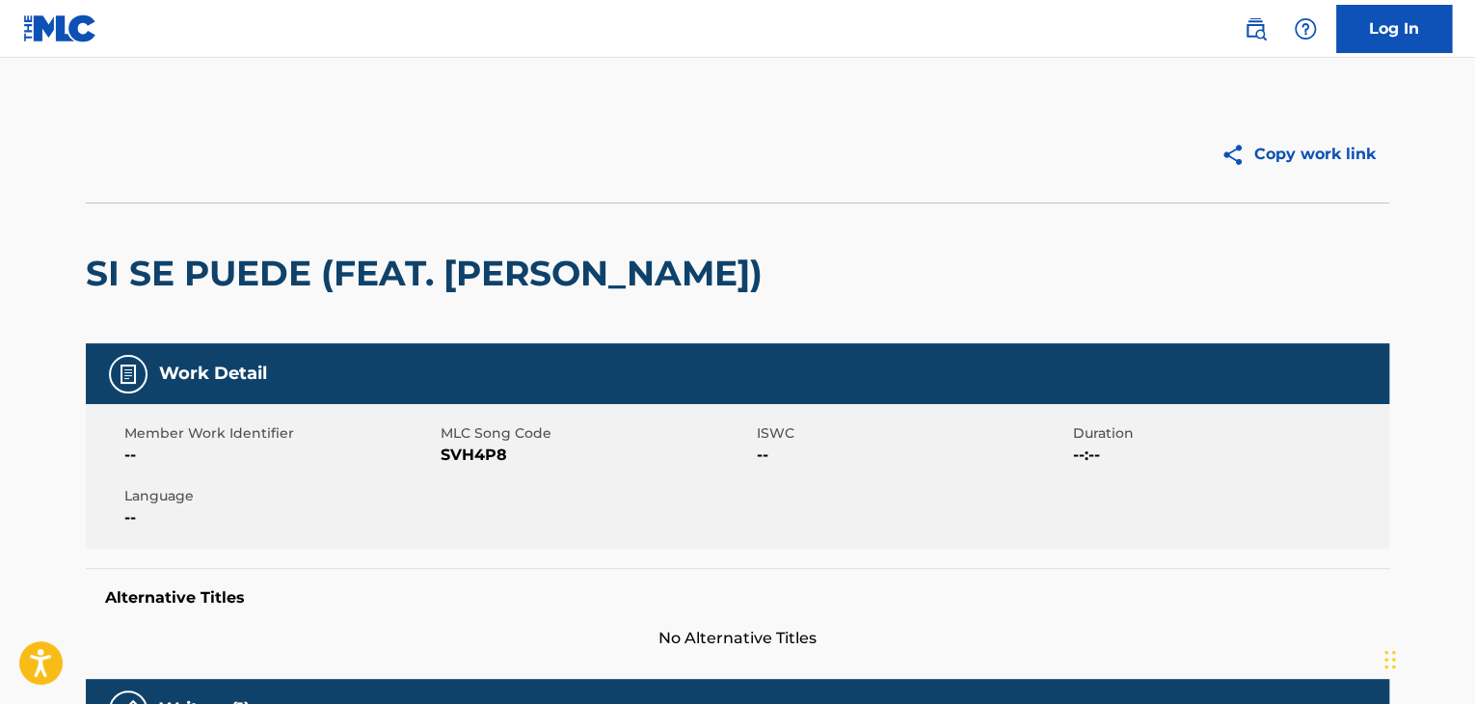
click at [1261, 23] on img at bounding box center [1255, 28] width 23 height 23
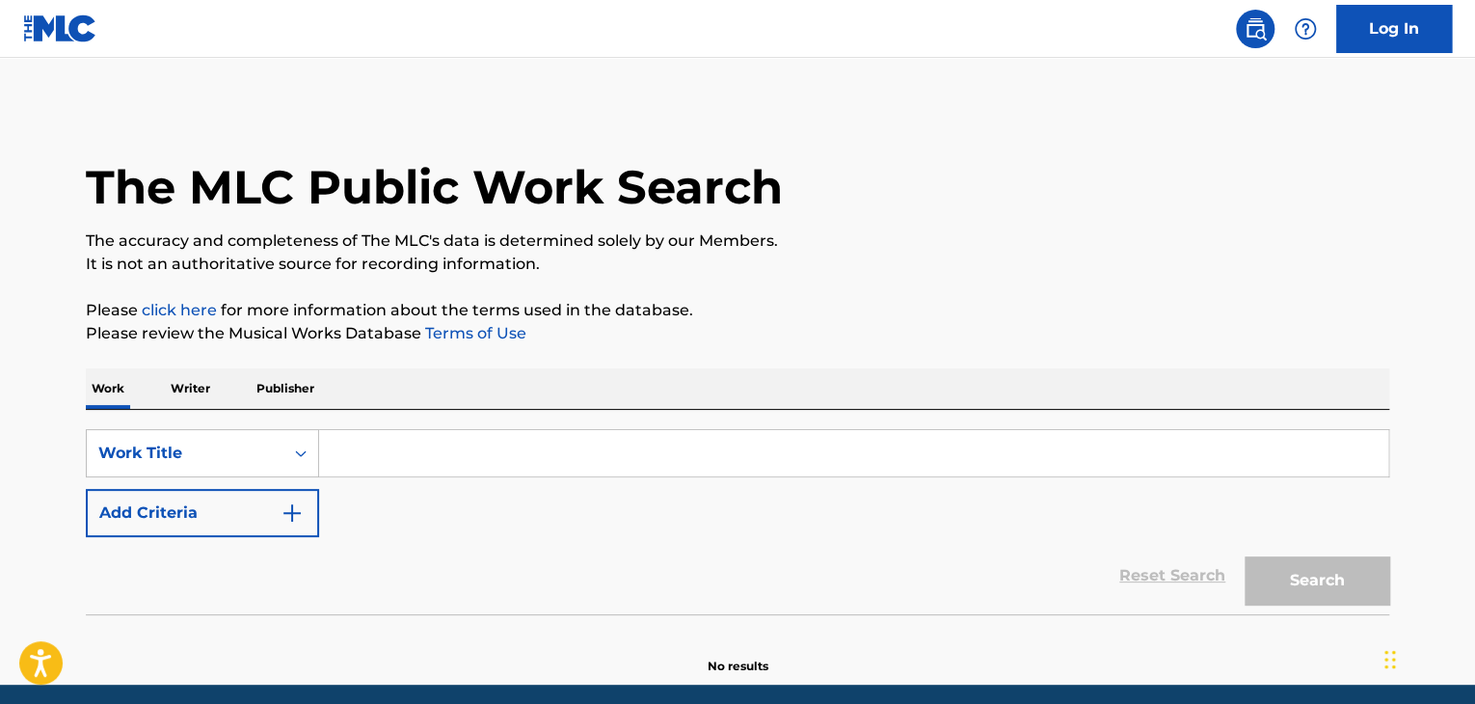
click at [339, 468] on input "Search Form" at bounding box center [853, 453] width 1069 height 46
paste input "Tu Estás"
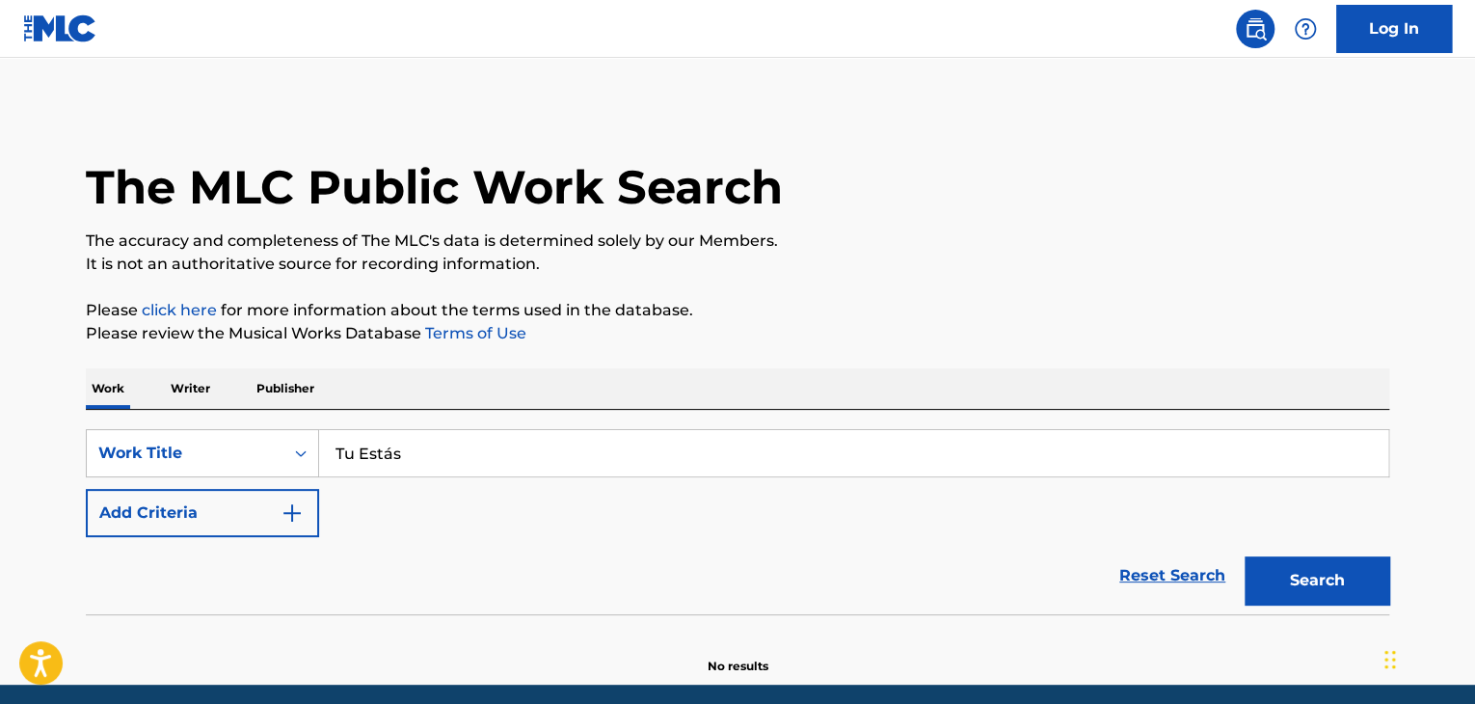
click at [1304, 589] on button "Search" at bounding box center [1317, 580] width 145 height 48
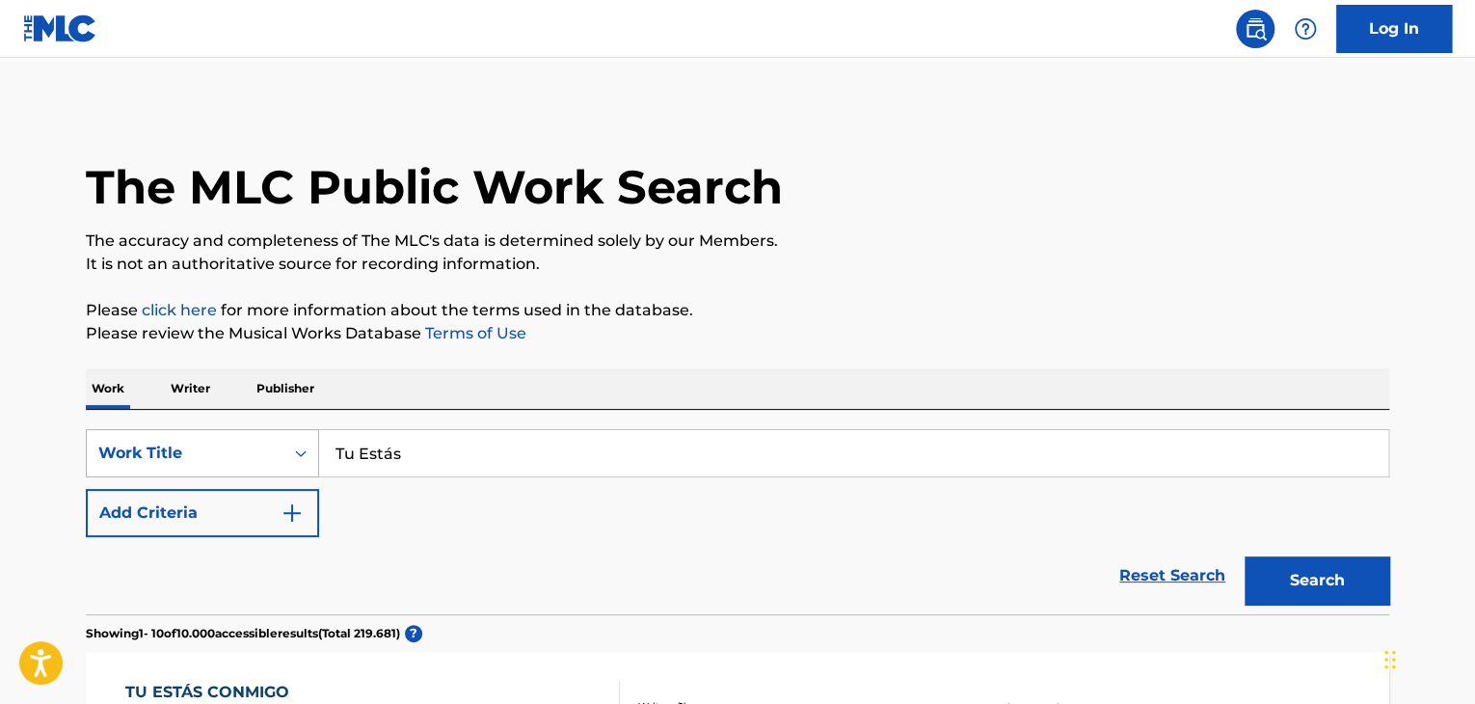
drag, startPoint x: 423, startPoint y: 451, endPoint x: 150, endPoint y: 451, distance: 272.9
click at [150, 451] on div "SearchWithCriteria51299f5f-588a-41e5-80b3-c2c2e0730bab Work Title Tu Estás" at bounding box center [738, 453] width 1304 height 48
paste input "Se Que Muchas [PERSON_NAME]"
type input "Se Que Muchas Veces"
click at [1269, 565] on button "Search" at bounding box center [1317, 580] width 145 height 48
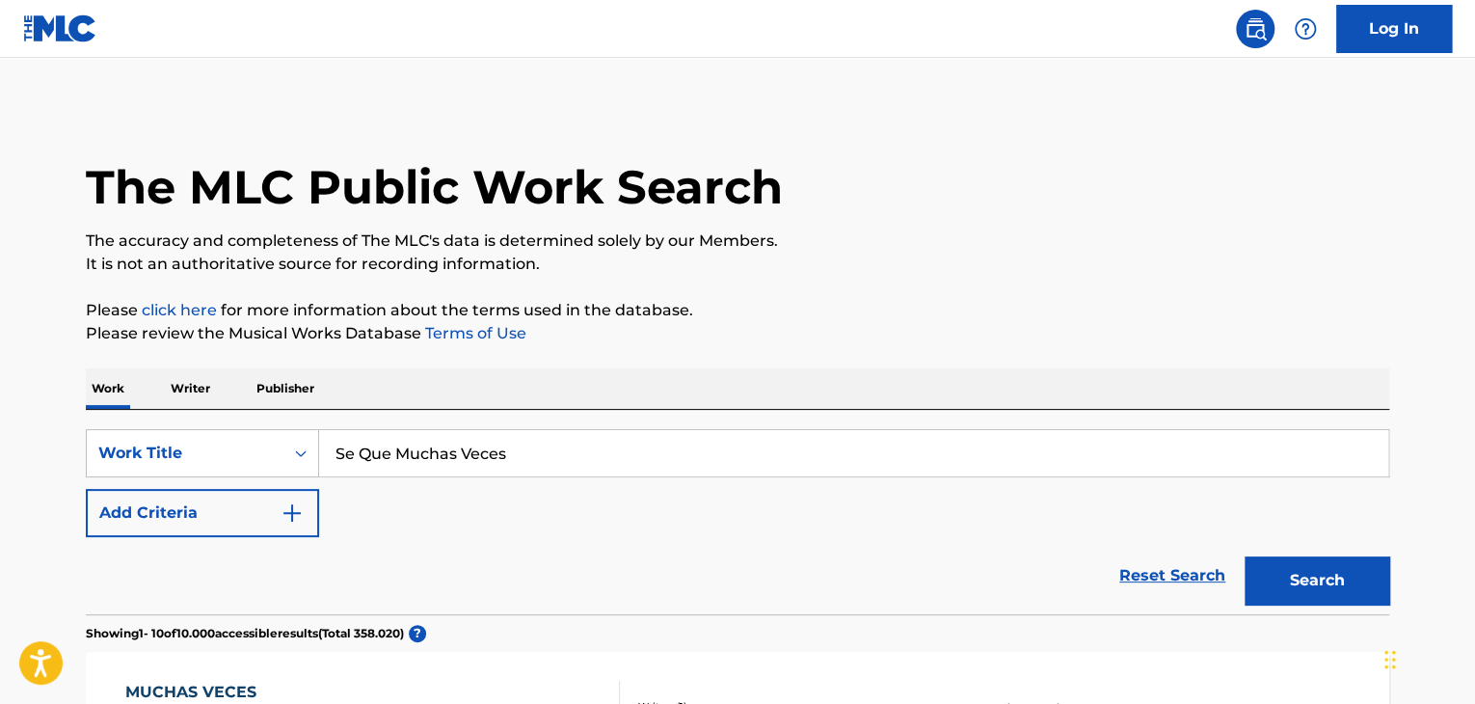
drag, startPoint x: 258, startPoint y: 444, endPoint x: 46, endPoint y: 444, distance: 212.1
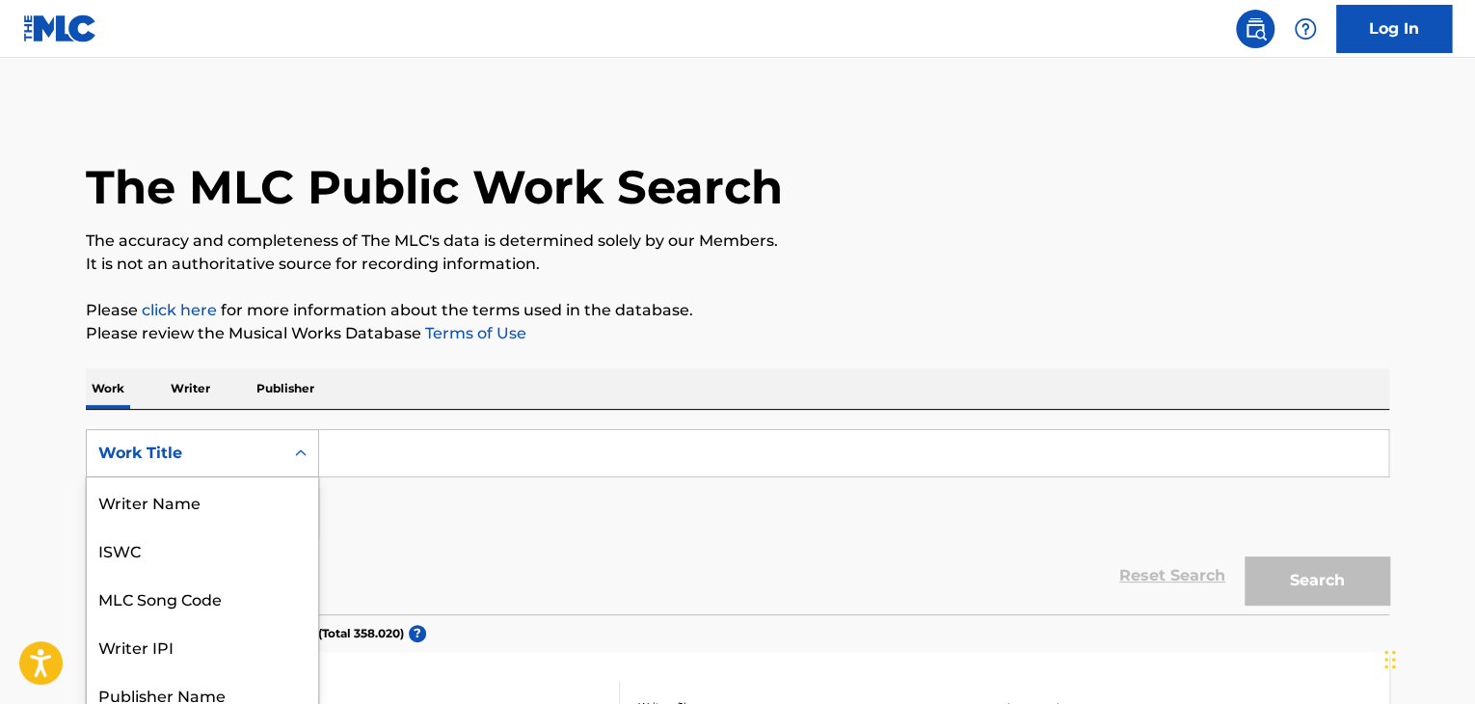
scroll to position [58, 0]
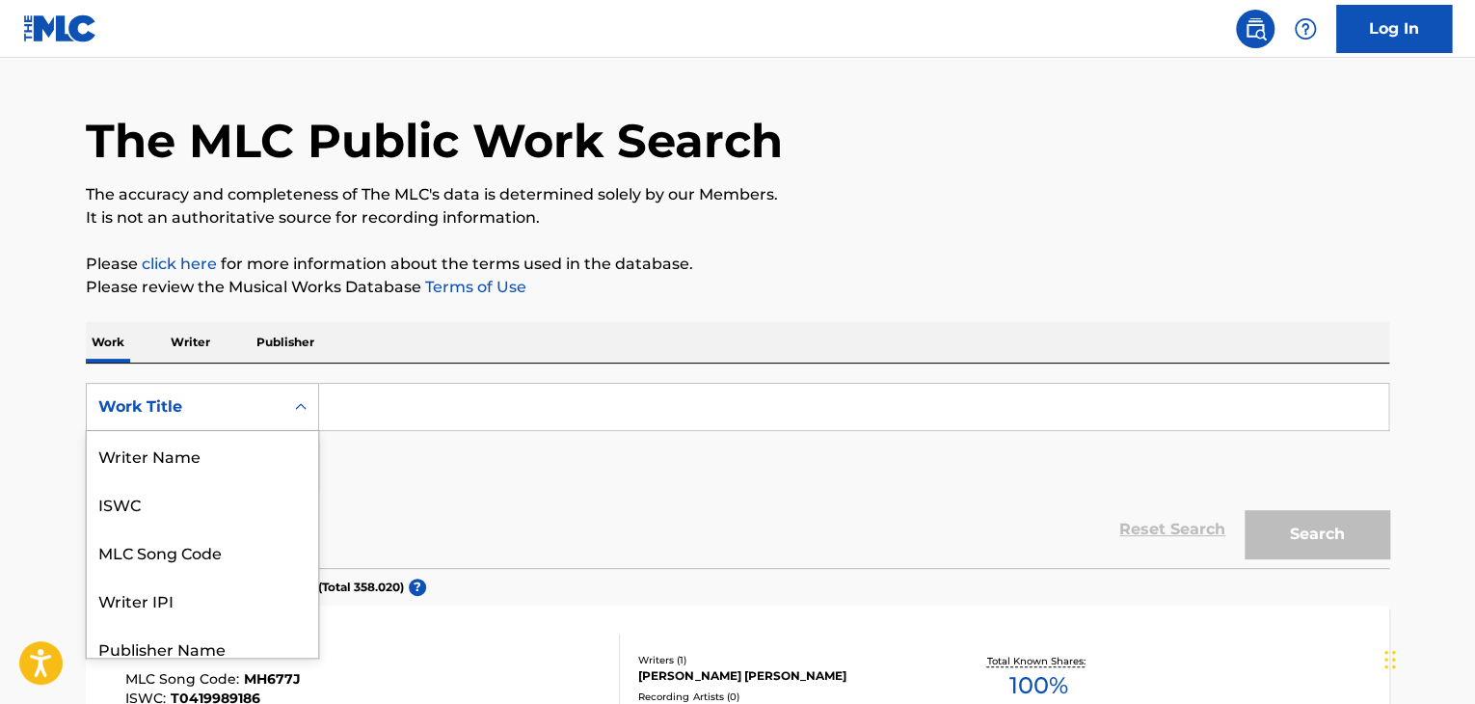
click at [311, 431] on div "8 results available. Use Up and Down to choose options, press Enter to select t…" at bounding box center [202, 407] width 233 height 48
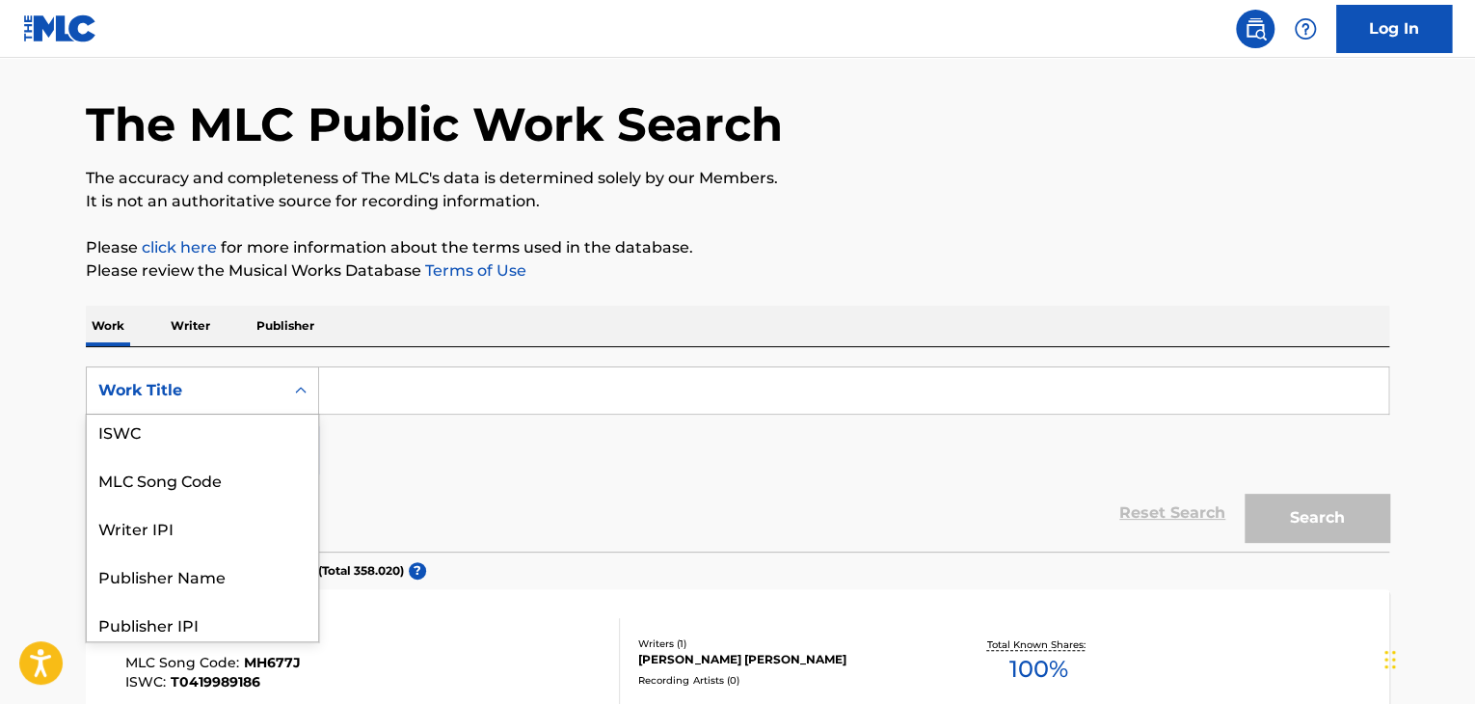
scroll to position [0, 0]
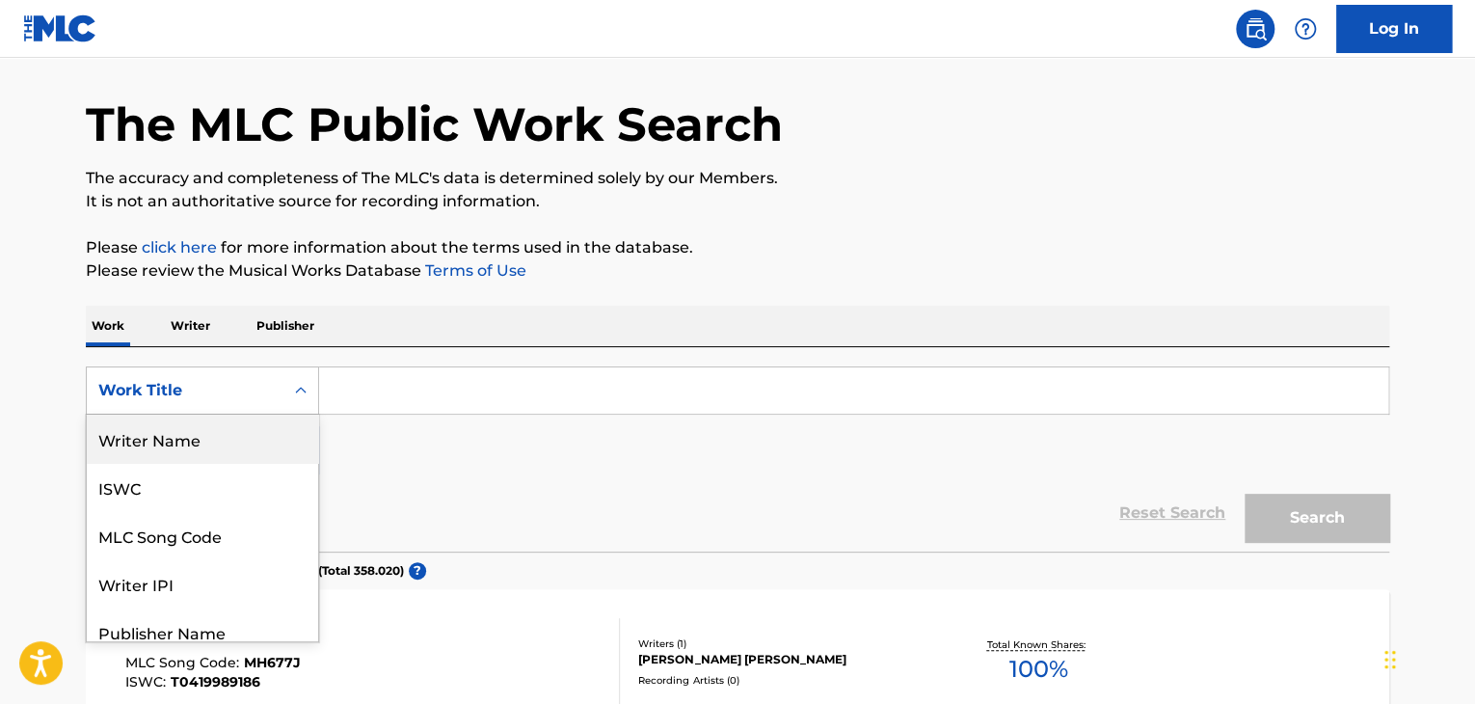
click at [188, 437] on div "Writer Name" at bounding box center [202, 439] width 231 height 48
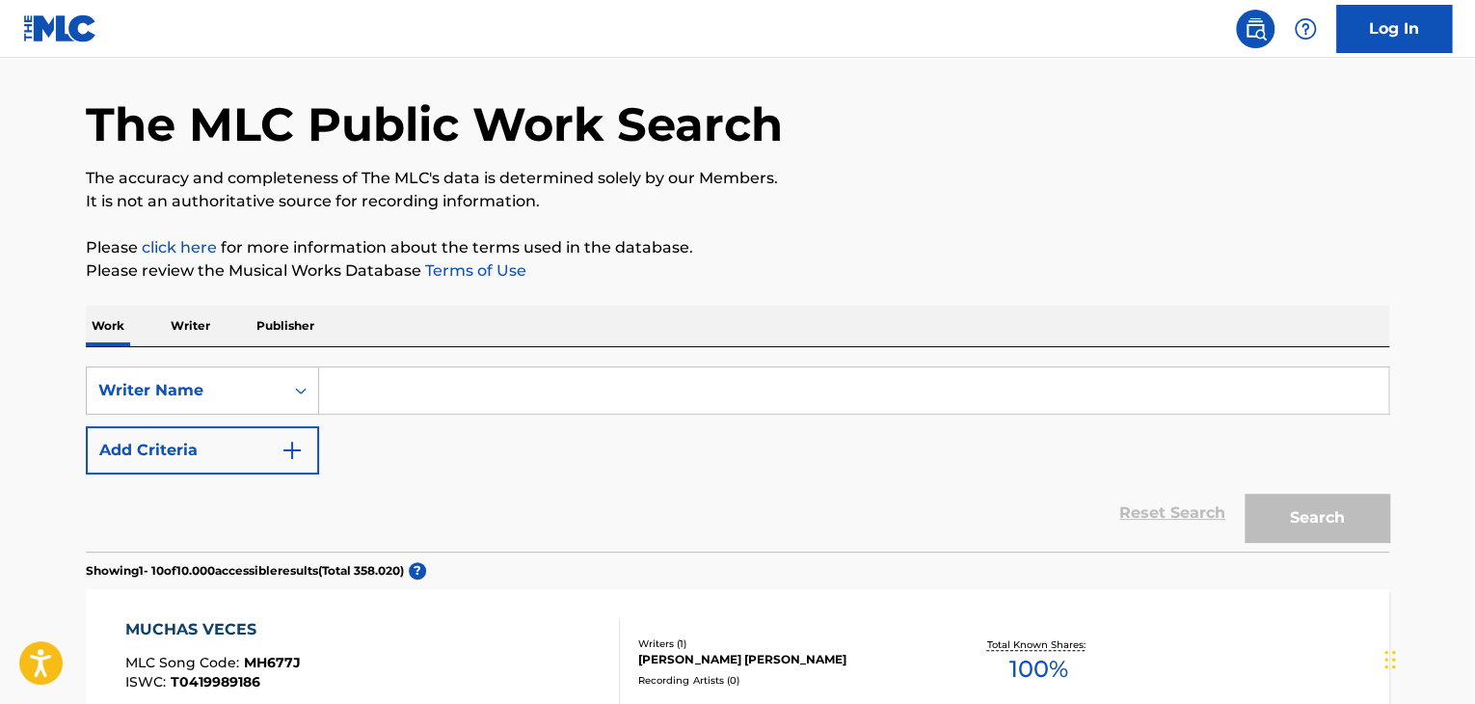
click at [367, 392] on input "Search Form" at bounding box center [853, 390] width 1069 height 46
paste input "[PERSON_NAME]"
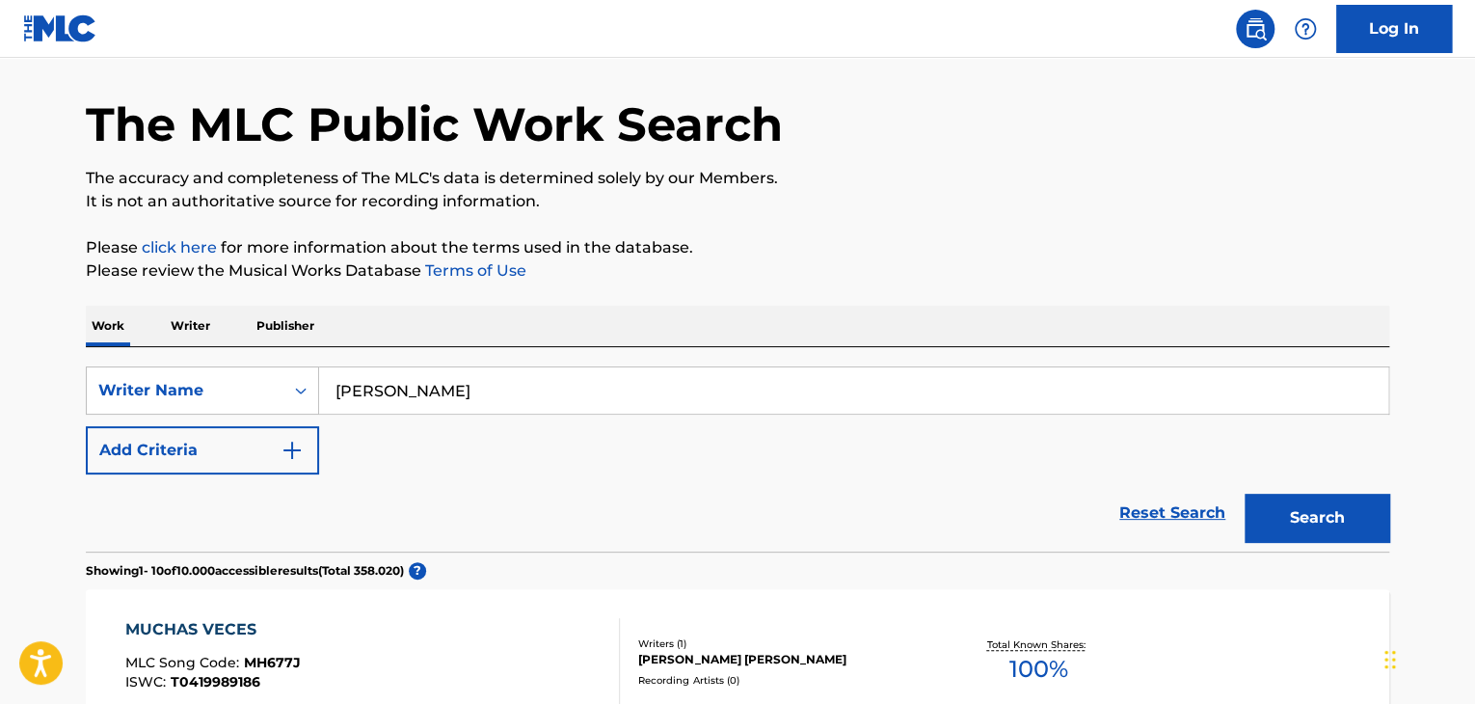
type input "[PERSON_NAME]"
click at [1307, 506] on button "Search" at bounding box center [1317, 518] width 145 height 48
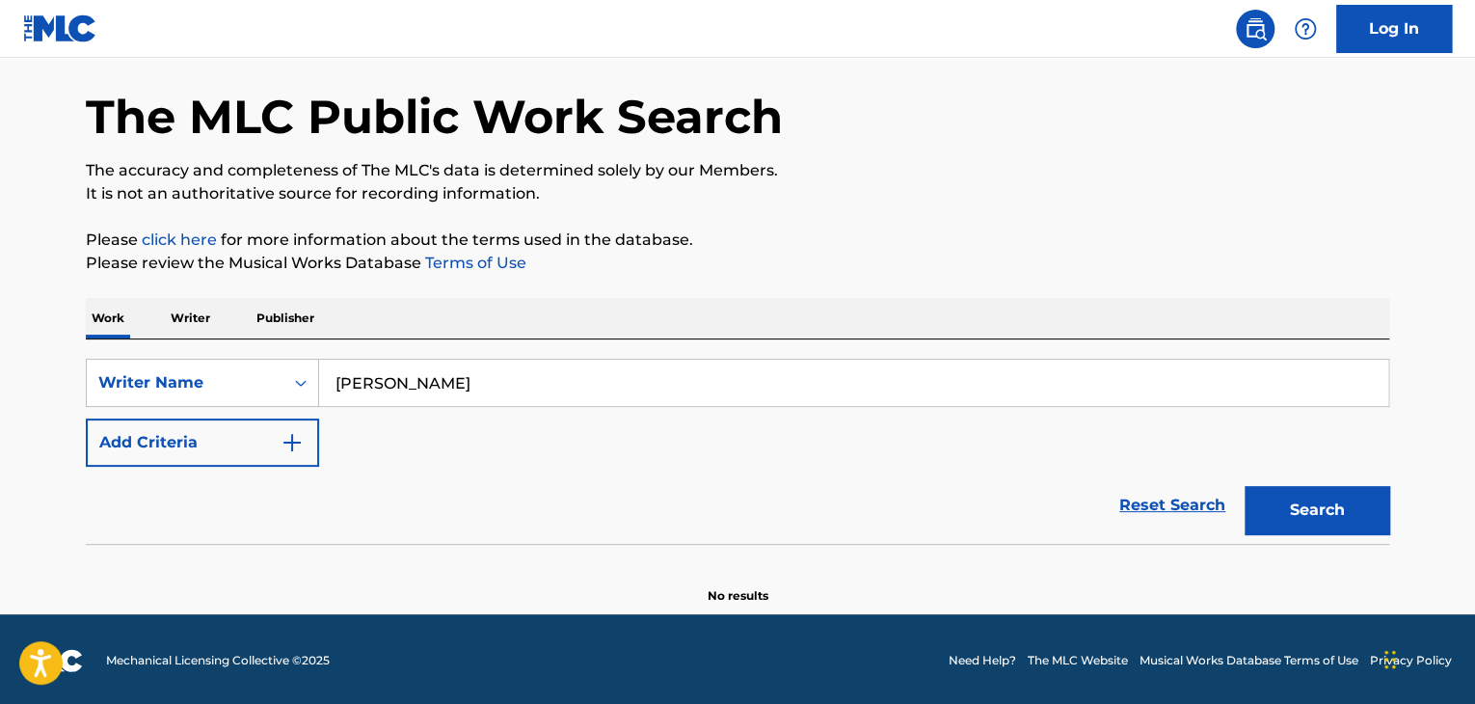
scroll to position [73, 0]
